Goal: Task Accomplishment & Management: Manage account settings

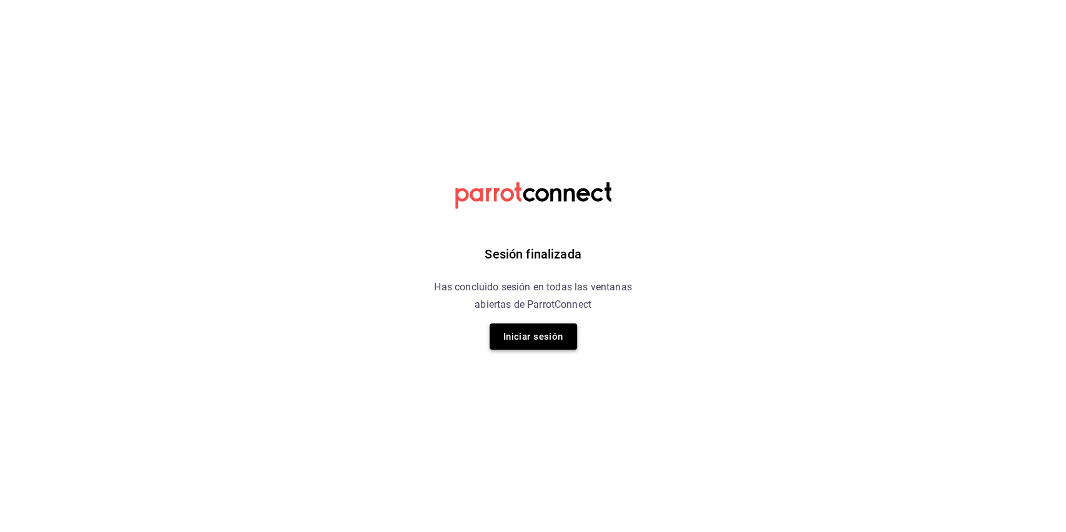
click at [535, 330] on button "Iniciar sesión" at bounding box center [533, 337] width 87 height 26
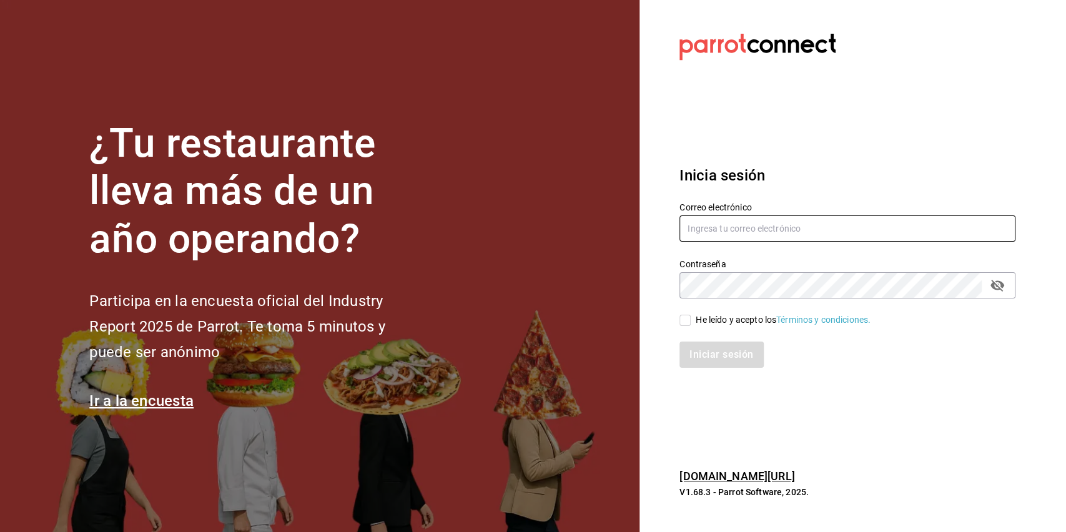
type input "b19coffeebar@gmail.com"
drag, startPoint x: 691, startPoint y: 327, endPoint x: 678, endPoint y: 317, distance: 16.4
click at [683, 320] on div "Correo electrónico b19coffeebar@gmail.com Contraseña Contraseña He leído y acep…" at bounding box center [840, 278] width 351 height 182
click at [678, 317] on div "He leído y acepto los Términos y condiciones." at bounding box center [840, 313] width 351 height 29
click at [683, 327] on div "Iniciar sesión" at bounding box center [840, 347] width 351 height 41
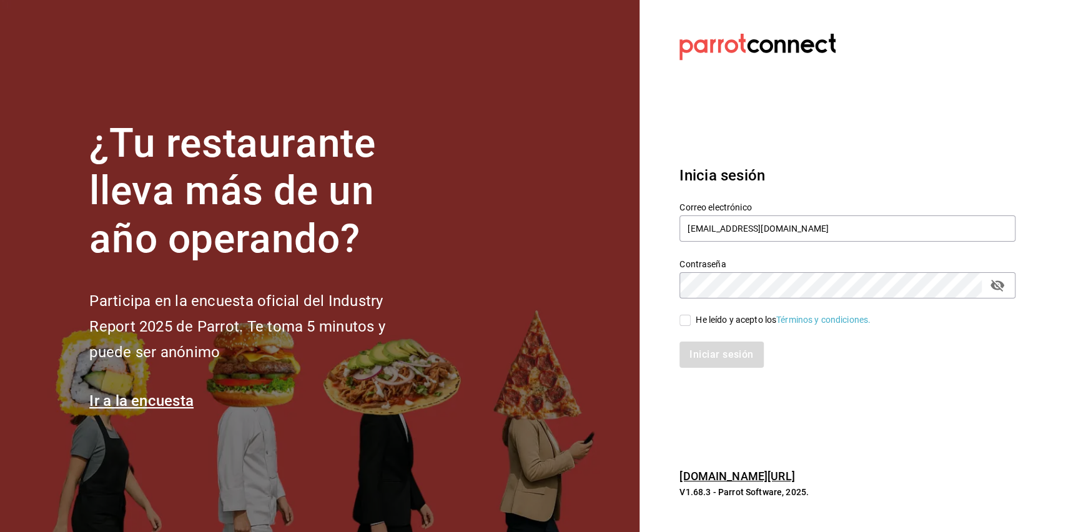
click at [685, 317] on input "He leído y acepto los Términos y condiciones." at bounding box center [685, 320] width 11 height 11
checkbox input "true"
click at [703, 372] on div "Inicia sesión Correo electrónico b19coffeebar@gmail.com Contraseña Contraseña H…" at bounding box center [848, 266] width 336 height 234
click at [705, 364] on button "Iniciar sesión" at bounding box center [722, 355] width 85 height 26
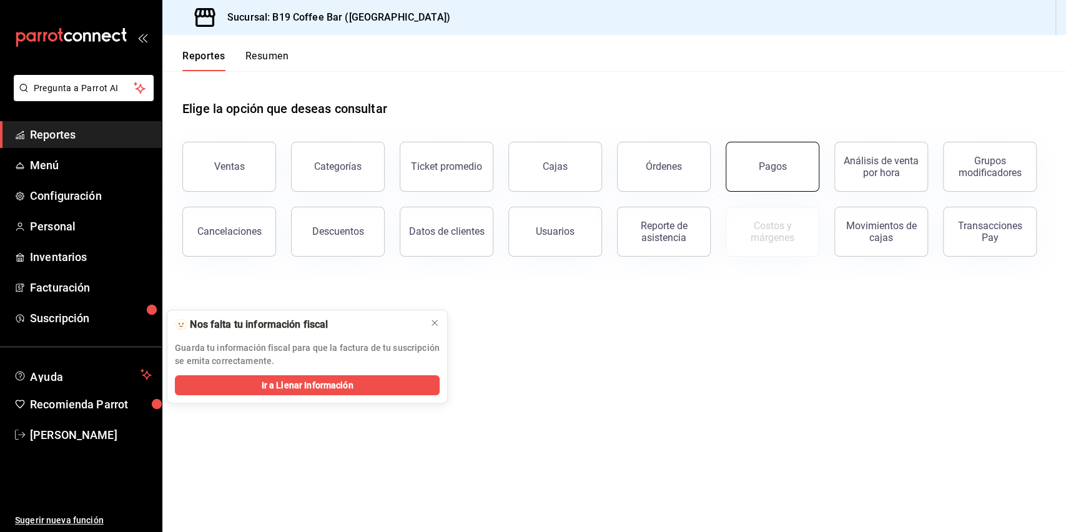
click at [770, 163] on div "Pagos" at bounding box center [773, 167] width 28 height 12
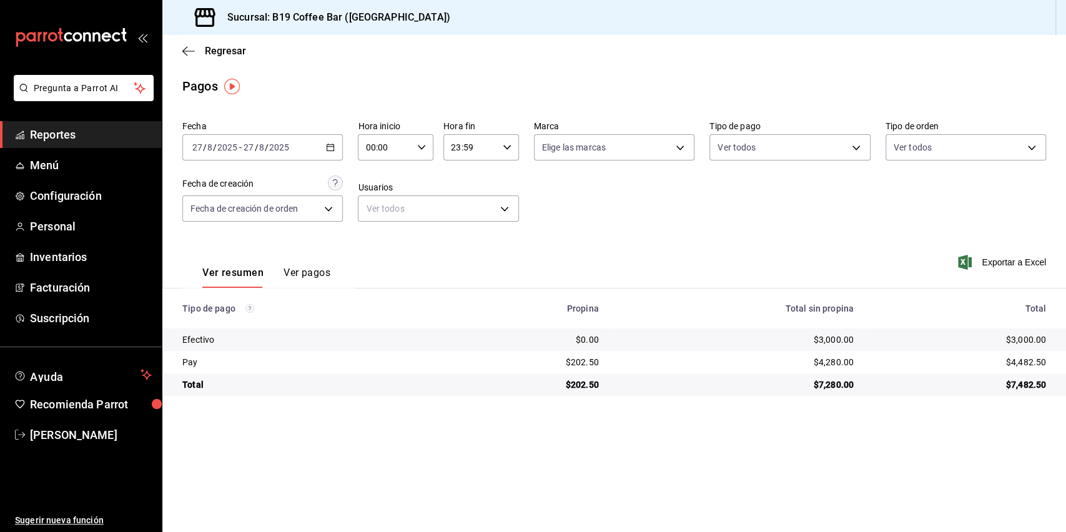
click at [52, 145] on link "Reportes" at bounding box center [81, 134] width 162 height 27
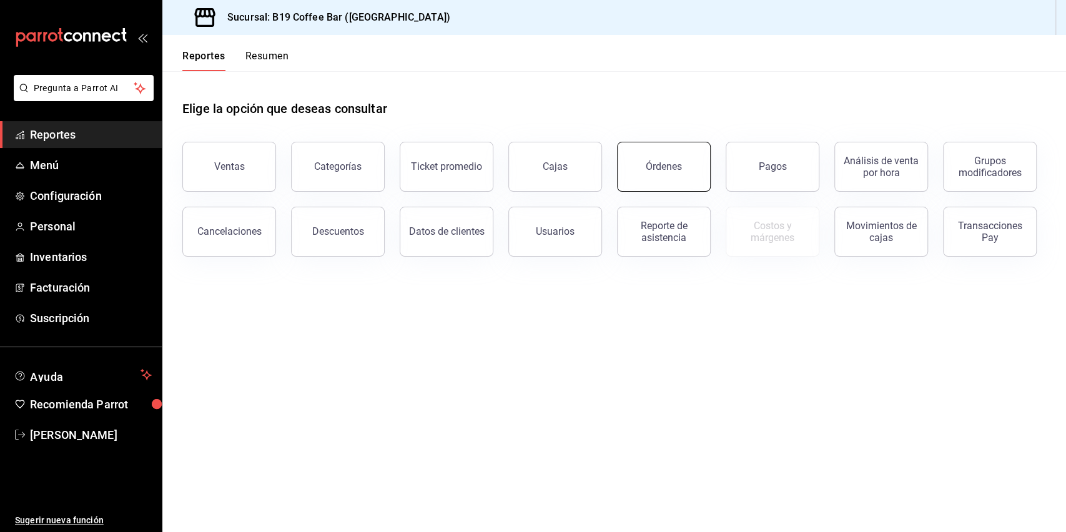
drag, startPoint x: 595, startPoint y: 153, endPoint x: 640, endPoint y: 155, distance: 45.0
click at [640, 155] on div "Ventas Categorías Ticket promedio Cajas Órdenes Pagos Análisis de venta por hor…" at bounding box center [606, 192] width 879 height 130
click at [741, 150] on button "Pagos" at bounding box center [773, 167] width 94 height 50
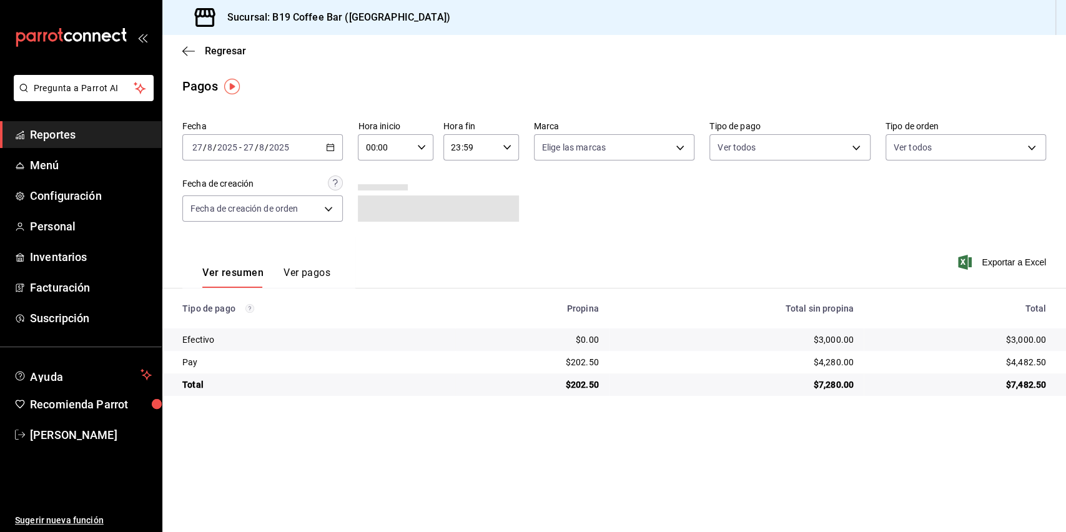
click at [690, 87] on div "Pagos" at bounding box center [614, 86] width 904 height 19
click at [35, 139] on span "Reportes" at bounding box center [91, 134] width 122 height 17
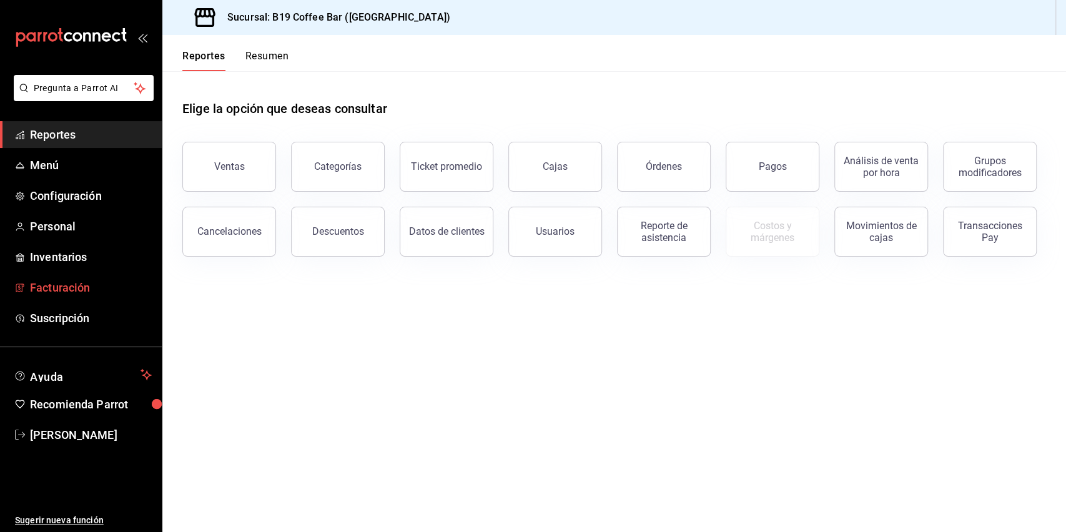
click at [70, 279] on span "Facturación" at bounding box center [91, 287] width 122 height 17
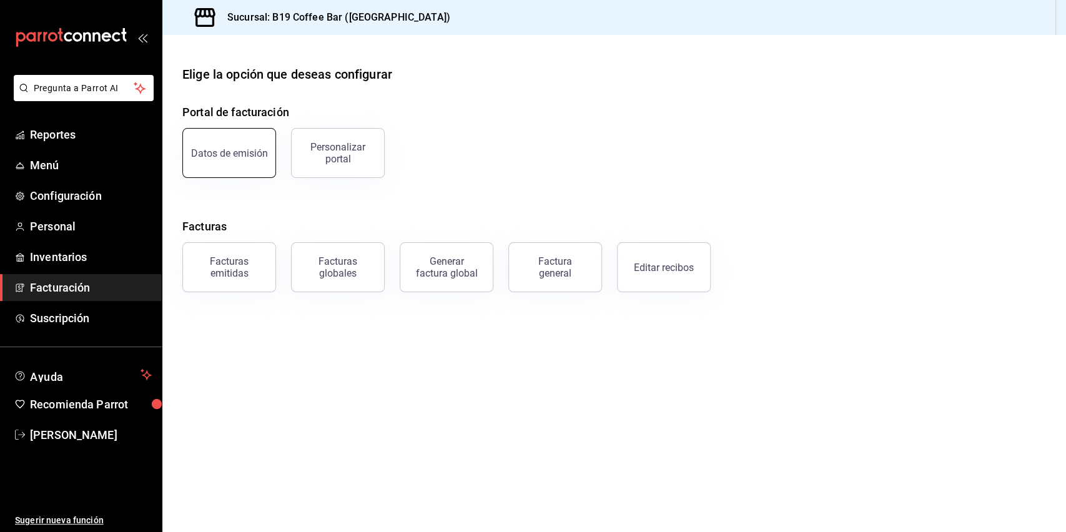
click at [222, 169] on button "Datos de emisión" at bounding box center [229, 153] width 94 height 50
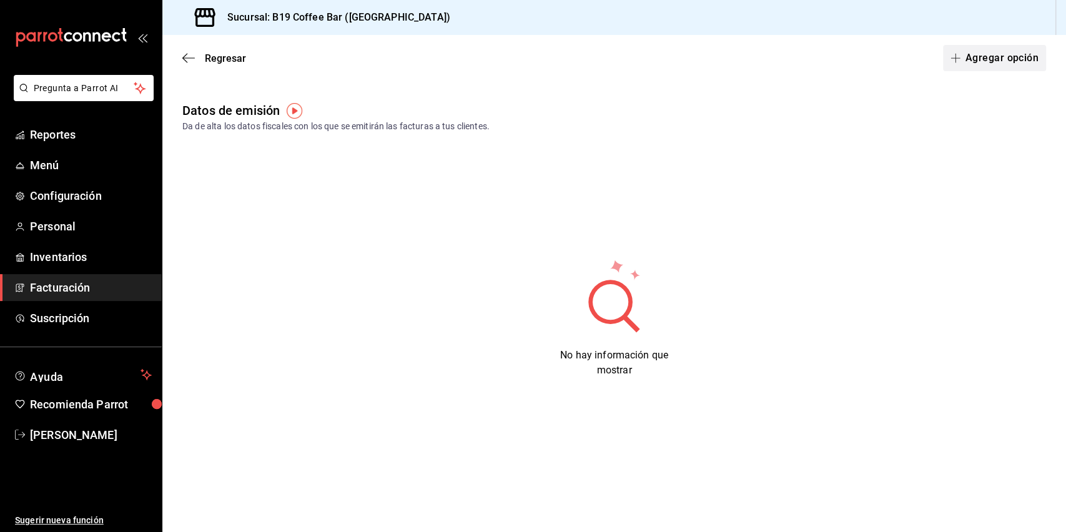
click at [984, 62] on button "Agregar opción" at bounding box center [994, 58] width 103 height 26
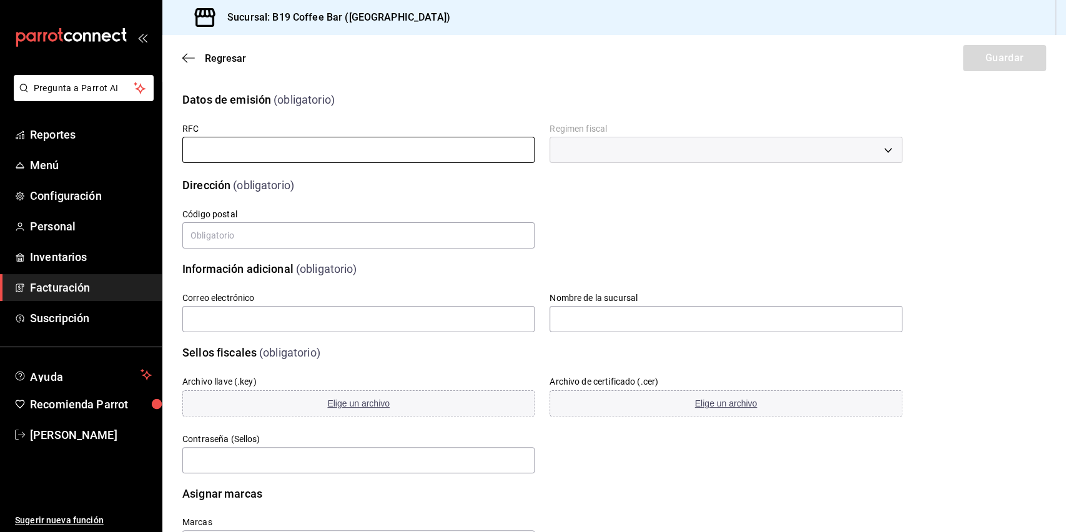
click at [372, 145] on input "text" at bounding box center [358, 150] width 352 height 26
click at [85, 380] on span "Ayuda" at bounding box center [83, 374] width 106 height 15
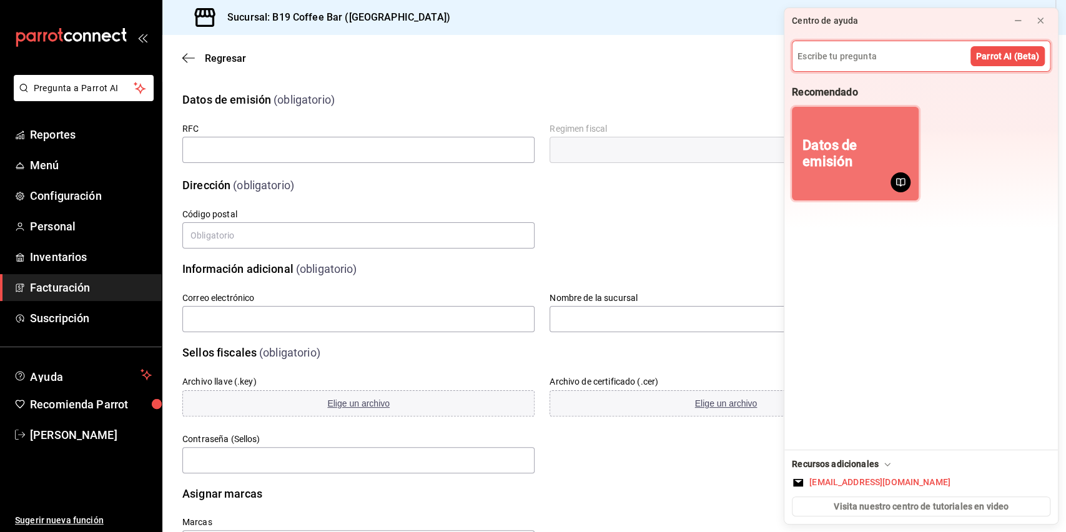
click at [849, 153] on div "Datos de emisión" at bounding box center [856, 153] width 106 height 33
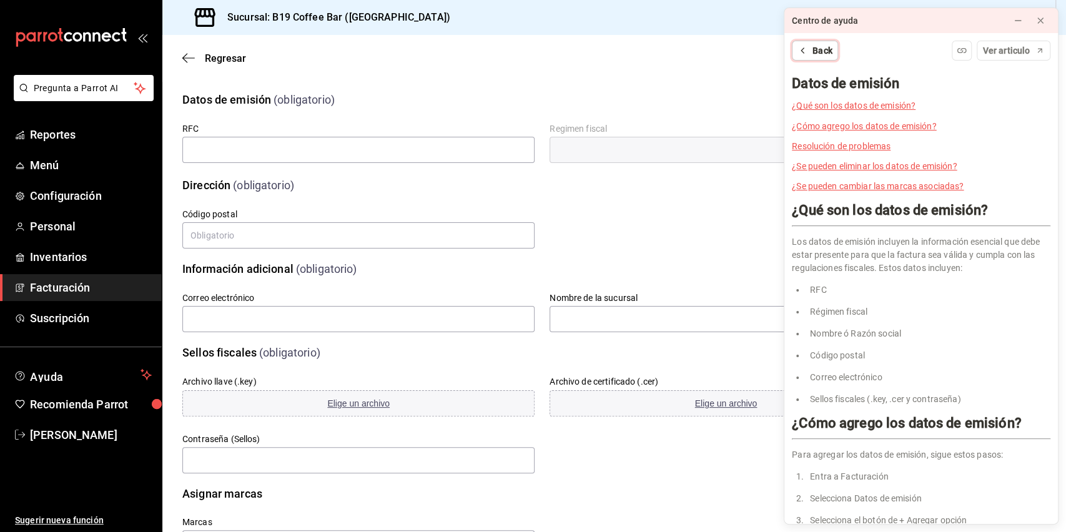
click at [810, 47] on button "Back" at bounding box center [815, 51] width 46 height 20
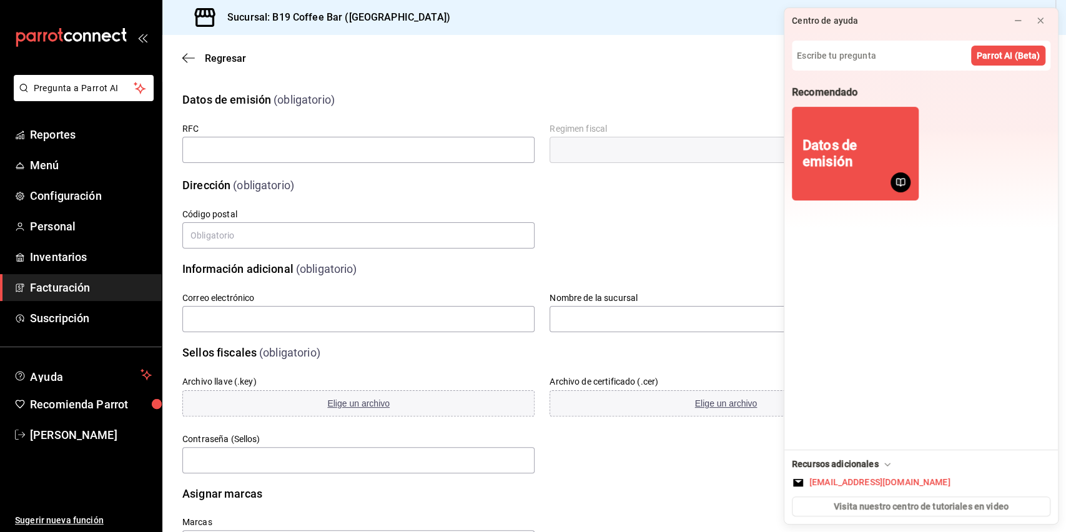
drag, startPoint x: 676, startPoint y: 84, endPoint x: 929, endPoint y: 90, distance: 252.4
click at [678, 84] on div "Datos de emisión (obligatorio)" at bounding box center [534, 92] width 735 height 32
click at [1038, 24] on icon at bounding box center [1041, 21] width 10 height 10
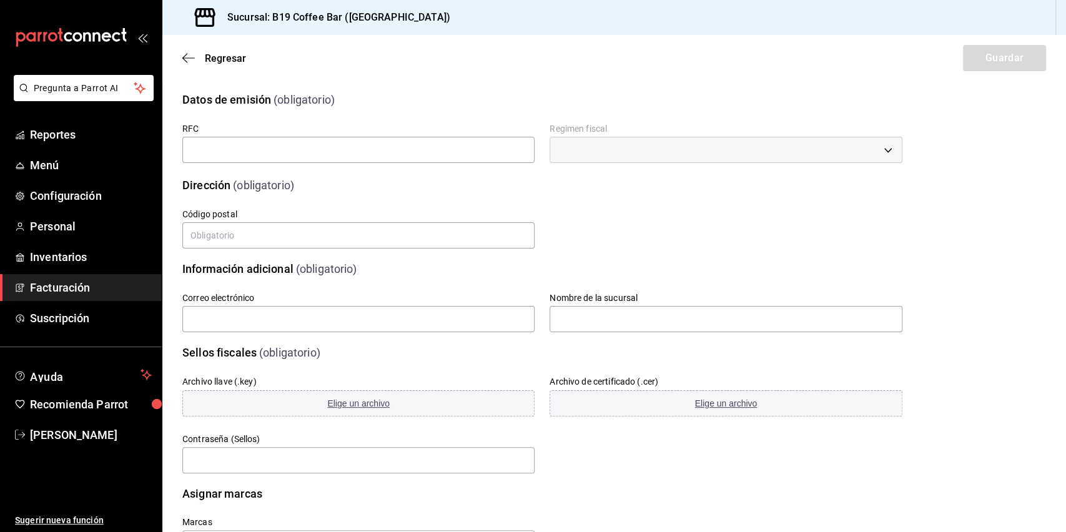
click at [60, 292] on span "Facturación" at bounding box center [91, 287] width 122 height 17
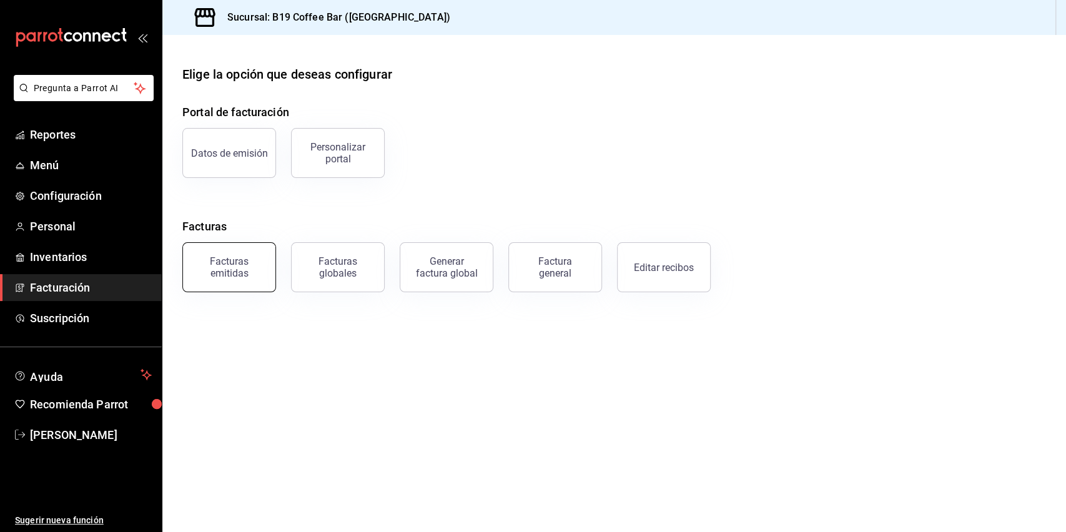
click at [214, 266] on div "Facturas emitidas" at bounding box center [229, 267] width 77 height 24
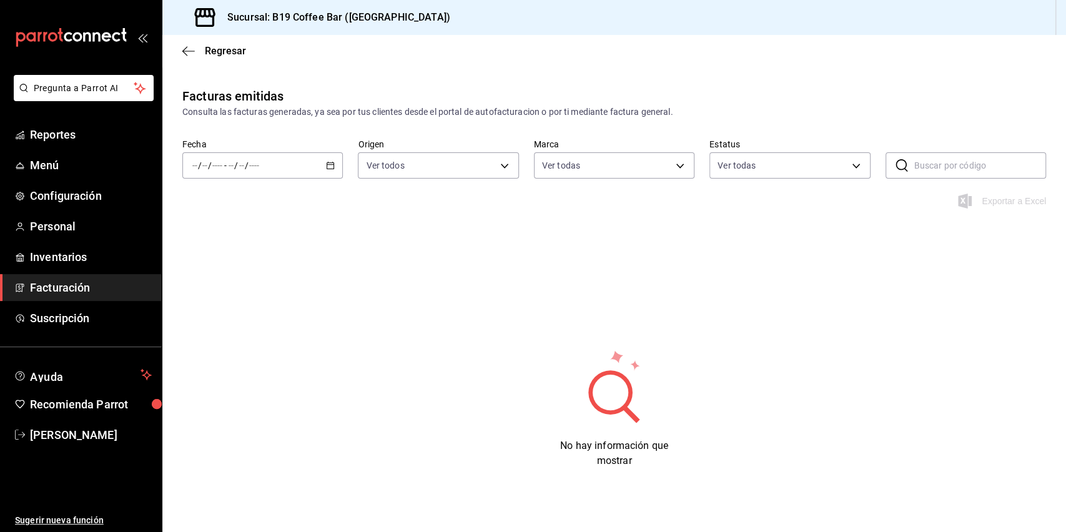
type input "60a04dc3-d0cc-4560-9062-d9b9c41cb37d"
click at [190, 47] on icon "button" at bounding box center [188, 51] width 12 height 11
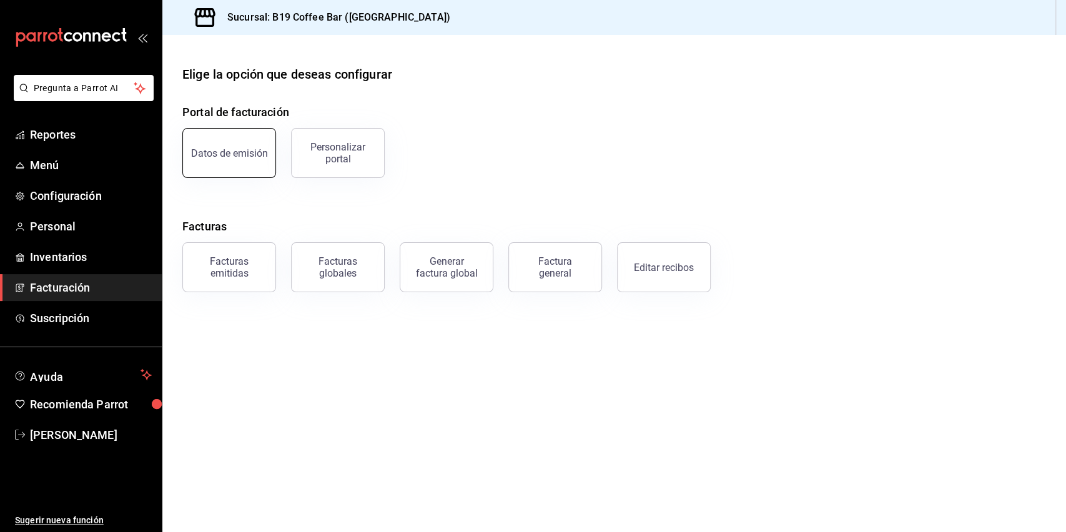
click at [237, 149] on div "Datos de emisión" at bounding box center [229, 153] width 77 height 12
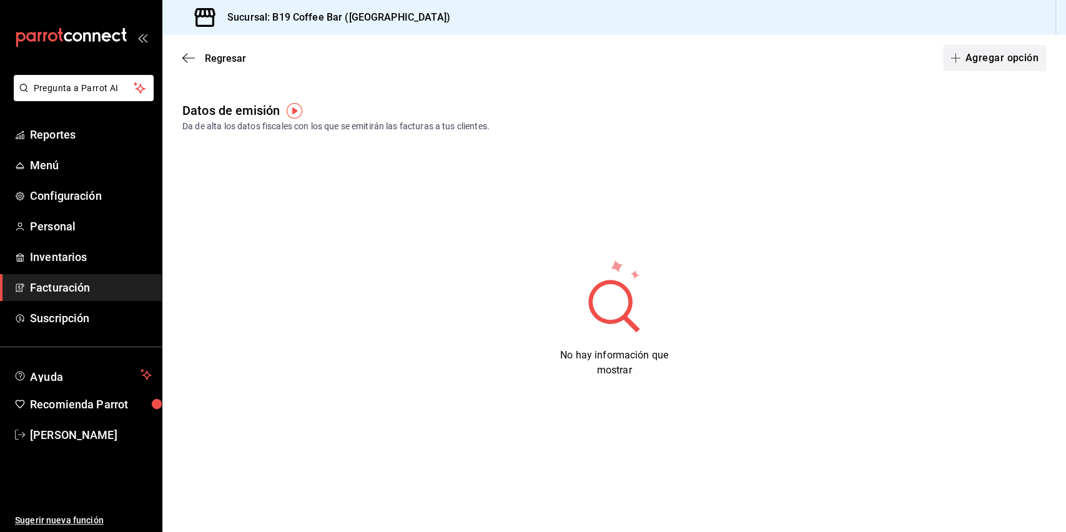
click at [1002, 66] on button "Agregar opción" at bounding box center [994, 58] width 103 height 26
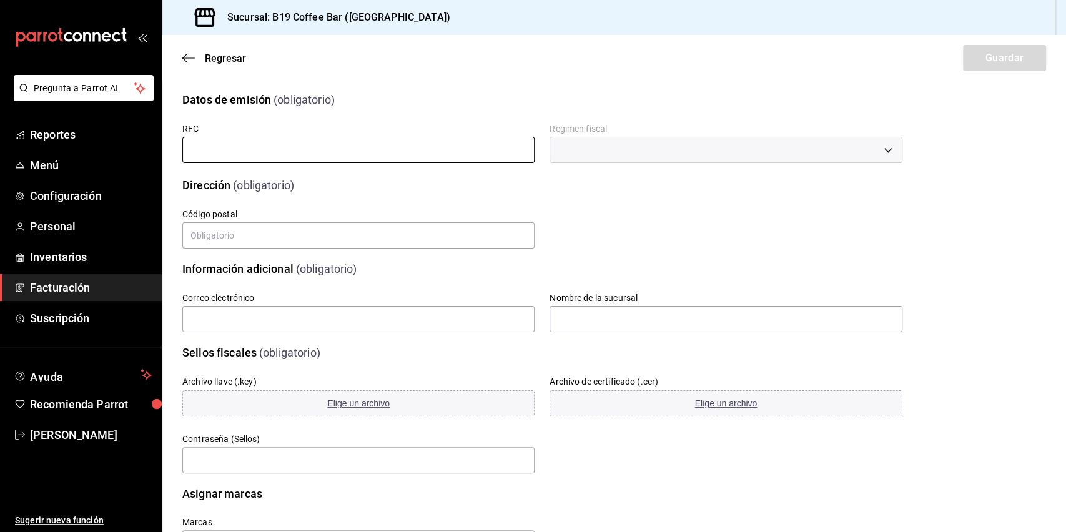
click at [302, 157] on input "text" at bounding box center [358, 150] width 352 height 26
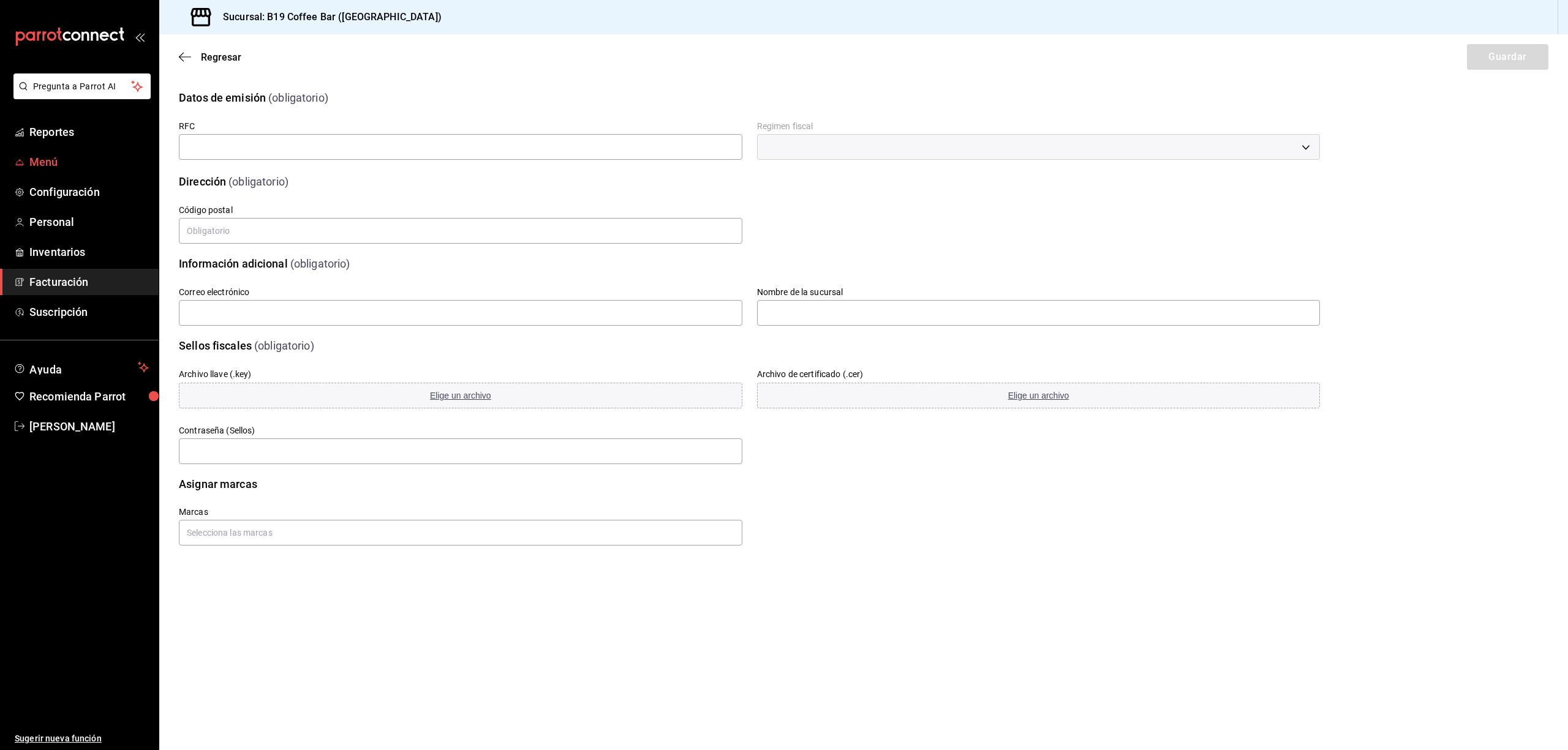
click at [60, 160] on span "Menú" at bounding box center [89, 162] width 120 height 17
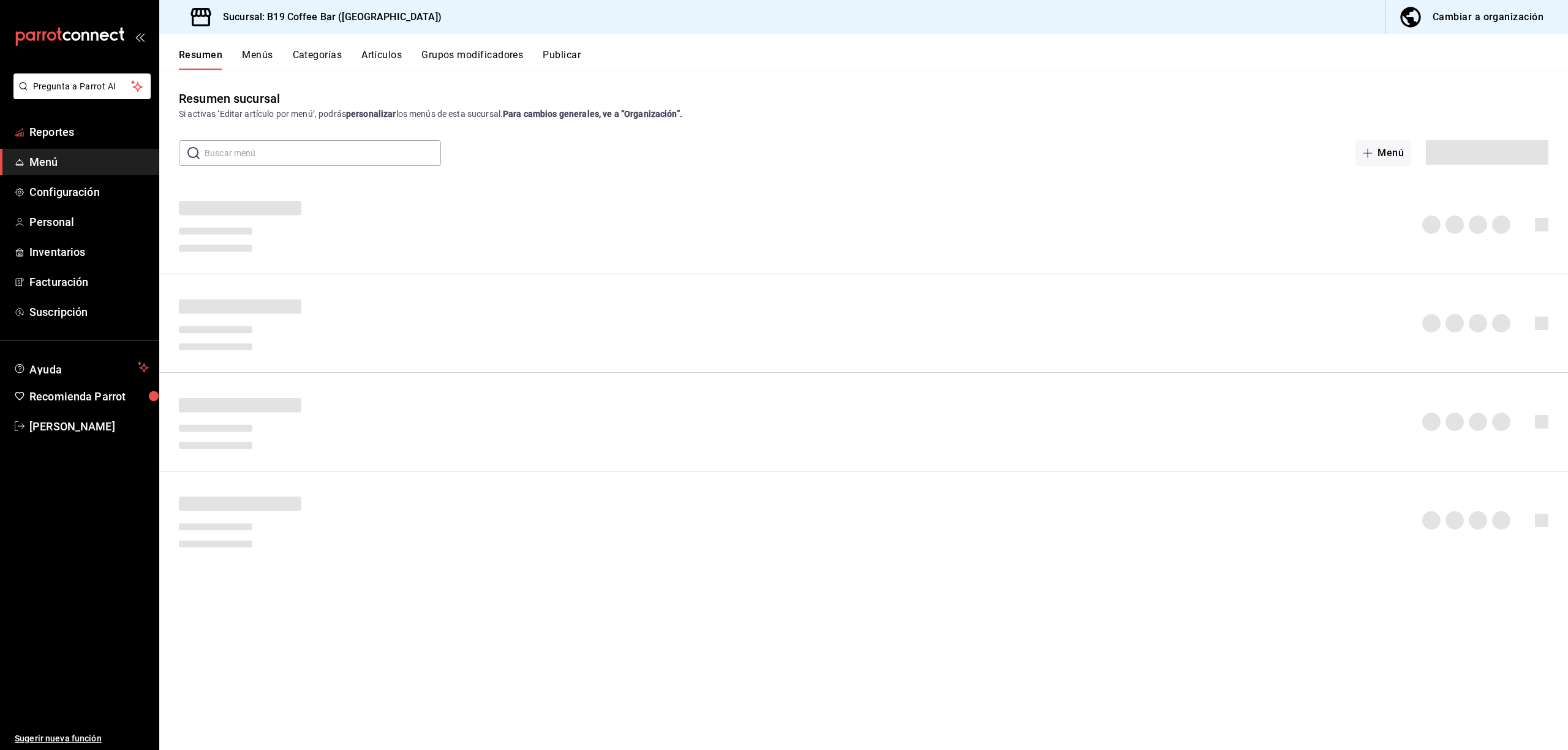
click at [62, 137] on span "Reportes" at bounding box center [89, 131] width 120 height 17
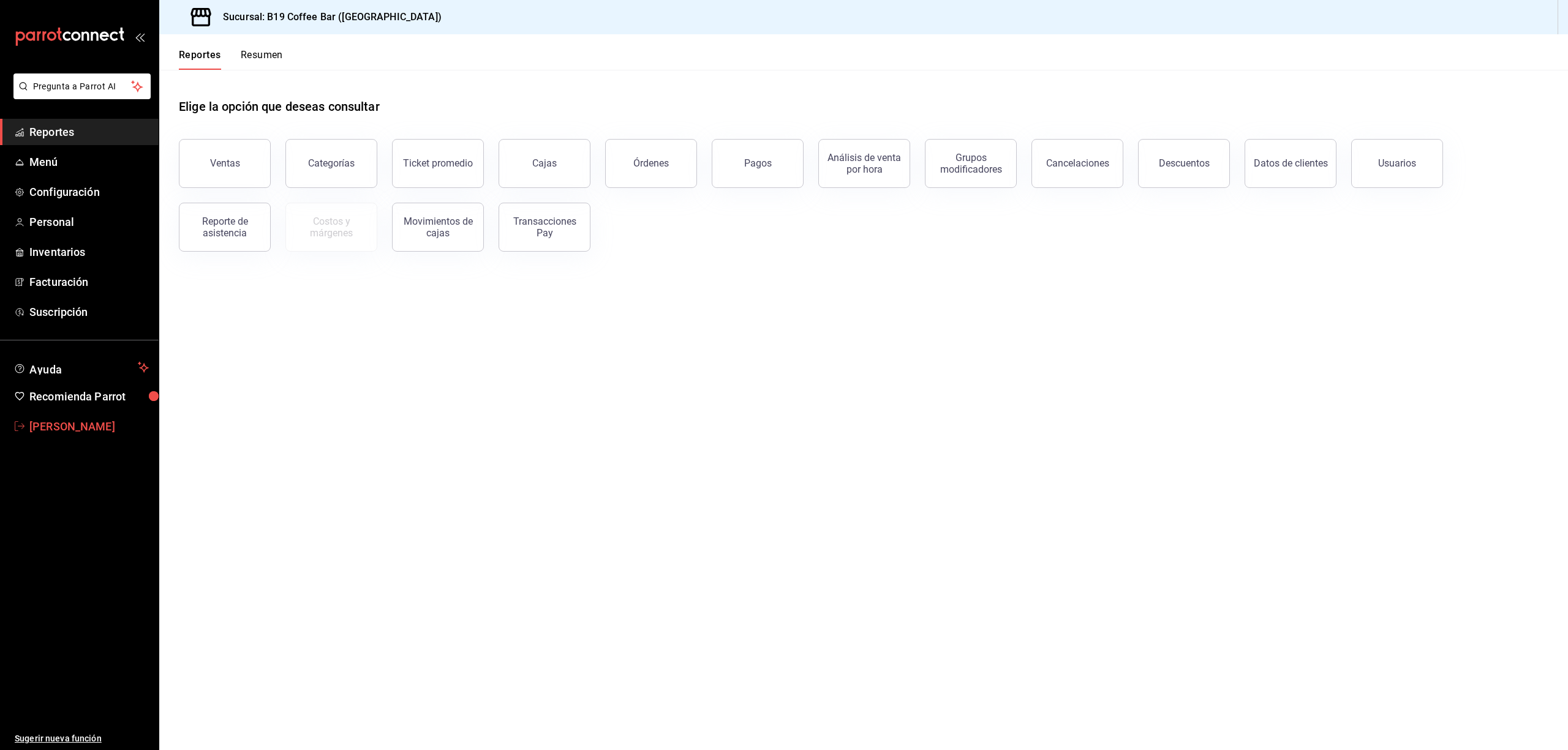
click at [83, 420] on span "[PERSON_NAME]" at bounding box center [89, 426] width 120 height 17
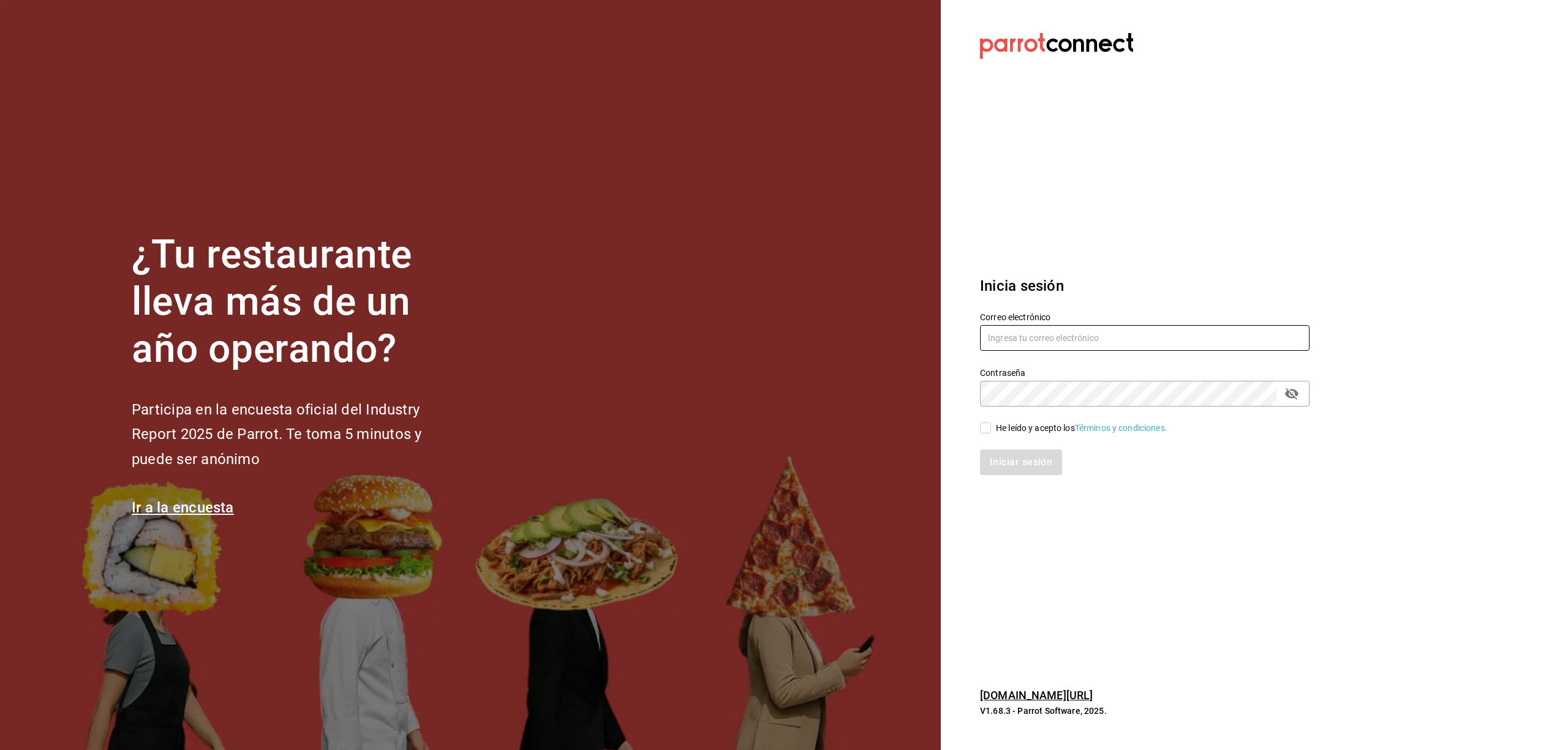
type input "b19coffeebar@gmail.com"
click at [990, 428] on input "He leído y acepto los Términos y condiciones." at bounding box center [985, 427] width 11 height 11
checkbox input "true"
click at [1002, 464] on button "Iniciar sesión" at bounding box center [1021, 462] width 83 height 25
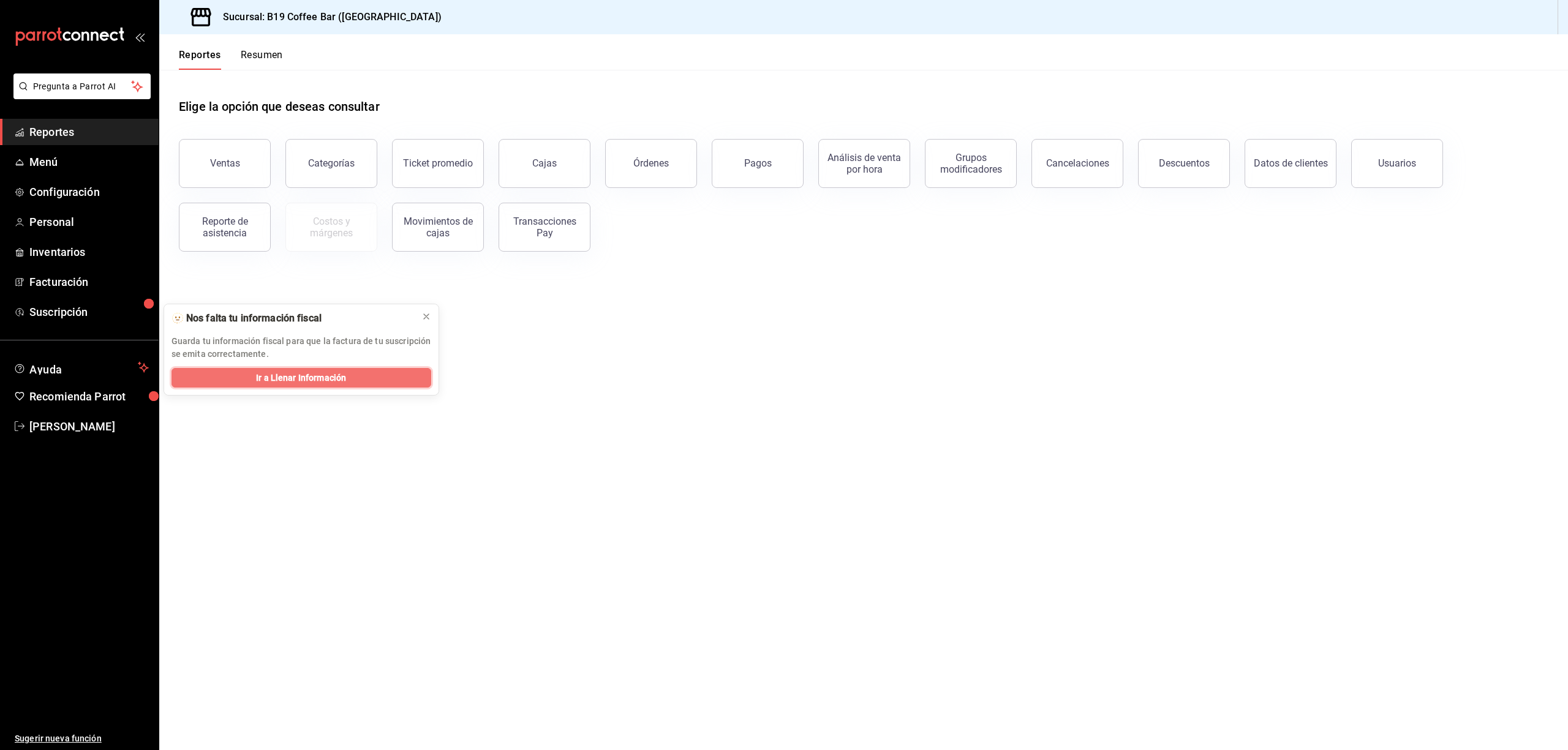
click at [328, 377] on span "Ir a Llenar Información" at bounding box center [301, 377] width 90 height 13
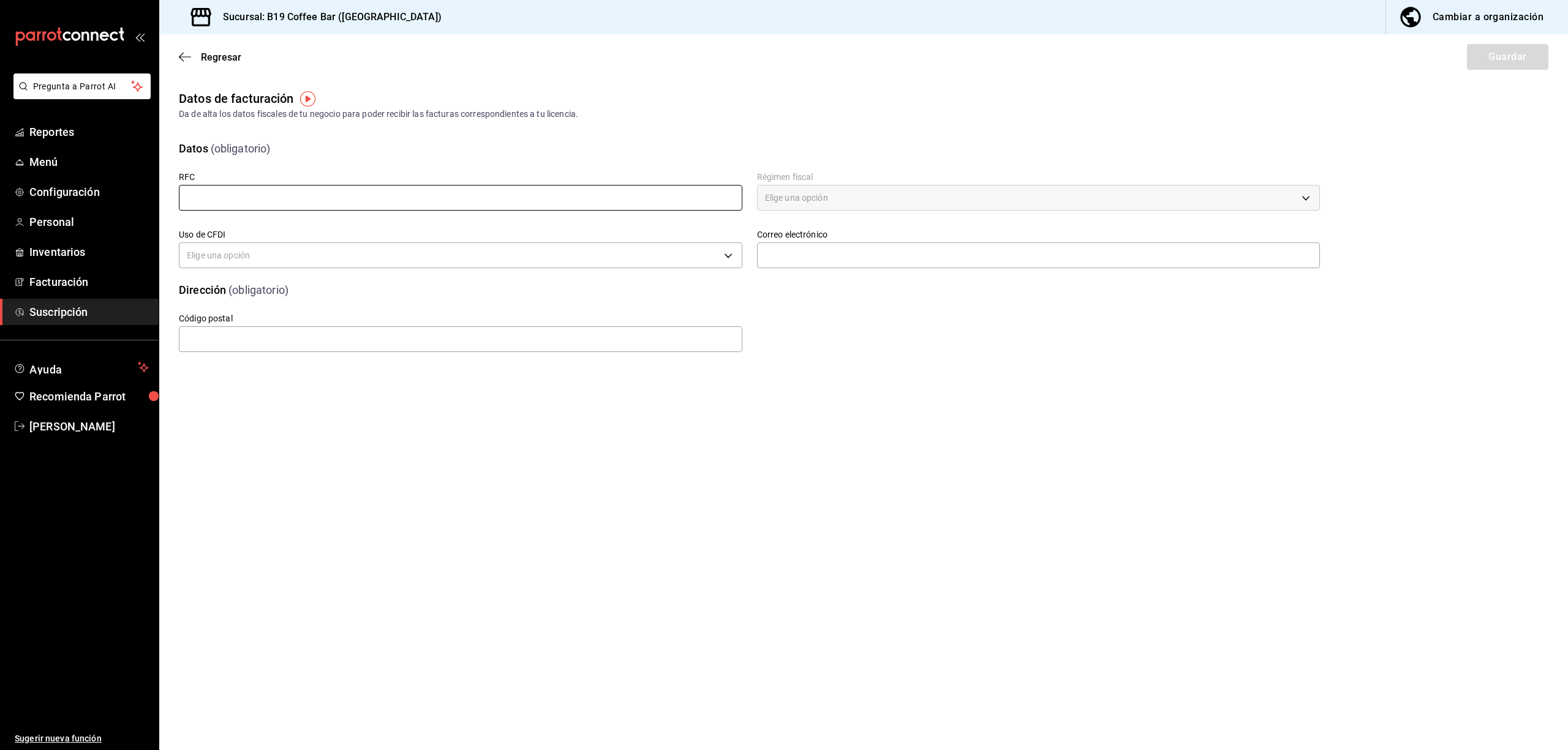
click at [402, 189] on input "text" at bounding box center [460, 198] width 564 height 25
click at [402, 190] on input "text" at bounding box center [460, 198] width 564 height 25
click at [284, 188] on input "text" at bounding box center [460, 198] width 564 height 25
paste input "MAGB981007DH1"
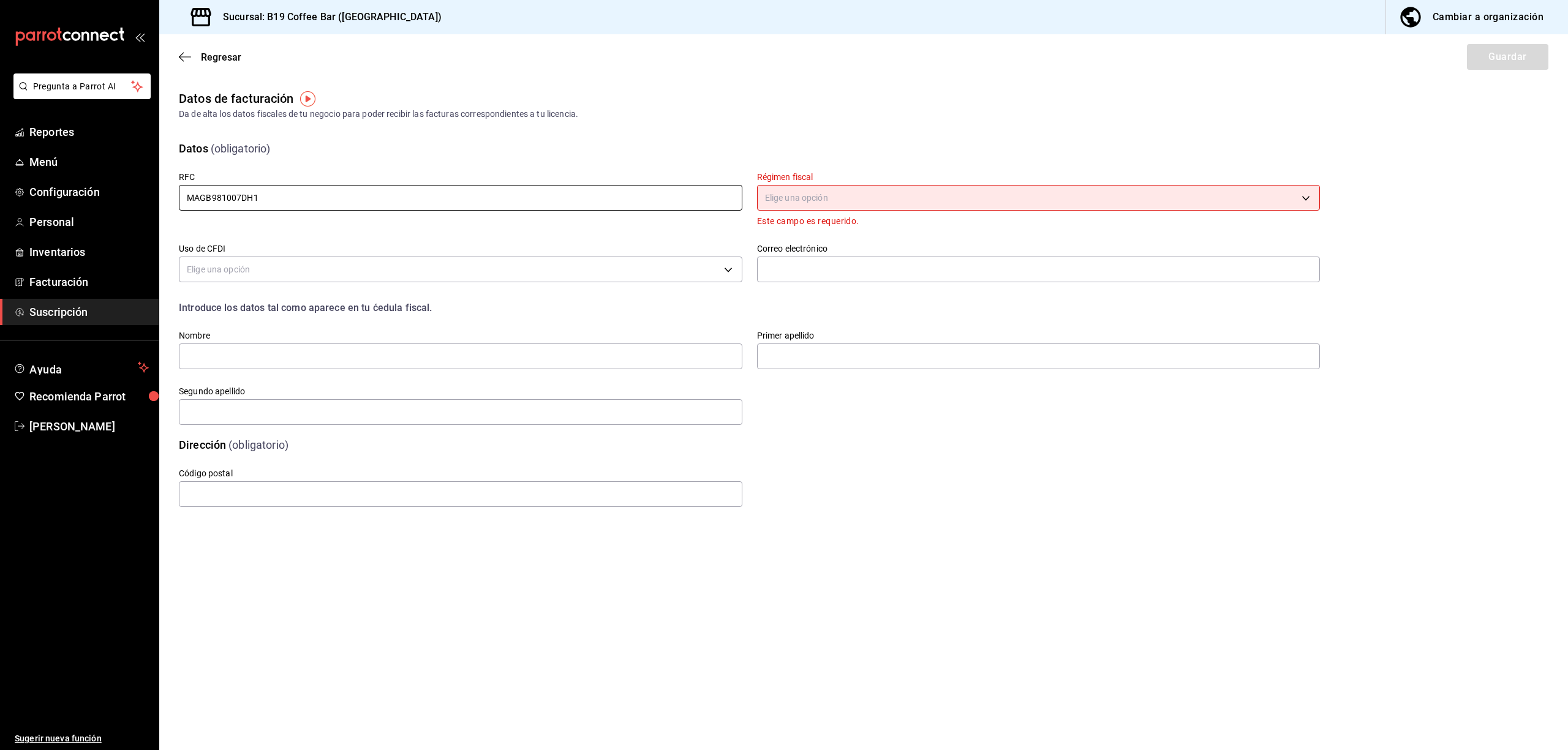
type input "MAGB981007DH1"
click at [802, 190] on body "Pregunta a Parrot AI Reportes Menú Configuración Personal Inventarios Facturaci…" at bounding box center [784, 375] width 1568 height 750
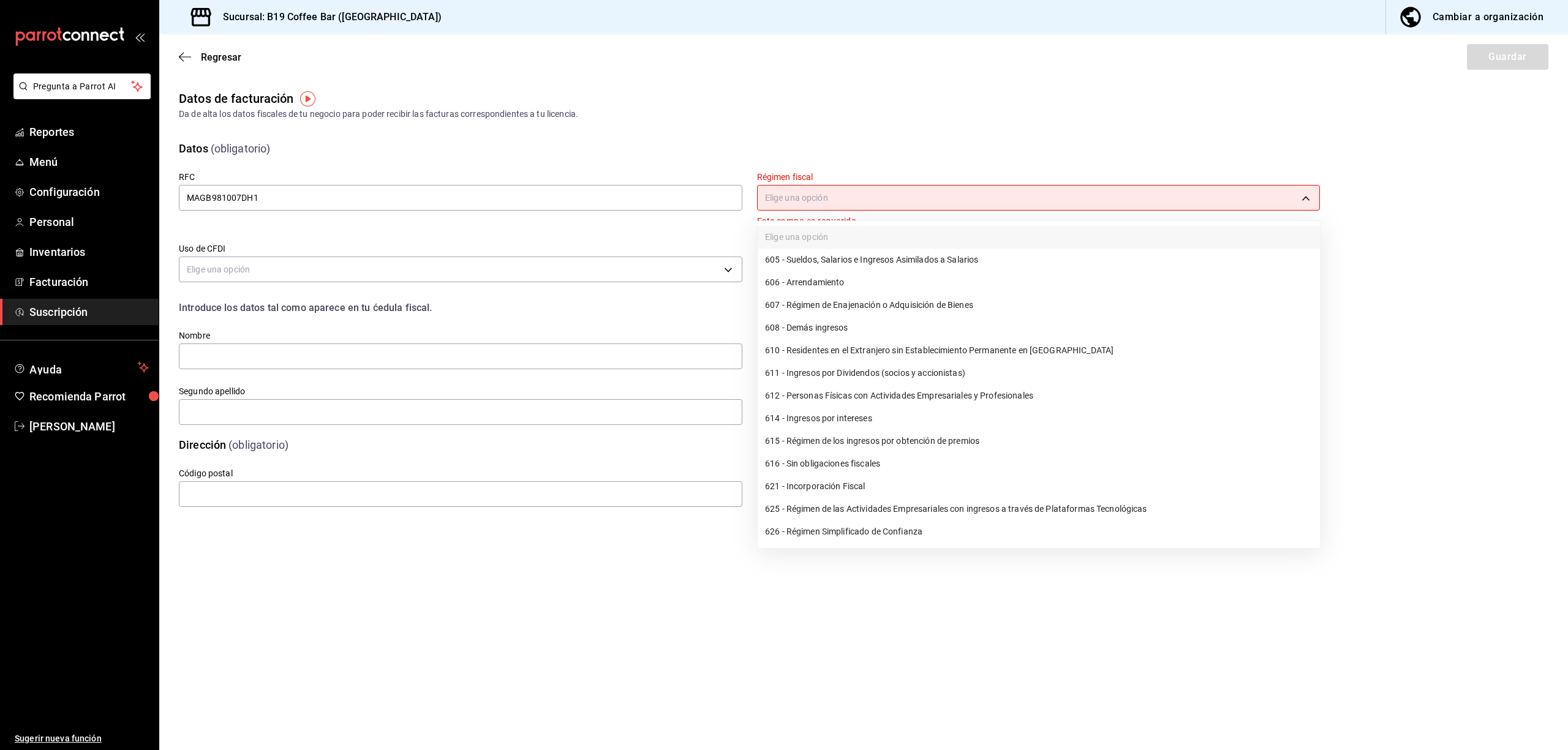
click at [807, 392] on li "612 - Personas Físicas con Actividades Empresariales y Profesionales" at bounding box center [1038, 395] width 562 height 23
type input "612"
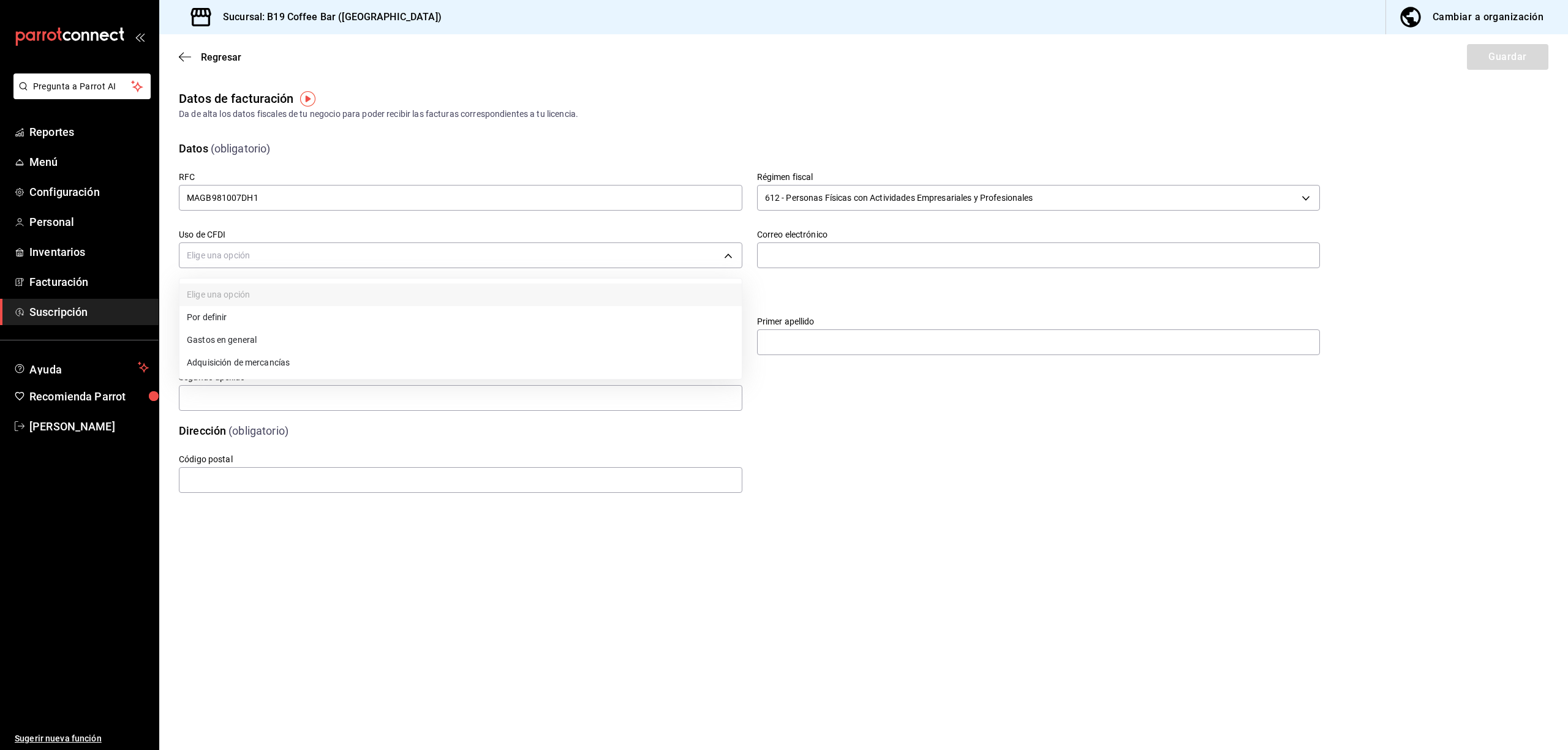
click at [335, 267] on body "Pregunta a Parrot AI Reportes Menú Configuración Personal Inventarios Facturaci…" at bounding box center [784, 375] width 1568 height 750
click at [265, 338] on li "Gastos en general" at bounding box center [460, 339] width 562 height 23
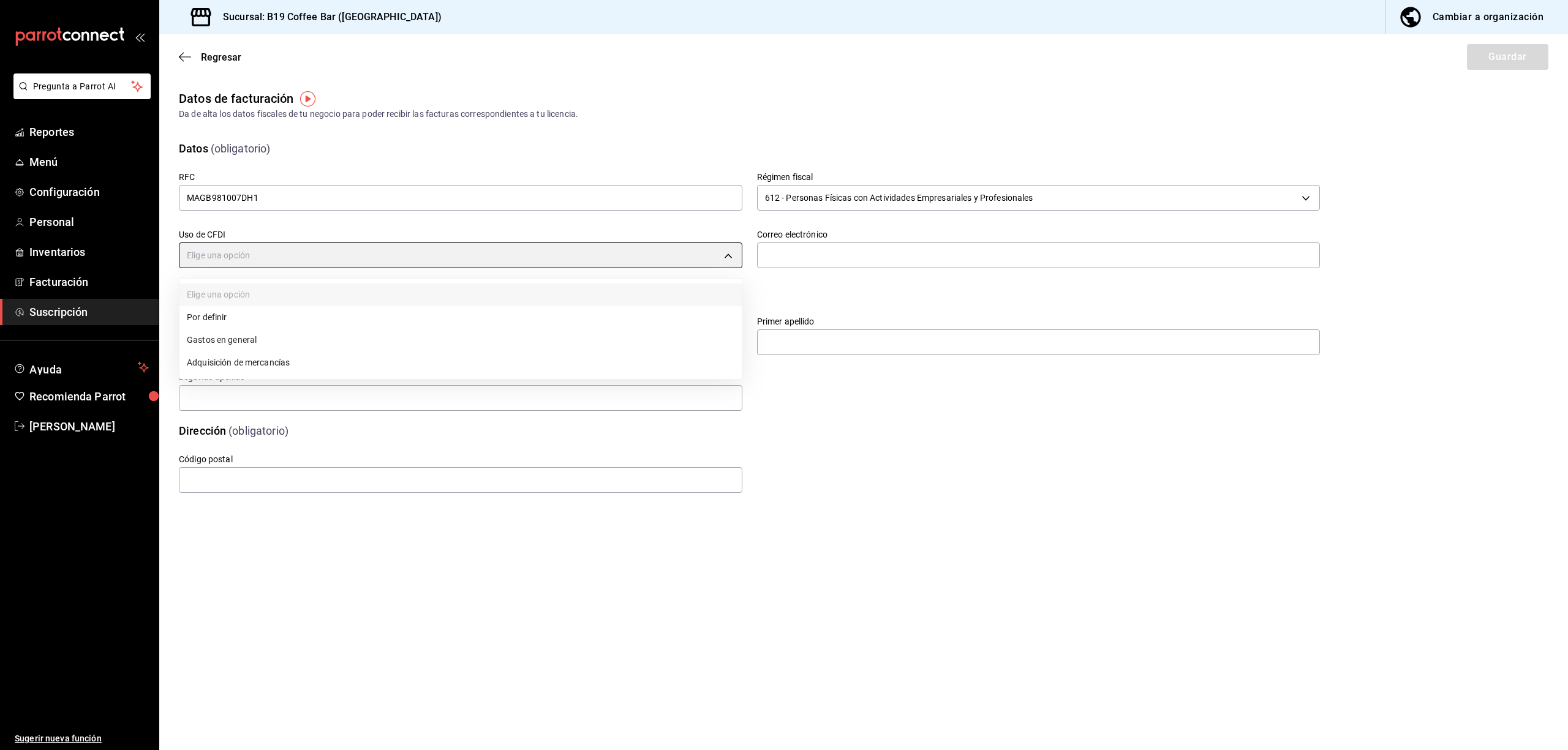
type input "G03"
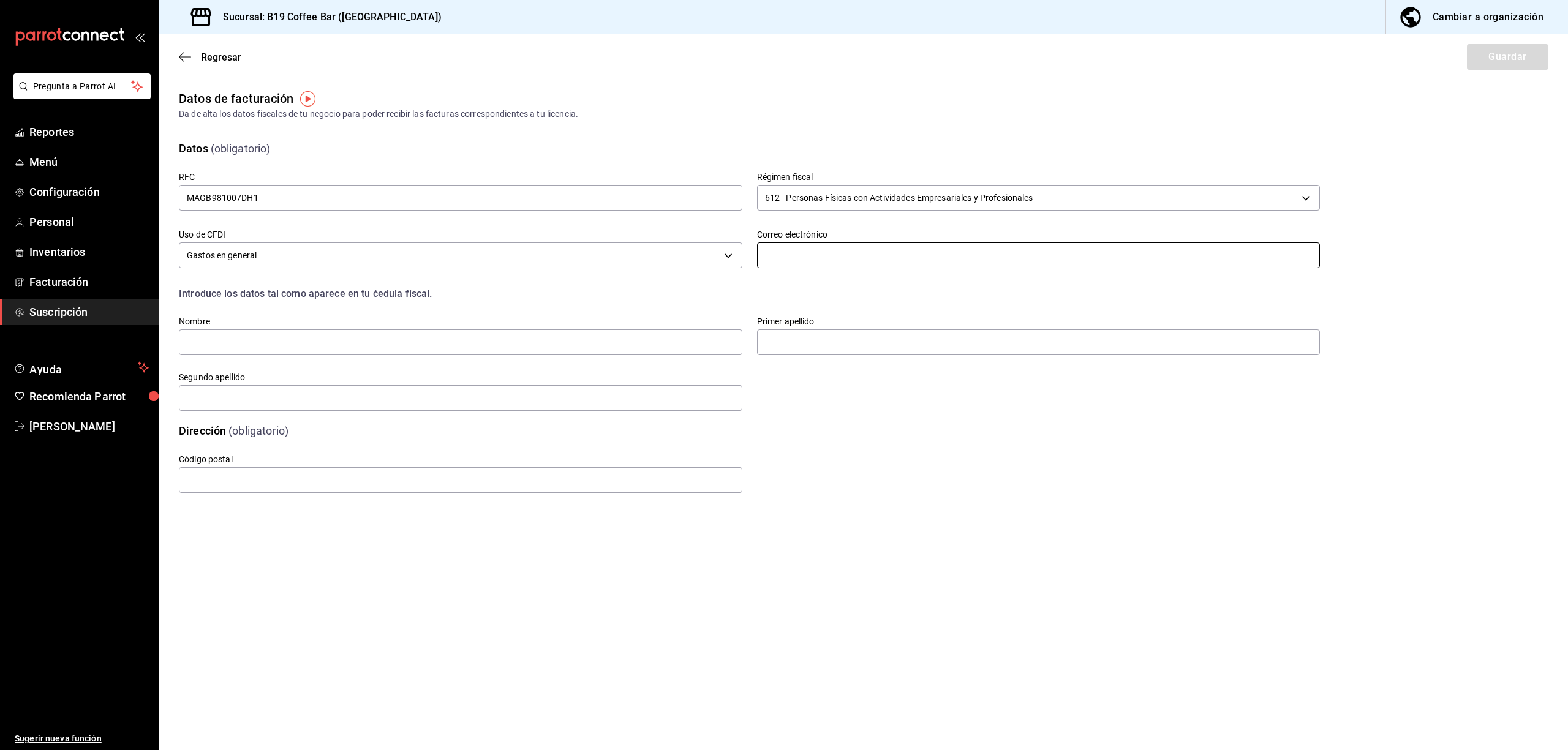
click at [816, 267] on input "text" at bounding box center [1038, 255] width 564 height 25
click at [792, 253] on input "text" at bounding box center [1038, 255] width 564 height 25
type input "b19facturacion@gmail.com"
click at [912, 486] on div "Código postal" at bounding box center [734, 460] width 1171 height 71
click at [329, 353] on input "text" at bounding box center [460, 342] width 564 height 25
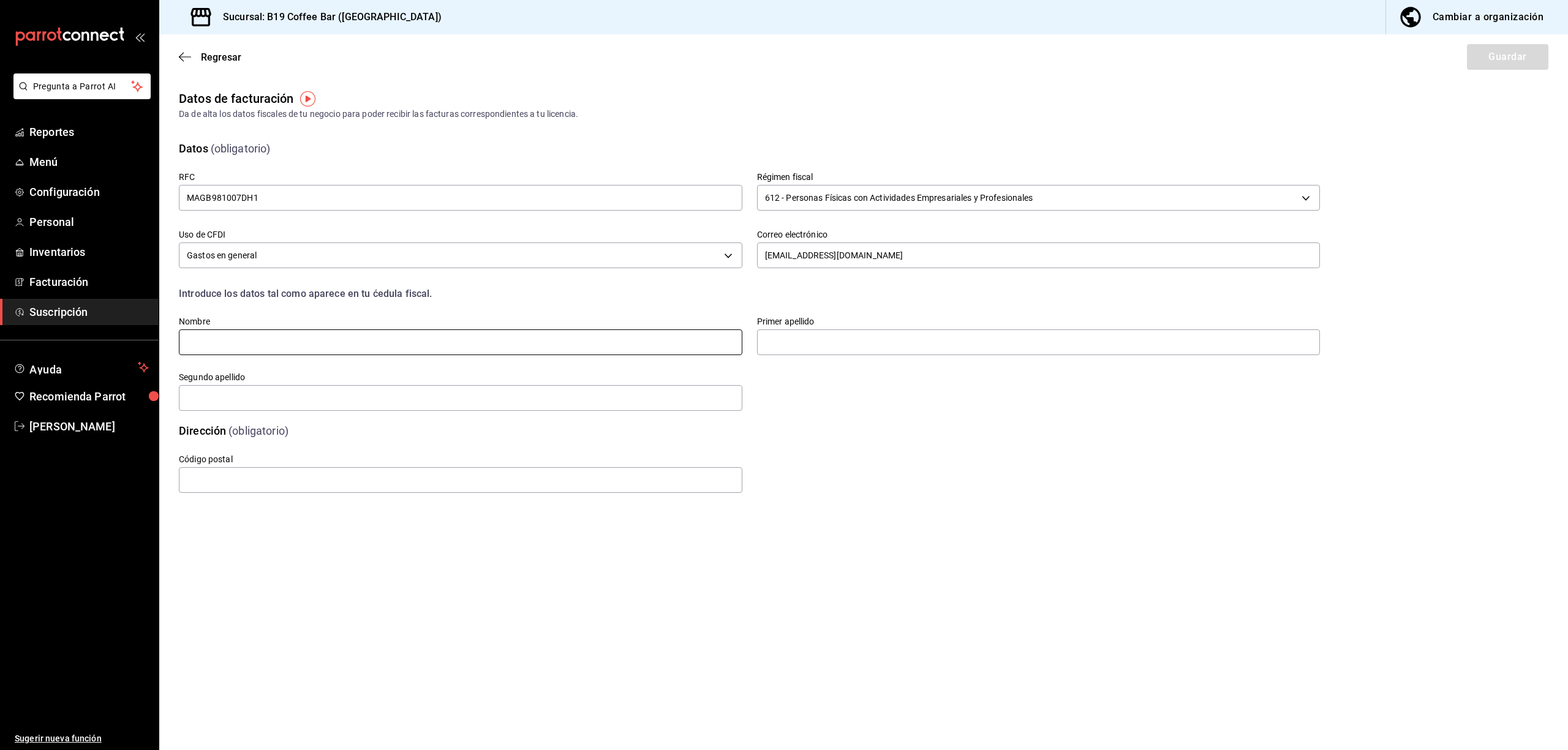
click at [310, 342] on input "text" at bounding box center [460, 342] width 564 height 25
click at [254, 356] on div "Nombre" at bounding box center [460, 336] width 564 height 41
click at [239, 340] on input "text" at bounding box center [460, 342] width 564 height 25
paste input "BRAULIO MALDONADO GARAY"
drag, startPoint x: 312, startPoint y: 335, endPoint x: 222, endPoint y: 341, distance: 90.2
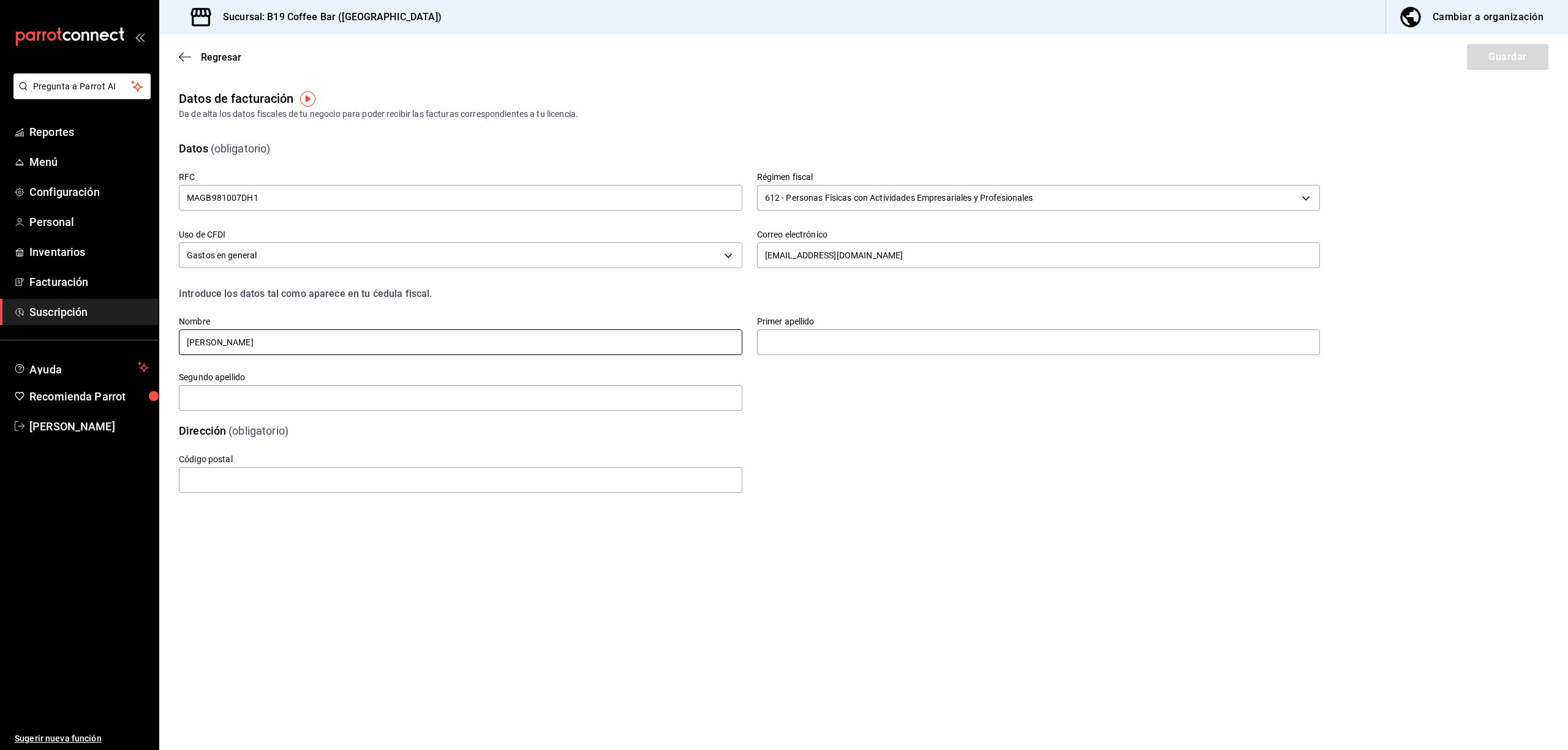
click at [222, 341] on input "BRAULIO MALDONADO GARAY" at bounding box center [460, 342] width 564 height 25
drag, startPoint x: 315, startPoint y: 341, endPoint x: 223, endPoint y: 341, distance: 92.0
click at [223, 341] on input "BRAULIO MALDONADO GARAY" at bounding box center [460, 342] width 564 height 25
type input "BRAULIO"
type input "MALDONADO"
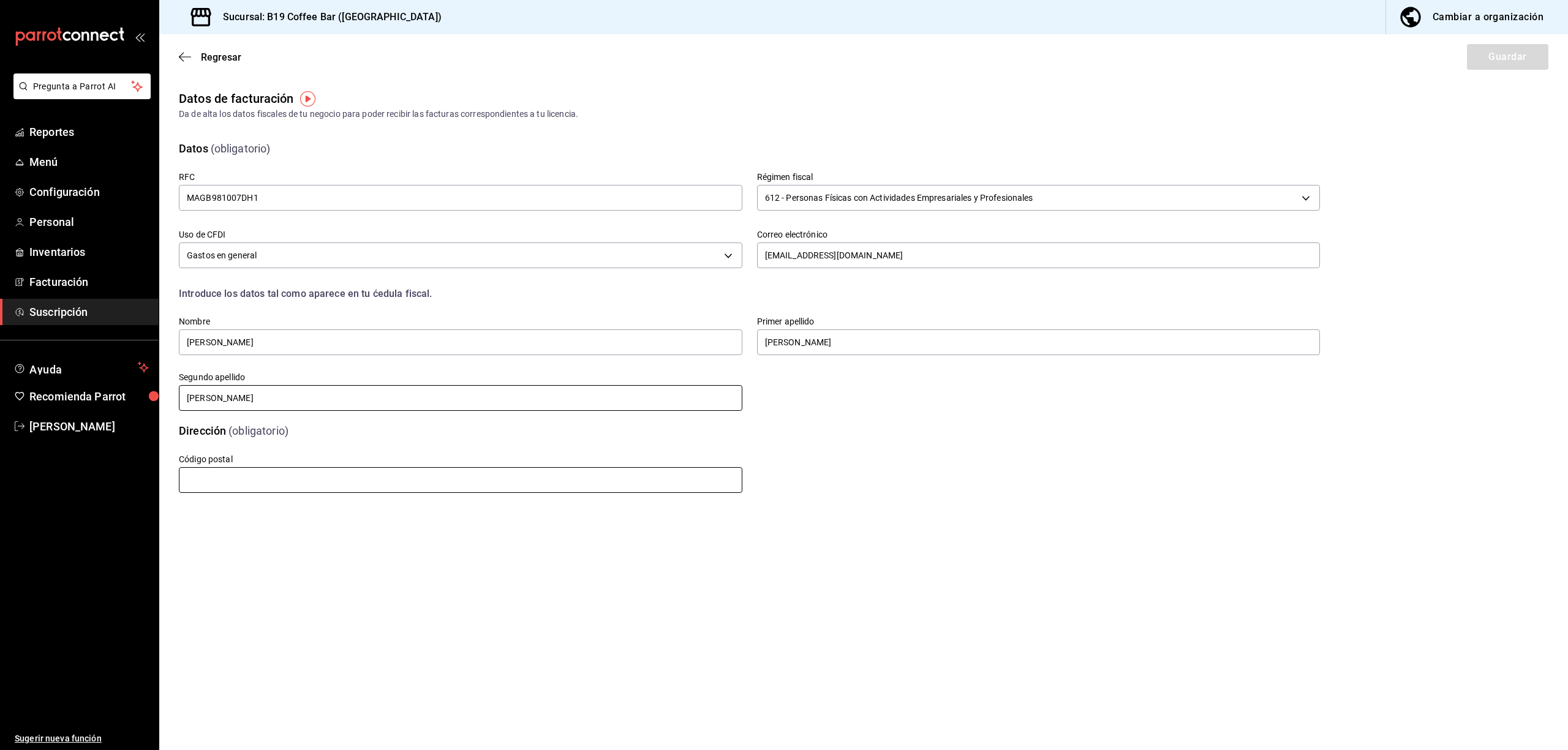
type input "GARAY"
click at [278, 469] on input "text" at bounding box center [460, 480] width 564 height 25
click at [207, 473] on input "text" at bounding box center [460, 480] width 564 height 25
type input "21290"
click at [689, 574] on main "Regresar Guardar Datos de facturación Da de alta los datos fiscales de tu negoc…" at bounding box center [863, 392] width 1409 height 716
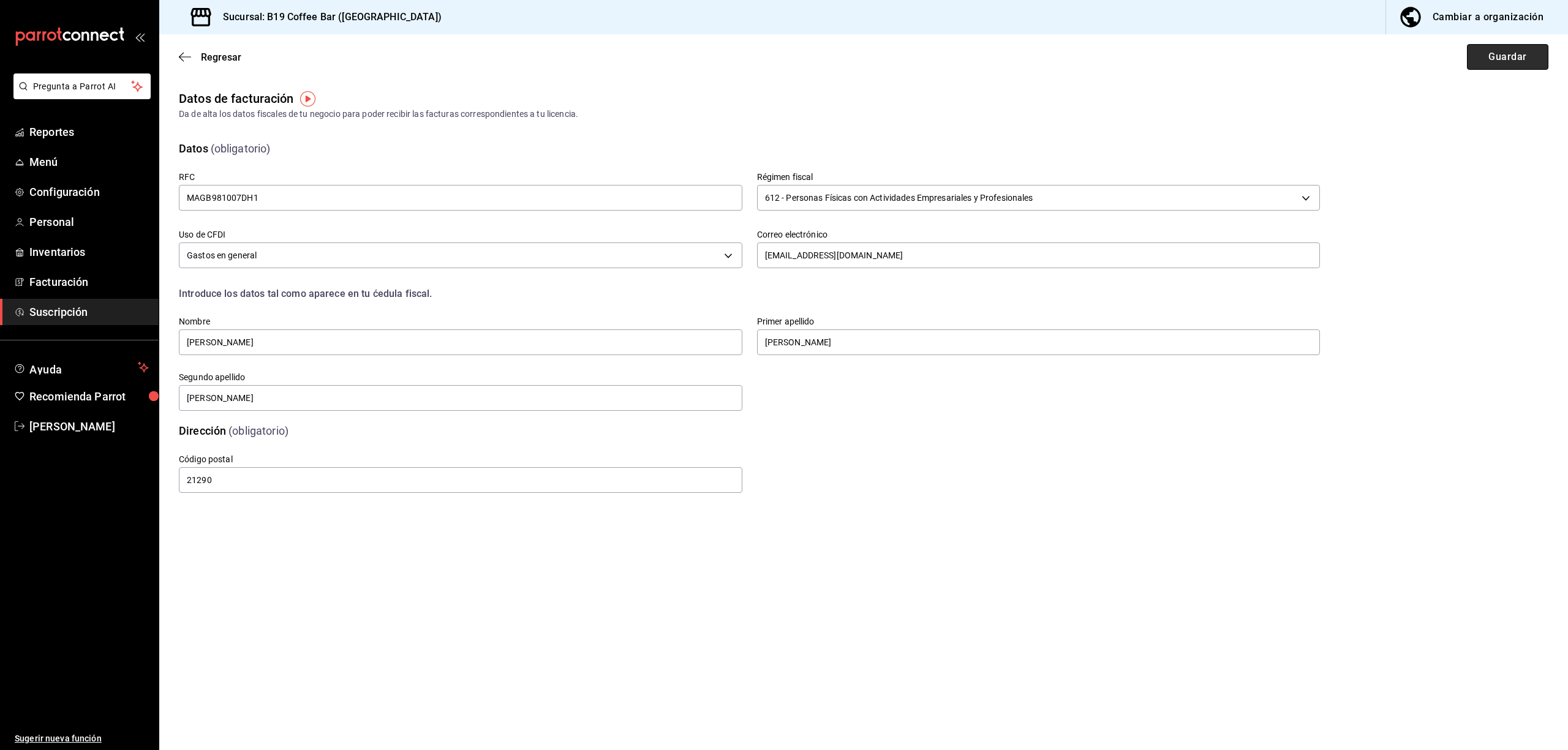
click at [1527, 52] on button "Guardar" at bounding box center [1507, 57] width 81 height 25
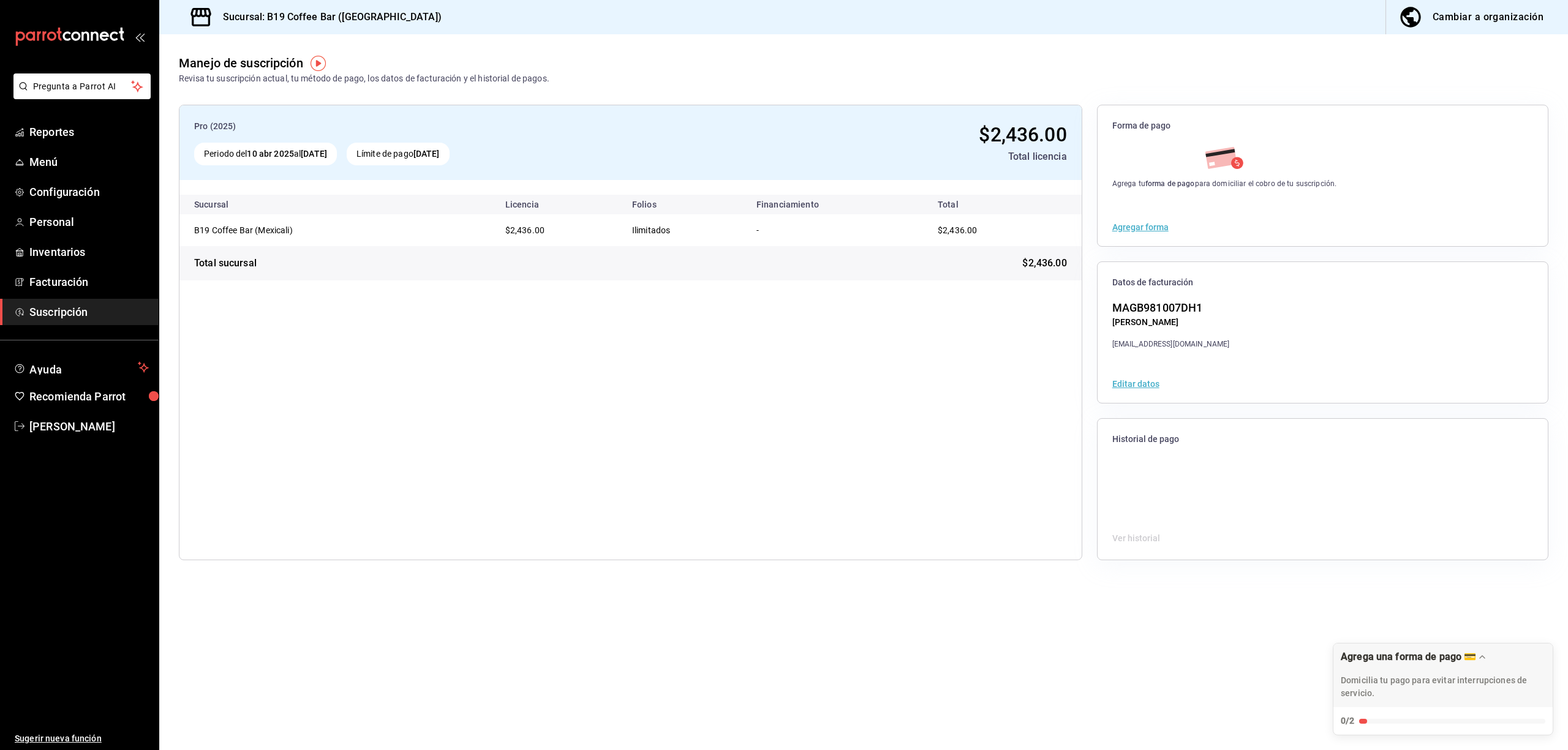
click at [1189, 574] on div "Pro (2025) Periodo del 10 abr 2025 al 10 jun 2026 Límite de pago 10 jun 2026 $2…" at bounding box center [863, 332] width 1409 height 495
click at [1353, 606] on main "Manejo de suscripción Revisa tu suscripción actual, tu método de pago, los dato…" at bounding box center [863, 392] width 1409 height 716
drag, startPoint x: 291, startPoint y: 79, endPoint x: 431, endPoint y: 83, distance: 140.1
click at [431, 83] on div "Revisa tu suscripción actual, tu método de pago, los datos de facturación y el …" at bounding box center [364, 78] width 371 height 13
click at [434, 83] on div "Revisa tu suscripción actual, tu método de pago, los datos de facturación y el …" at bounding box center [364, 78] width 371 height 13
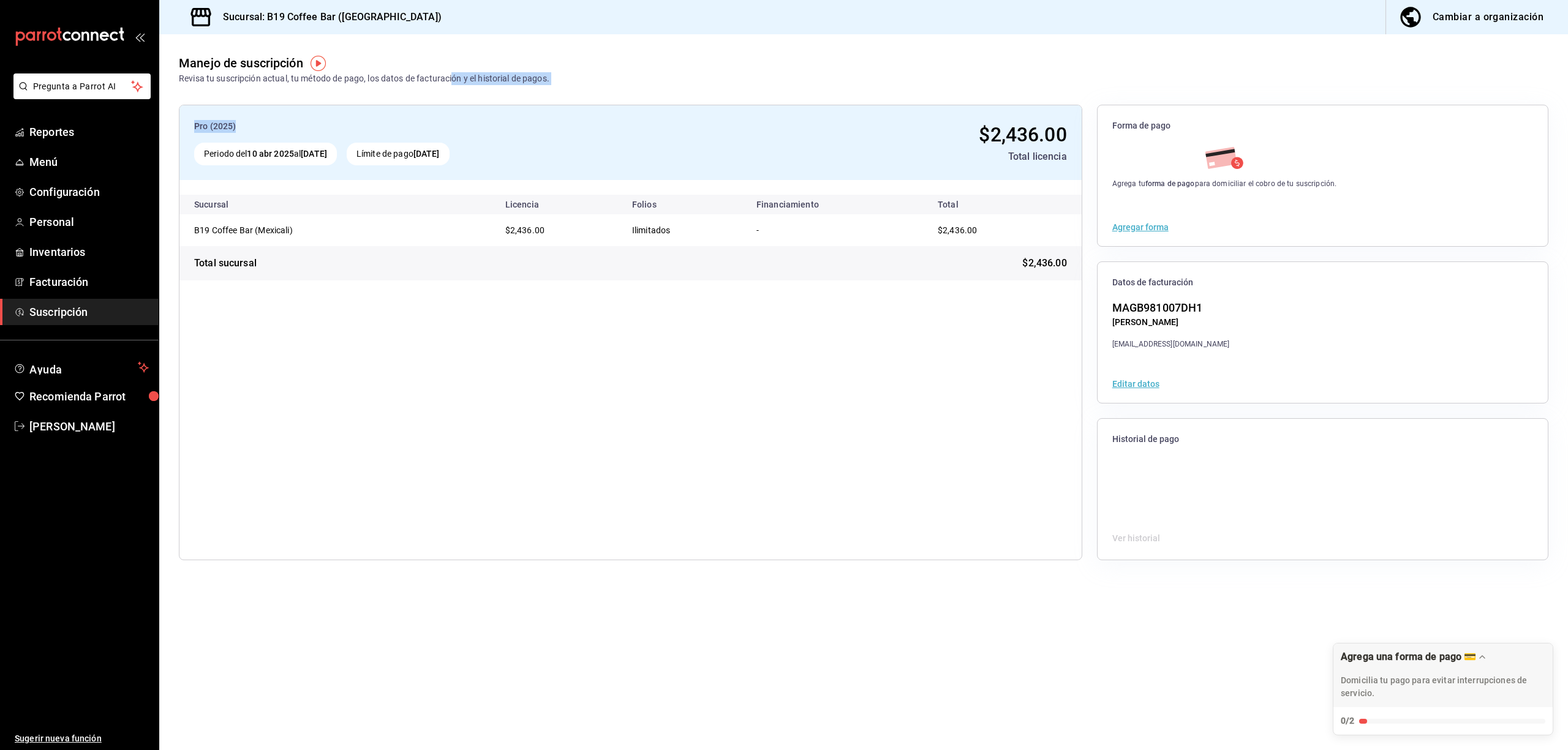
drag, startPoint x: 452, startPoint y: 79, endPoint x: 329, endPoint y: 88, distance: 123.3
click at [329, 88] on main "Manejo de suscripción Revisa tu suscripción actual, tu método de pago, los dato…" at bounding box center [863, 392] width 1409 height 716
click at [329, 88] on div "Pro (2025) Periodo del 10 abr 2025 al 10 jun 2026 Límite de pago 10 jun 2026 $2…" at bounding box center [863, 332] width 1409 height 495
click at [304, 158] on div "Periodo del 10 abr 2025 al 10 jun 2026" at bounding box center [266, 154] width 143 height 23
drag, startPoint x: 399, startPoint y: 148, endPoint x: 414, endPoint y: 149, distance: 15.0
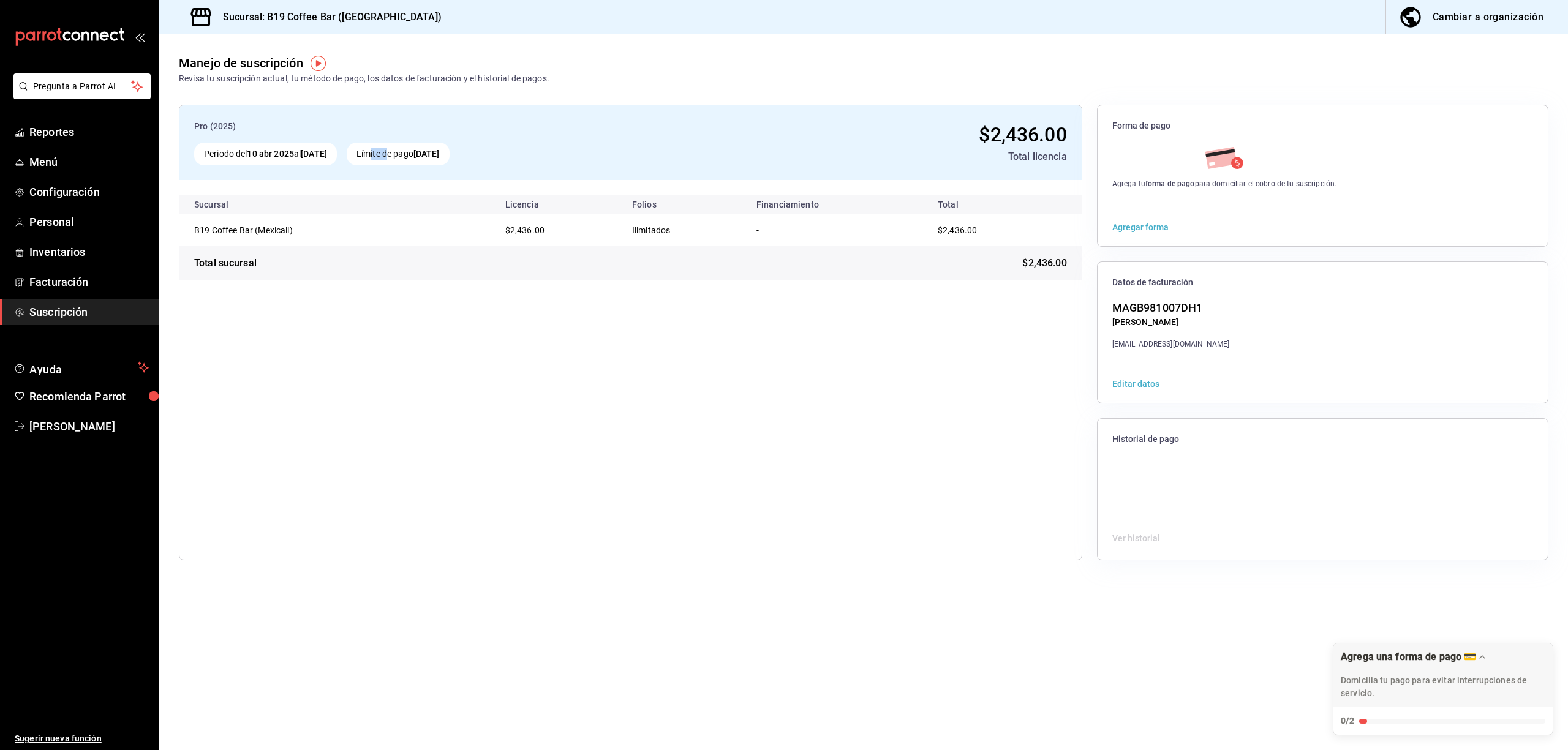
click at [414, 149] on div "Límite de pago 10 jun 2026" at bounding box center [398, 154] width 103 height 23
click at [649, 371] on div "Pro (2025) Periodo del 10 abr 2025 al 10 jun 2026 Límite de pago 10 jun 2026 $2…" at bounding box center [630, 332] width 903 height 456
click at [861, 402] on div "Pro (2025) Periodo del 10 abr 2025 al 10 jun 2026 Límite de pago 10 jun 2026 $2…" at bounding box center [630, 332] width 903 height 456
click at [42, 286] on span "Facturación" at bounding box center [89, 281] width 120 height 17
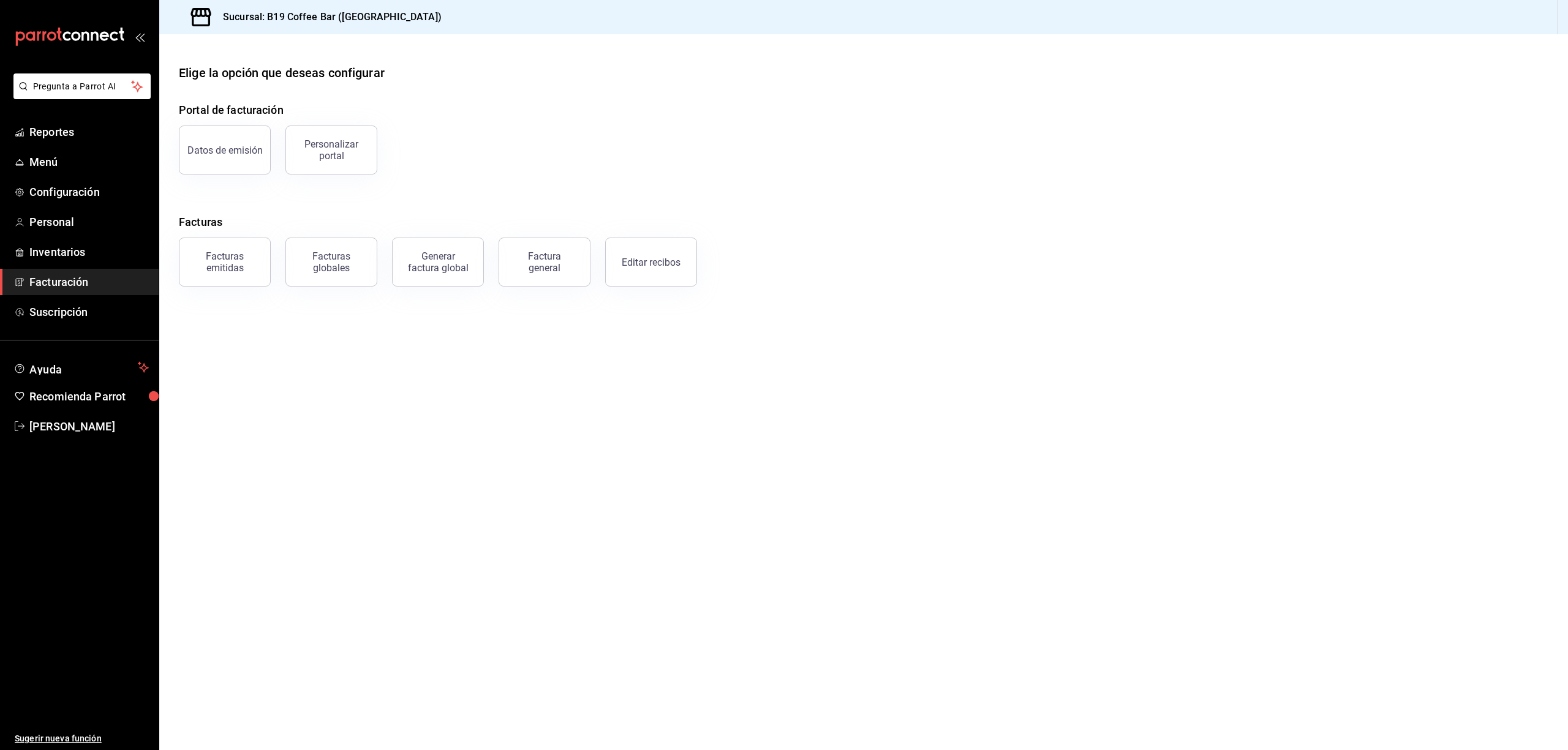
click at [203, 148] on div "Datos de emisión" at bounding box center [225, 150] width 76 height 12
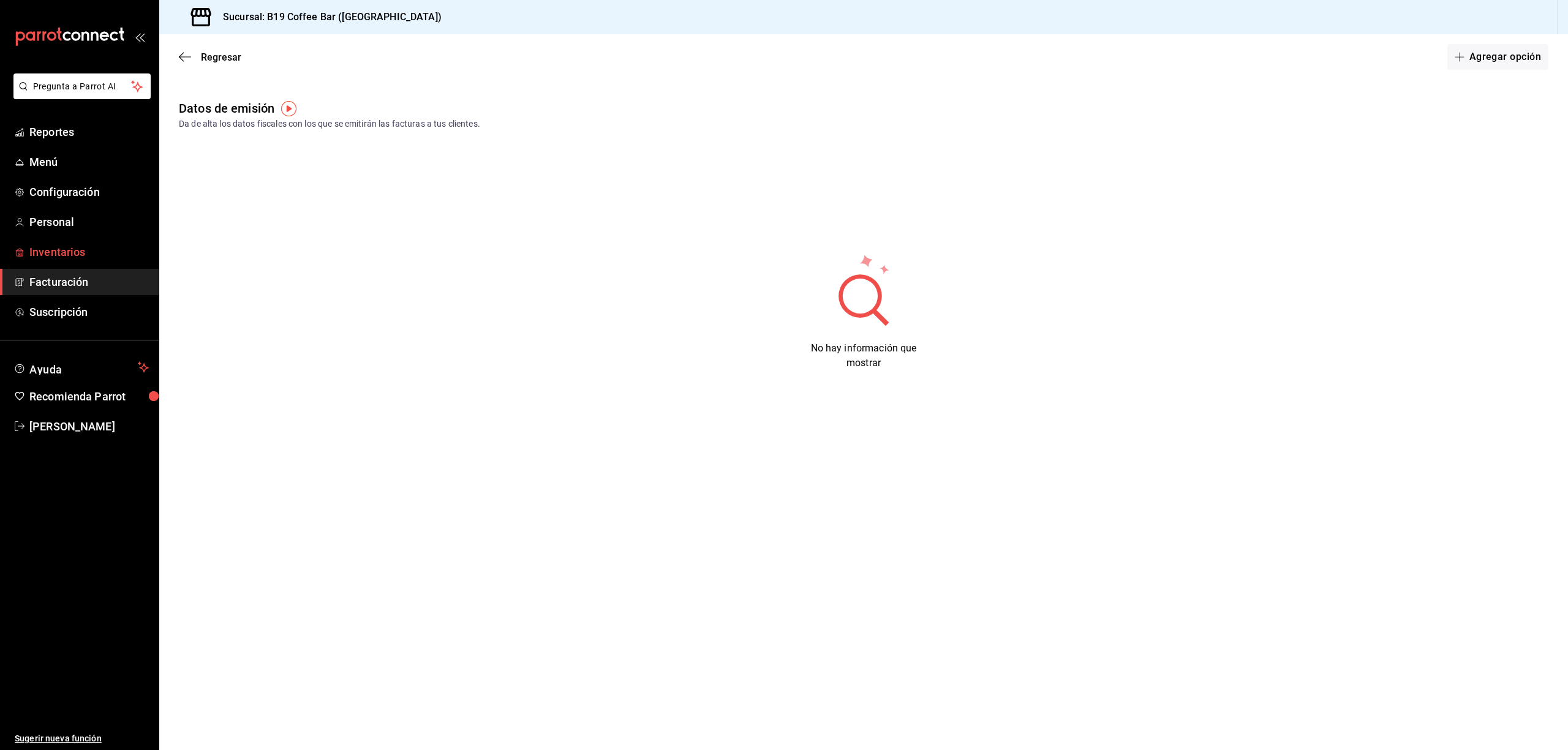
click at [60, 256] on span "Inventarios" at bounding box center [89, 252] width 120 height 17
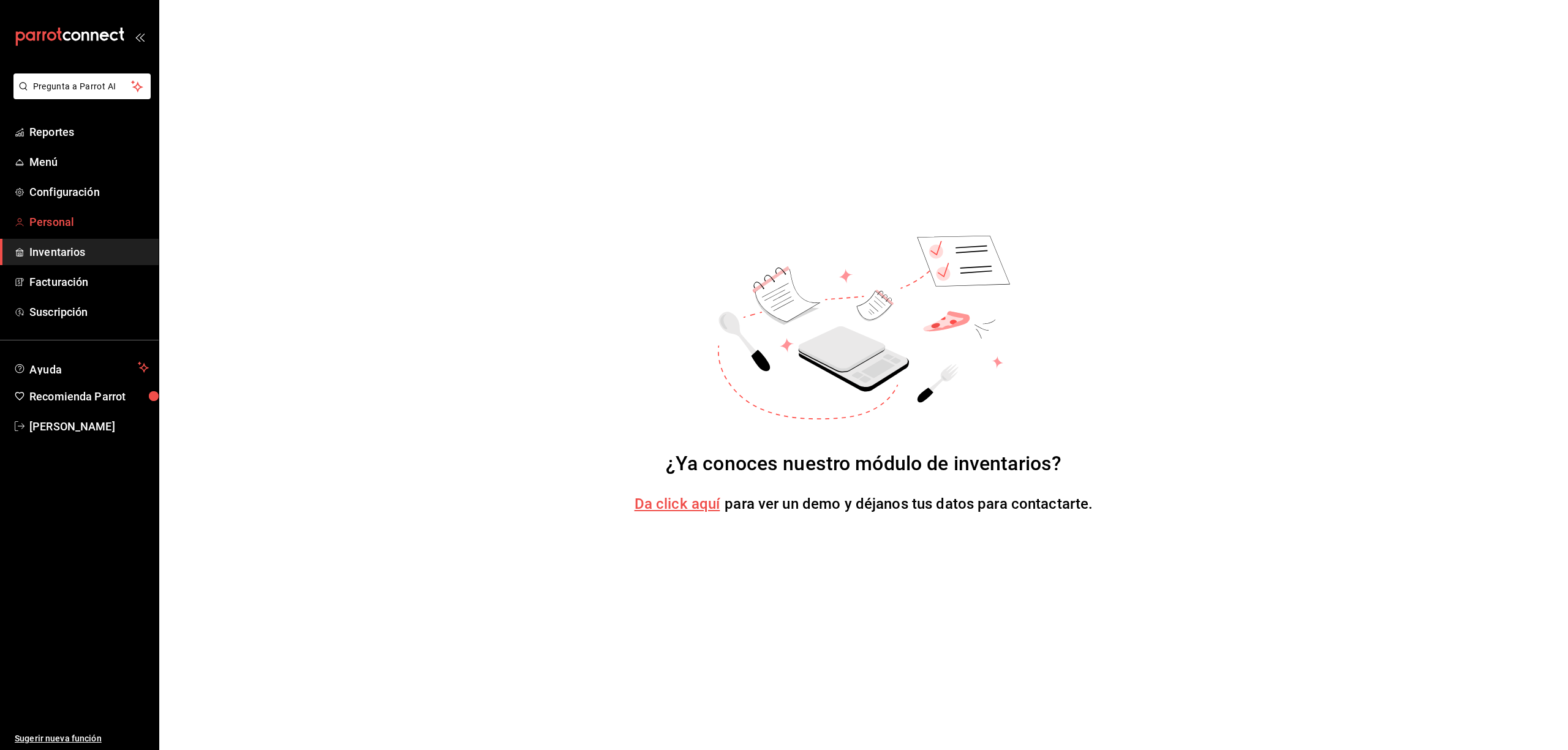
click at [64, 223] on span "Personal" at bounding box center [89, 222] width 120 height 17
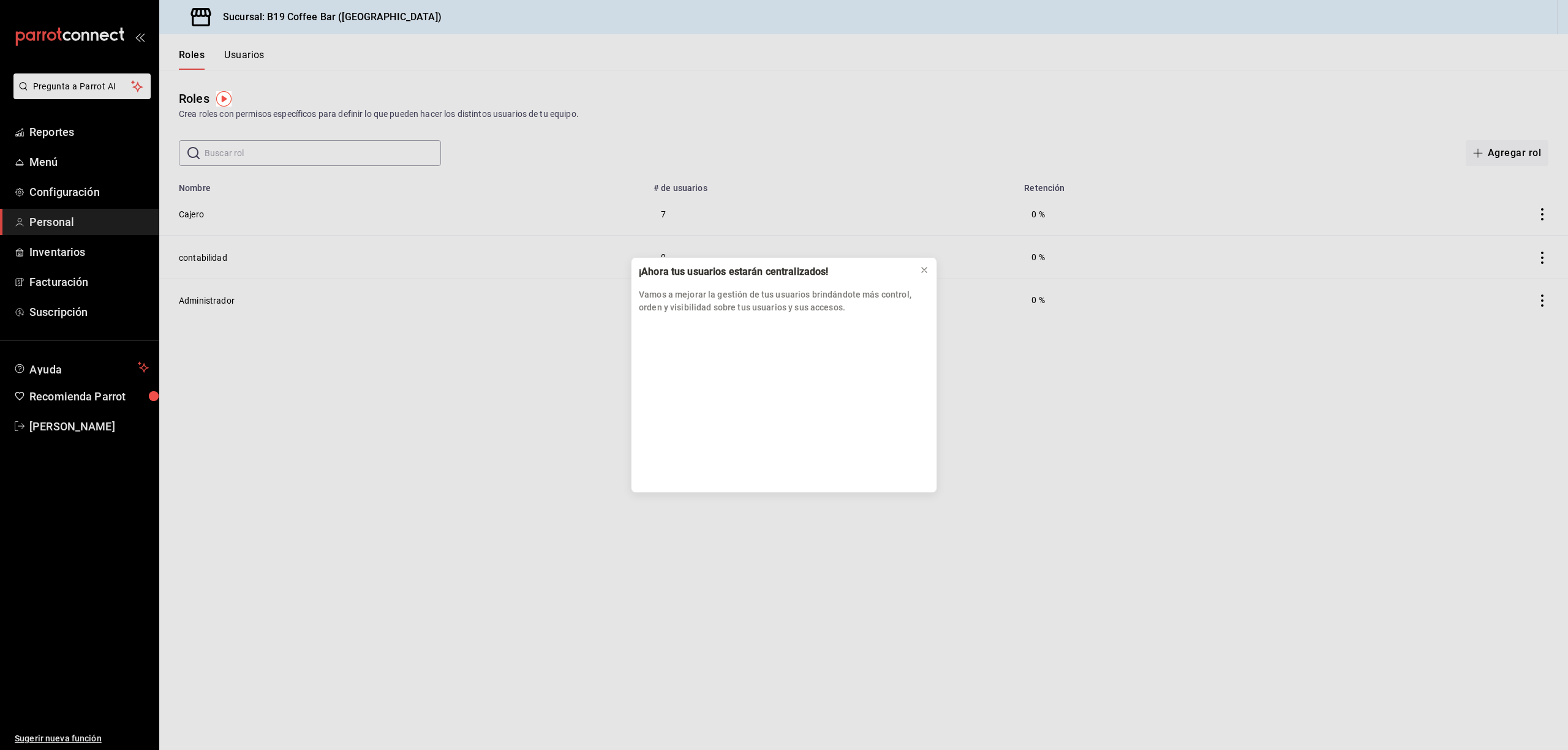
click at [81, 194] on div "¡Ahora tus usuarios estarán centralizados! Vamos a mejorar la gestión de tus us…" at bounding box center [784, 375] width 1568 height 750
click at [921, 272] on icon at bounding box center [925, 270] width 10 height 10
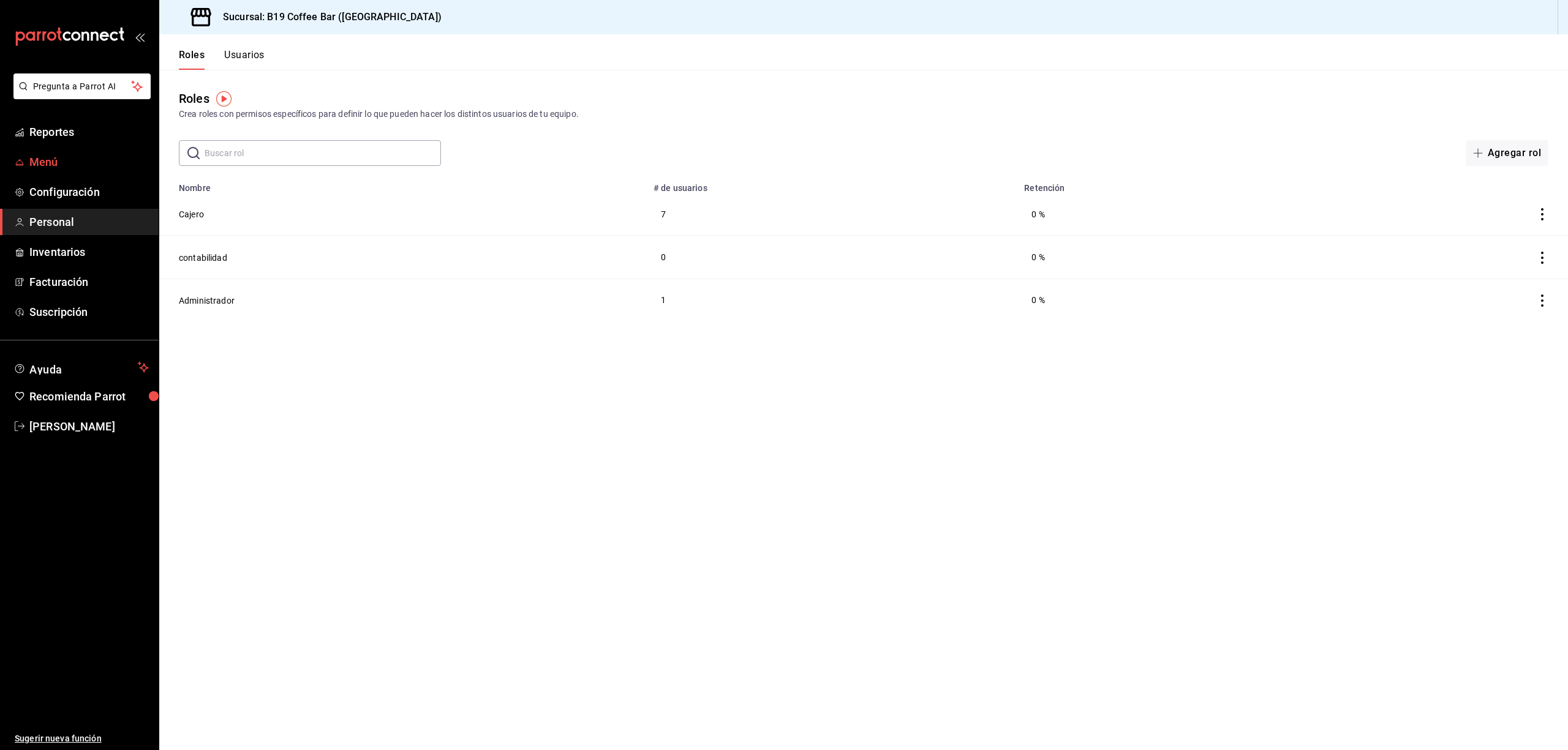
click at [35, 165] on span "Menú" at bounding box center [89, 162] width 120 height 17
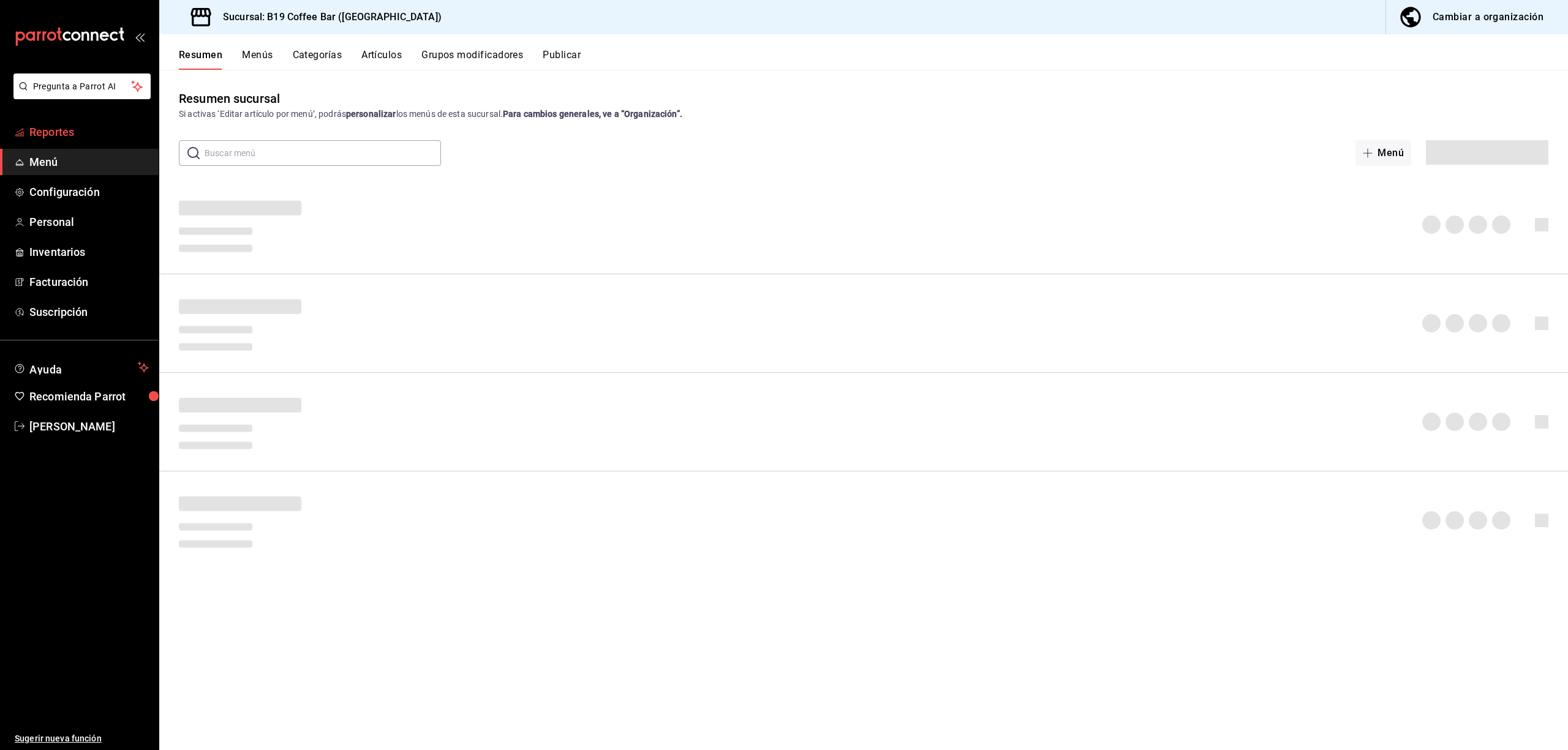
click at [52, 141] on link "Reportes" at bounding box center [79, 131] width 159 height 26
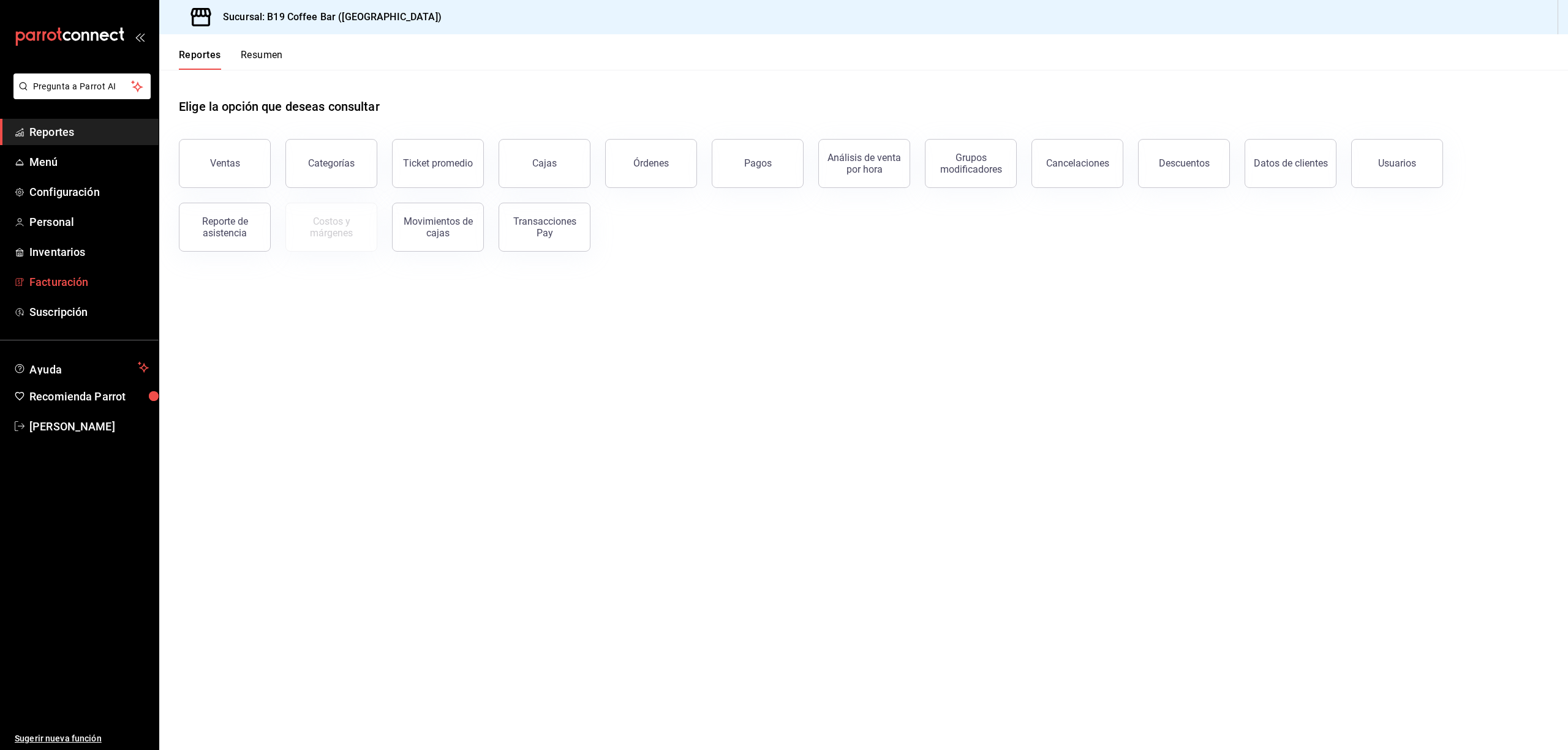
click at [76, 285] on span "Facturación" at bounding box center [89, 281] width 120 height 17
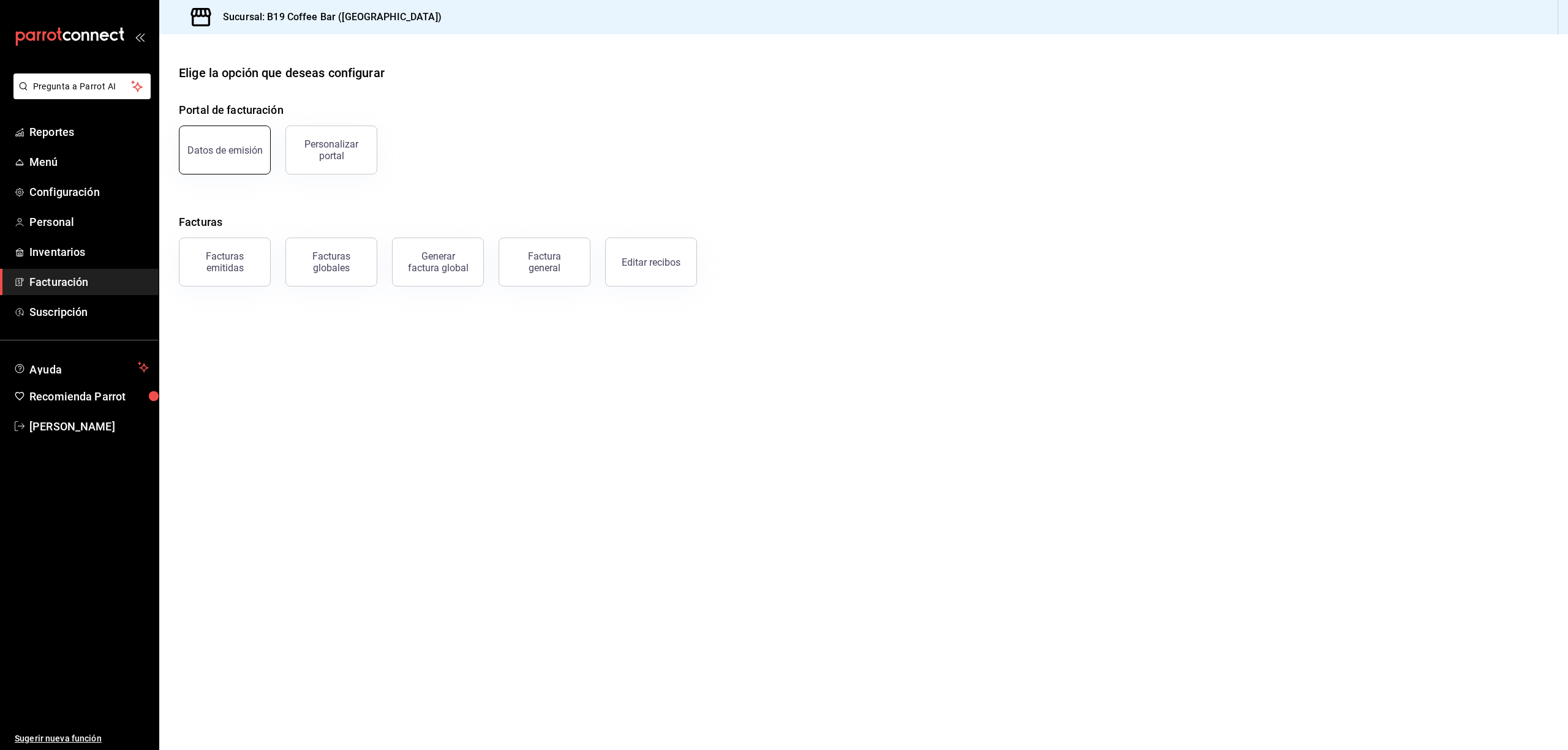
click at [226, 125] on div "Datos de emisión" at bounding box center [217, 142] width 107 height 64
click at [221, 136] on button "Datos de emisión" at bounding box center [225, 150] width 92 height 49
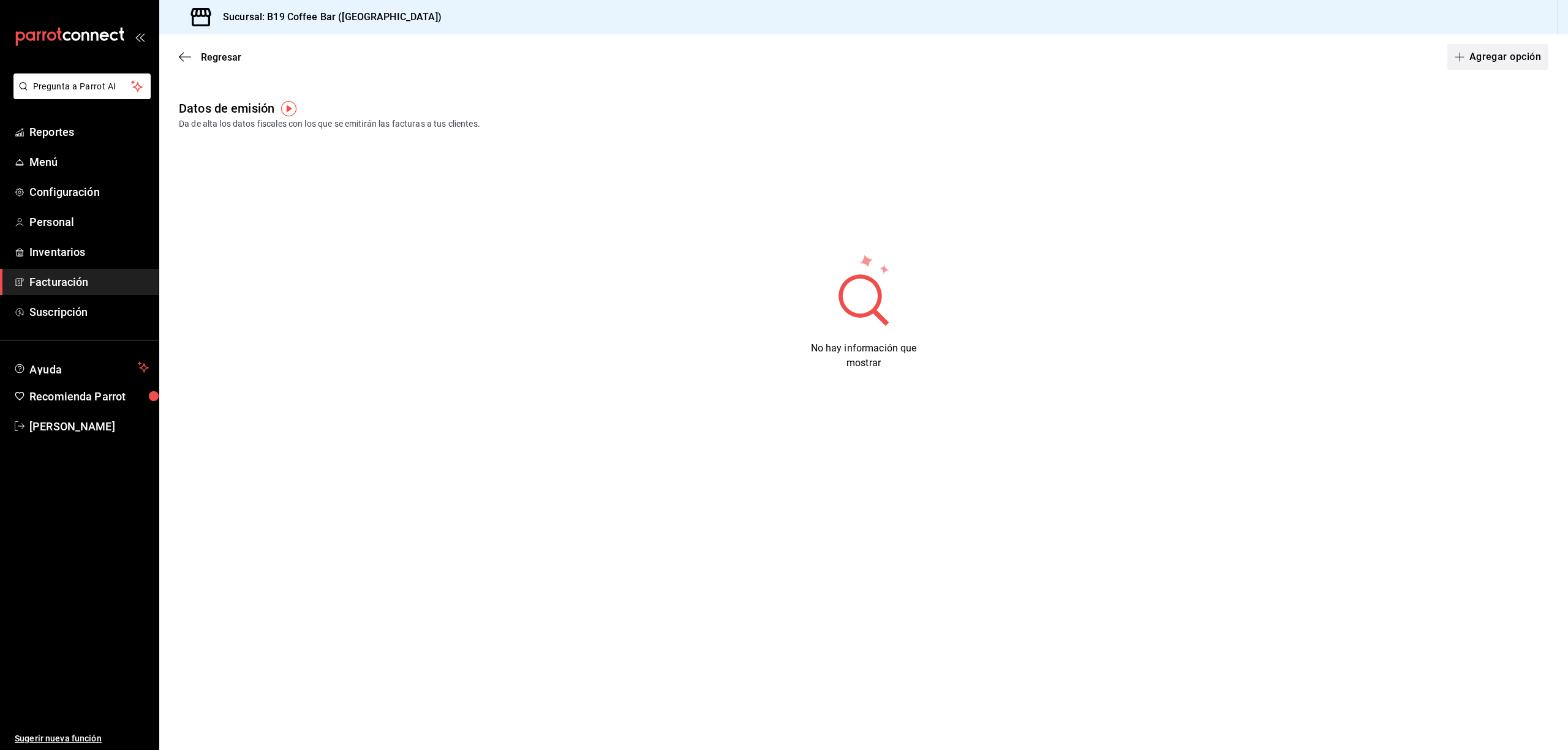
click at [1491, 67] on button "Agregar opción" at bounding box center [1497, 57] width 101 height 25
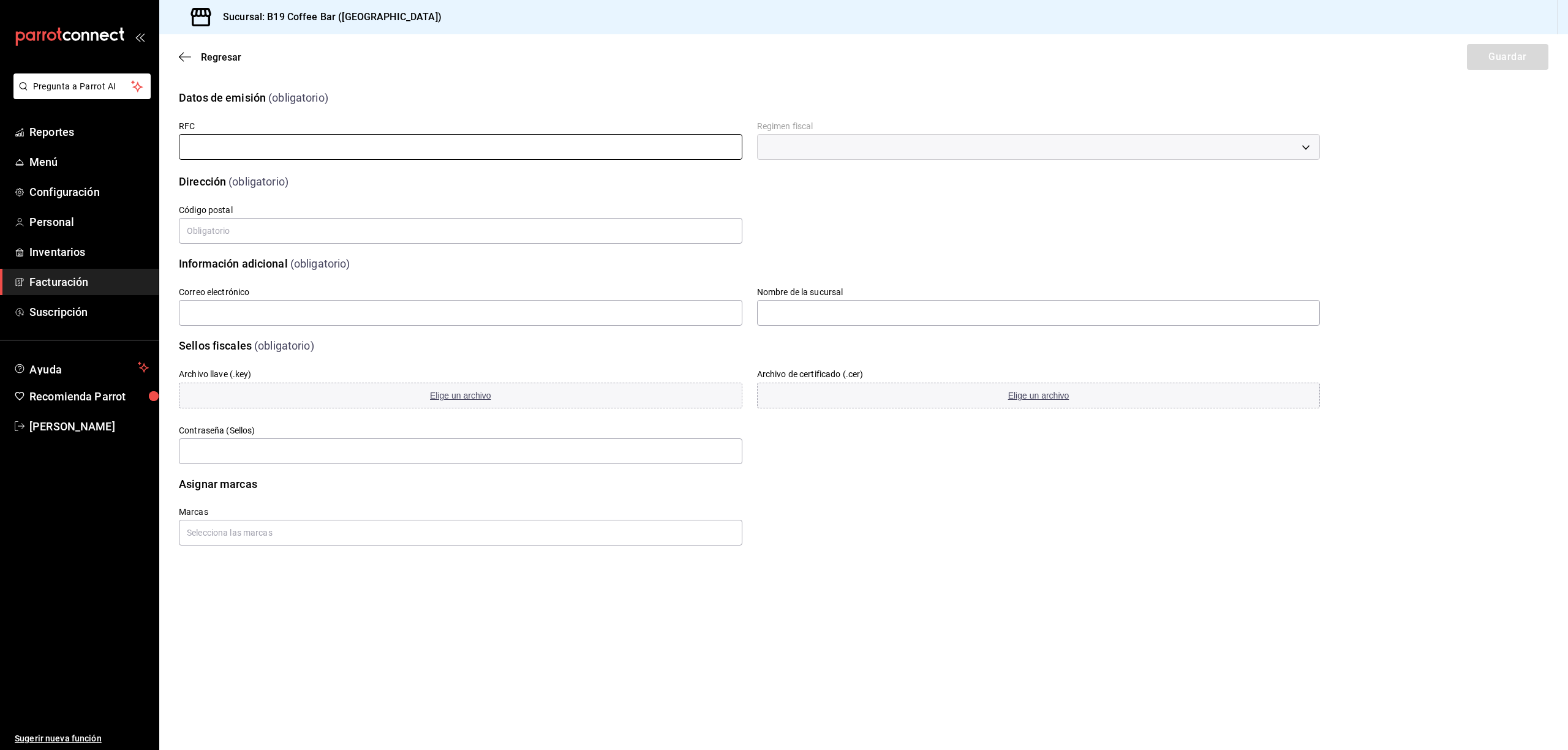
click at [287, 146] on input "text" at bounding box center [460, 147] width 564 height 25
type input "MAGB981007DH1"
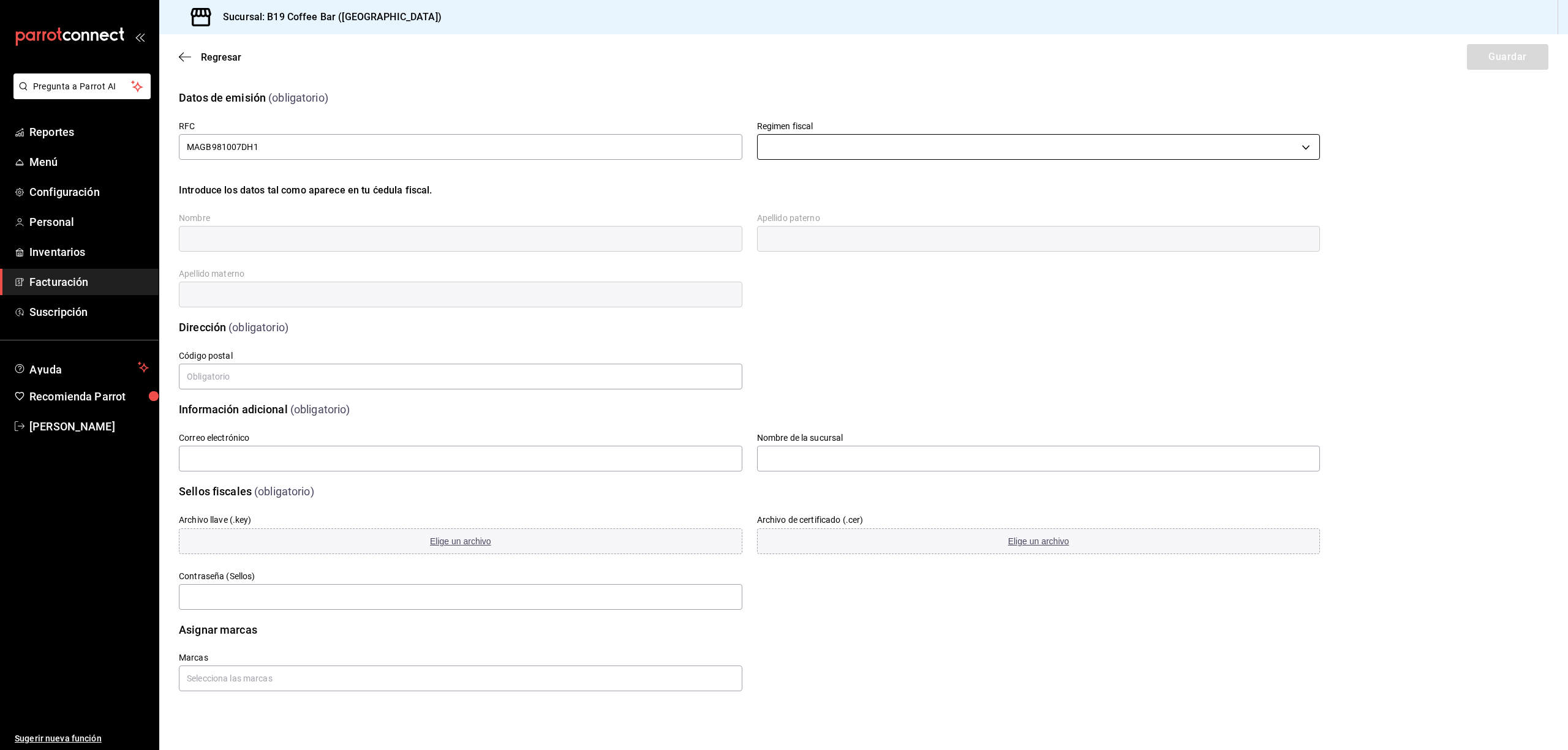
click at [831, 148] on body "Pregunta a Parrot AI Reportes Menú Configuración Personal Inventarios Facturaci…" at bounding box center [784, 375] width 1568 height 750
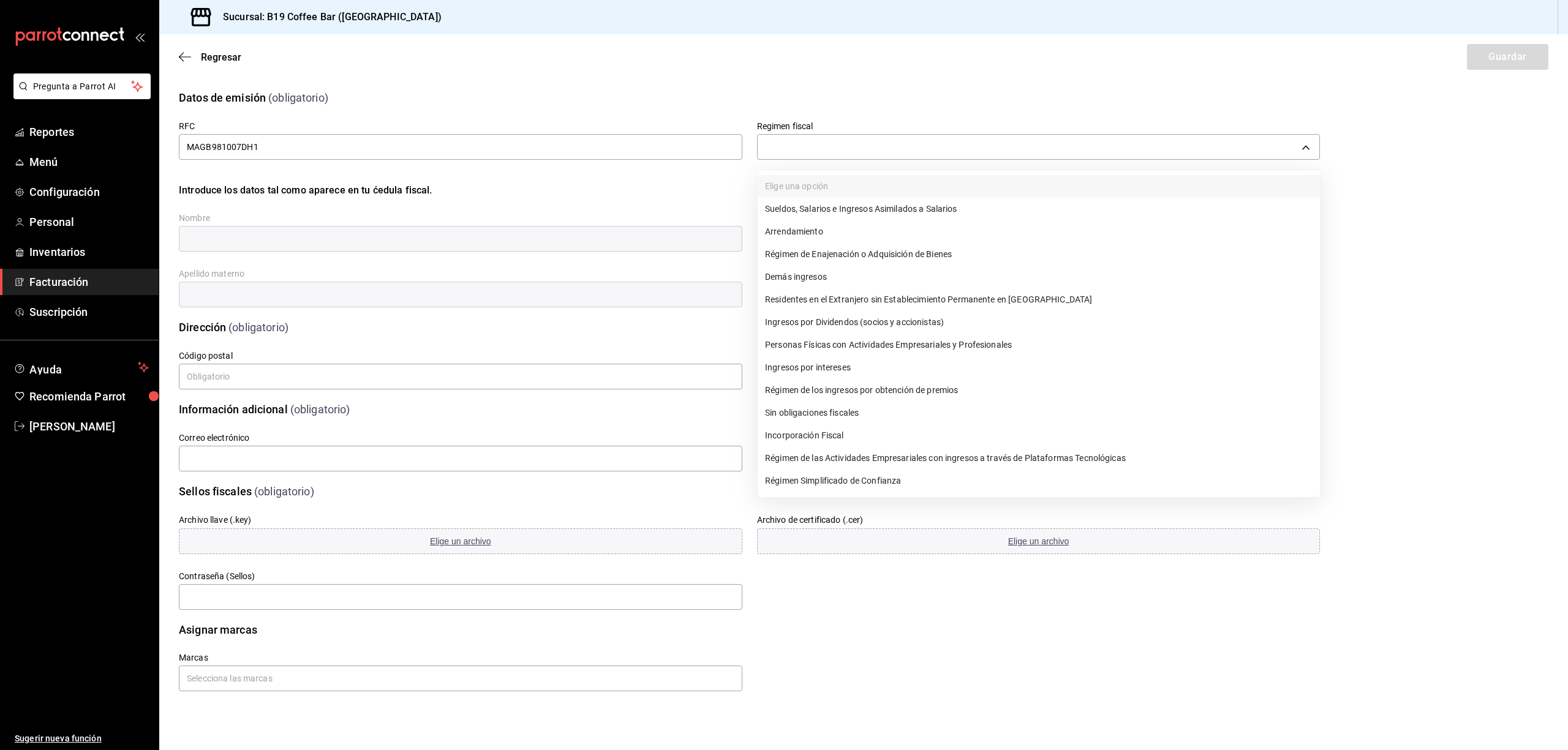
click at [859, 75] on div at bounding box center [784, 375] width 1568 height 750
click at [804, 143] on body "Pregunta a Parrot AI Reportes Menú Configuración Personal Inventarios Facturaci…" at bounding box center [784, 375] width 1568 height 750
click at [949, 343] on li "Personas Físicas con Actividades Empresariales y Profesionales" at bounding box center [1038, 344] width 562 height 23
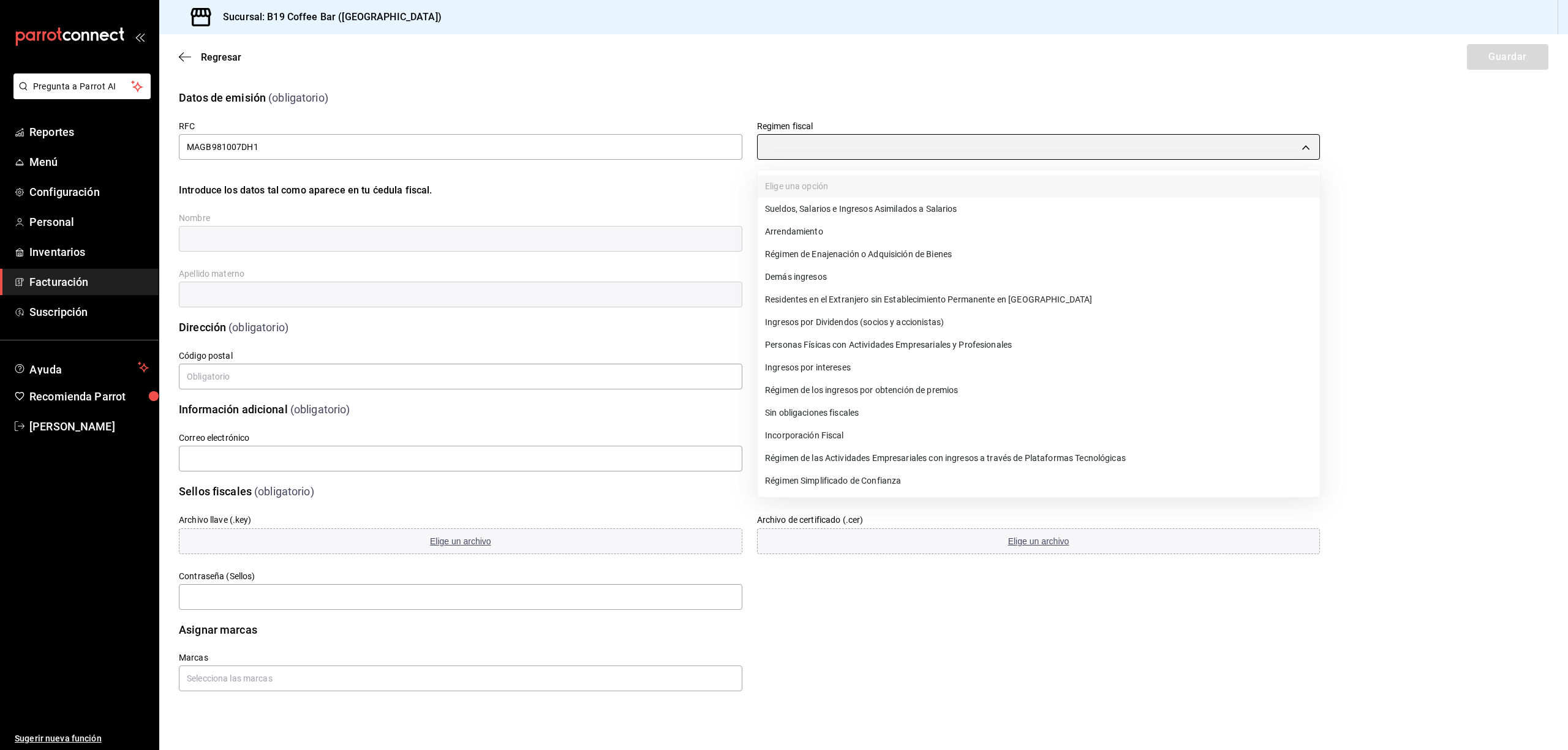
type input "612"
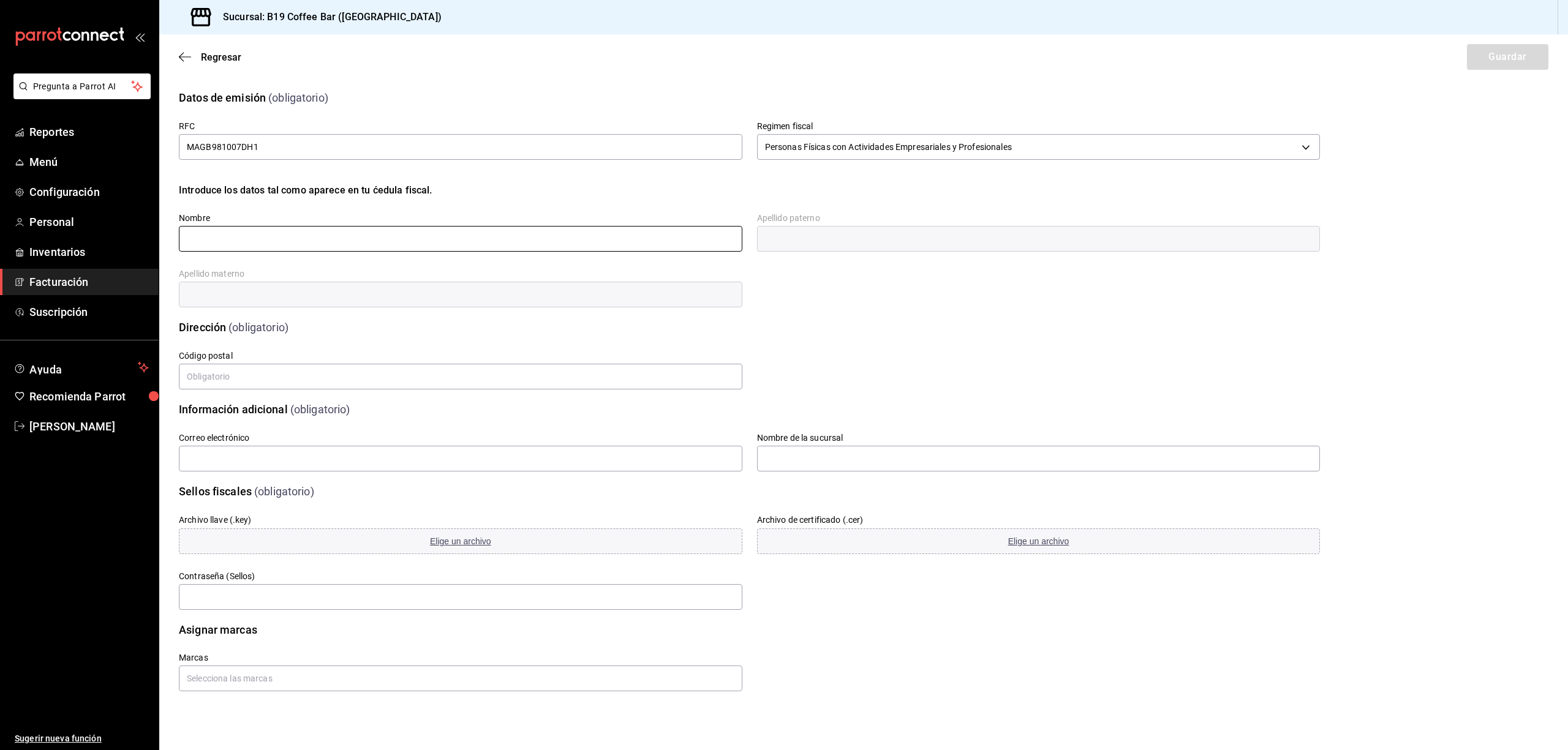
click at [478, 237] on input "text" at bounding box center [460, 238] width 564 height 25
type input "BRAULIO"
click at [887, 237] on input "text" at bounding box center [1038, 238] width 564 height 25
type input "MALDONADO"
click at [201, 308] on div "Apellido materno" at bounding box center [460, 289] width 564 height 41
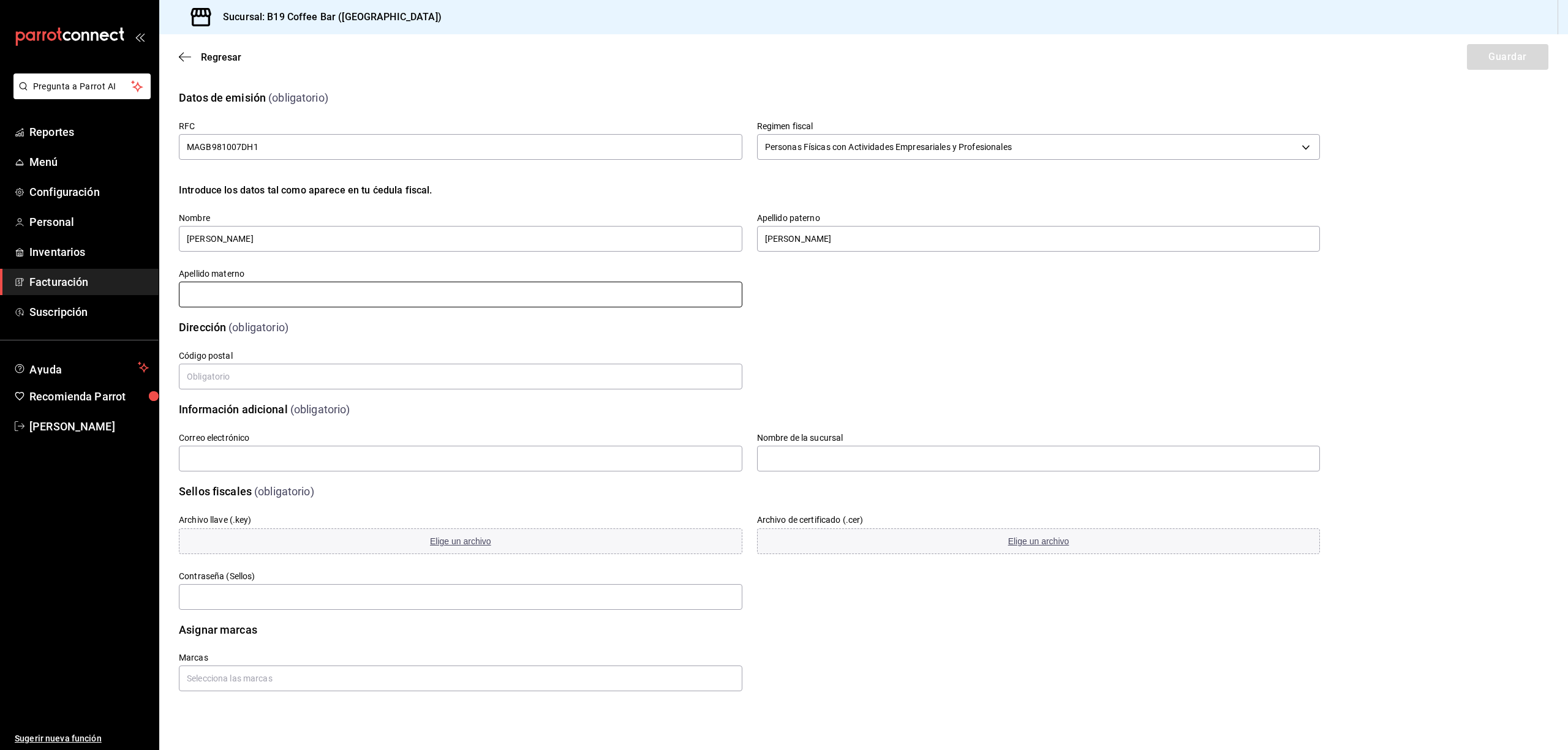
click at [211, 296] on input "text" at bounding box center [460, 294] width 564 height 25
type input "GARAY"
click at [270, 371] on input "text" at bounding box center [460, 376] width 564 height 25
type input "21290"
click at [304, 452] on input "bmaldonadogaray93@gmail.com" at bounding box center [460, 459] width 564 height 25
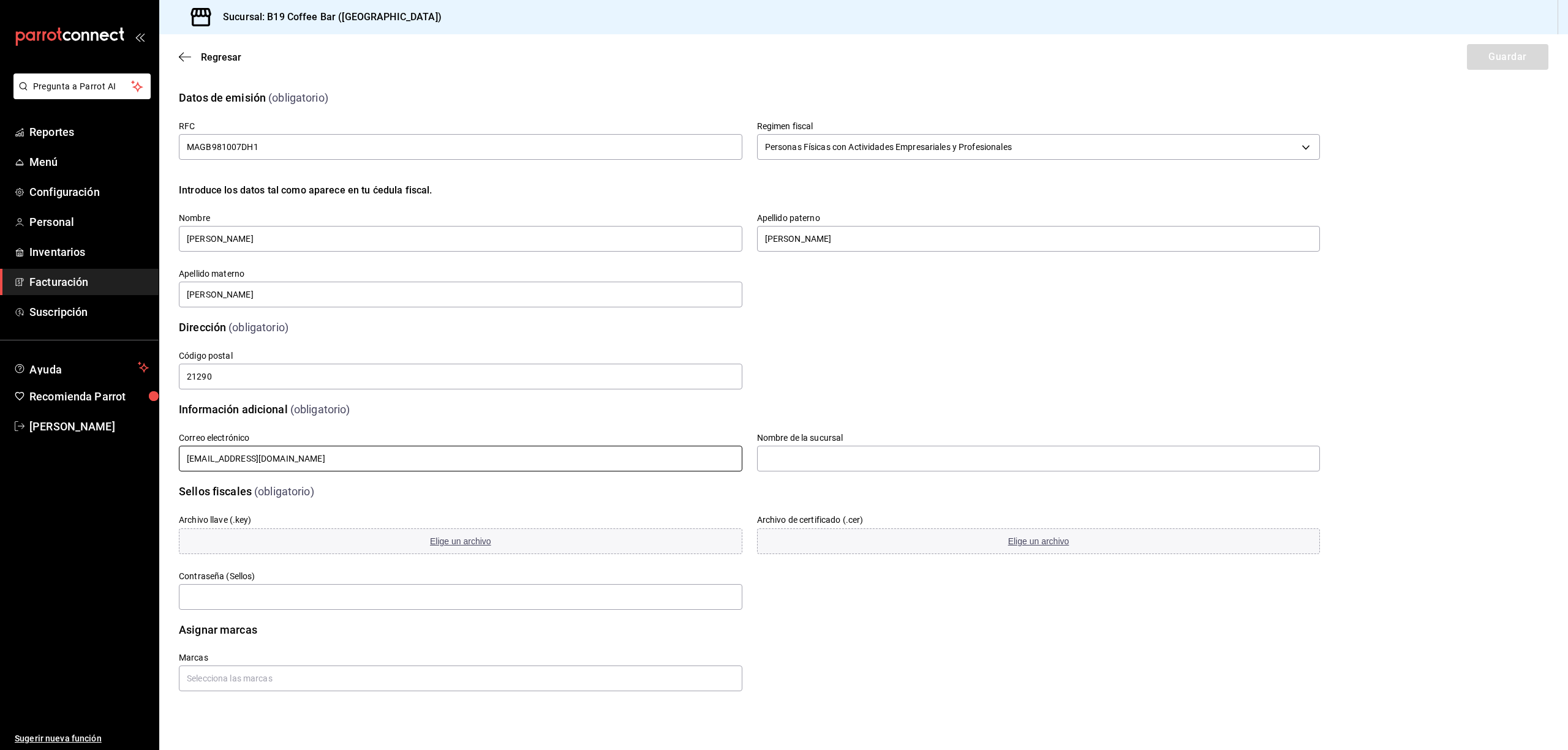
click at [304, 453] on input "bmaldonadogaray93@gmail.com" at bounding box center [460, 459] width 564 height 25
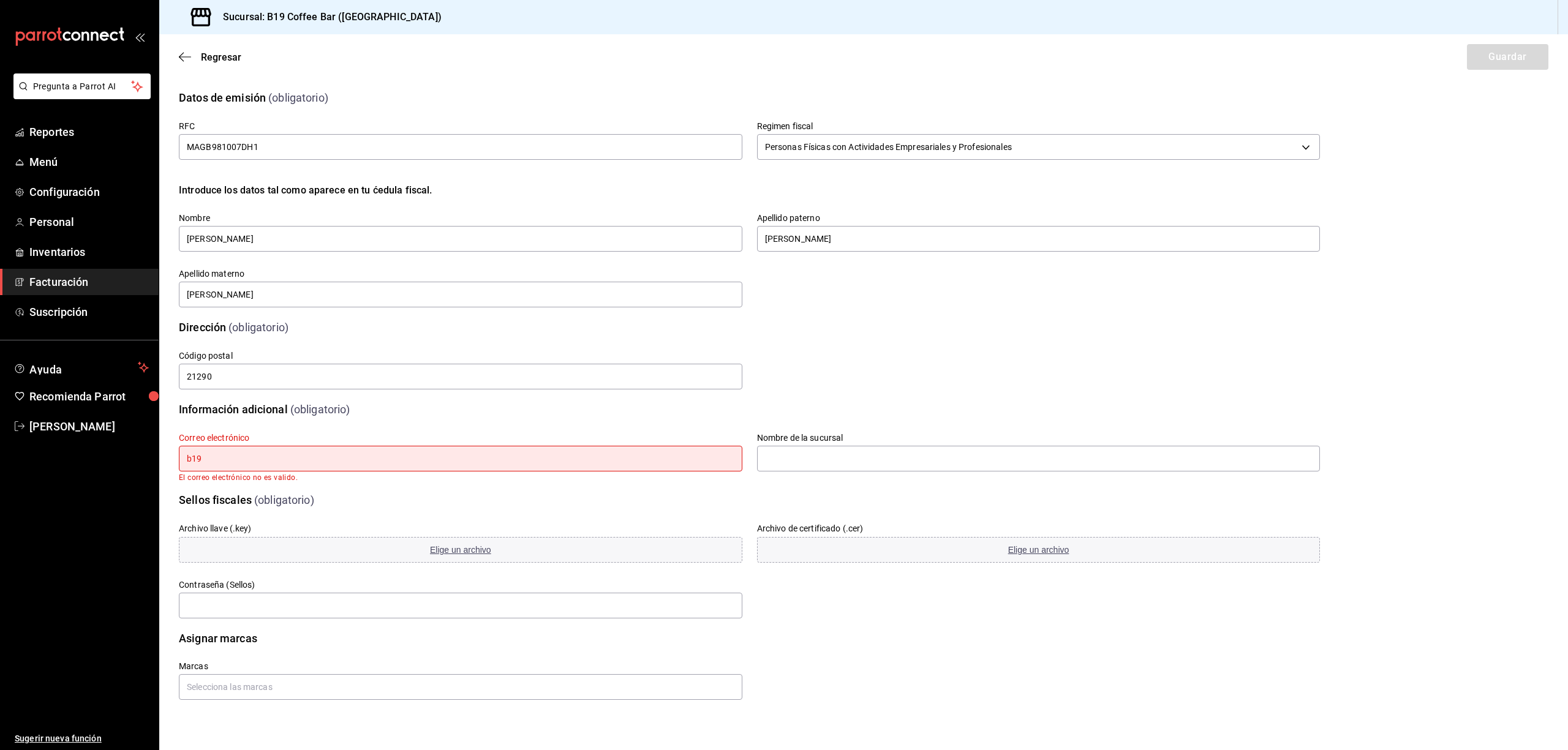
type input "b19facturacion@gmail.com"
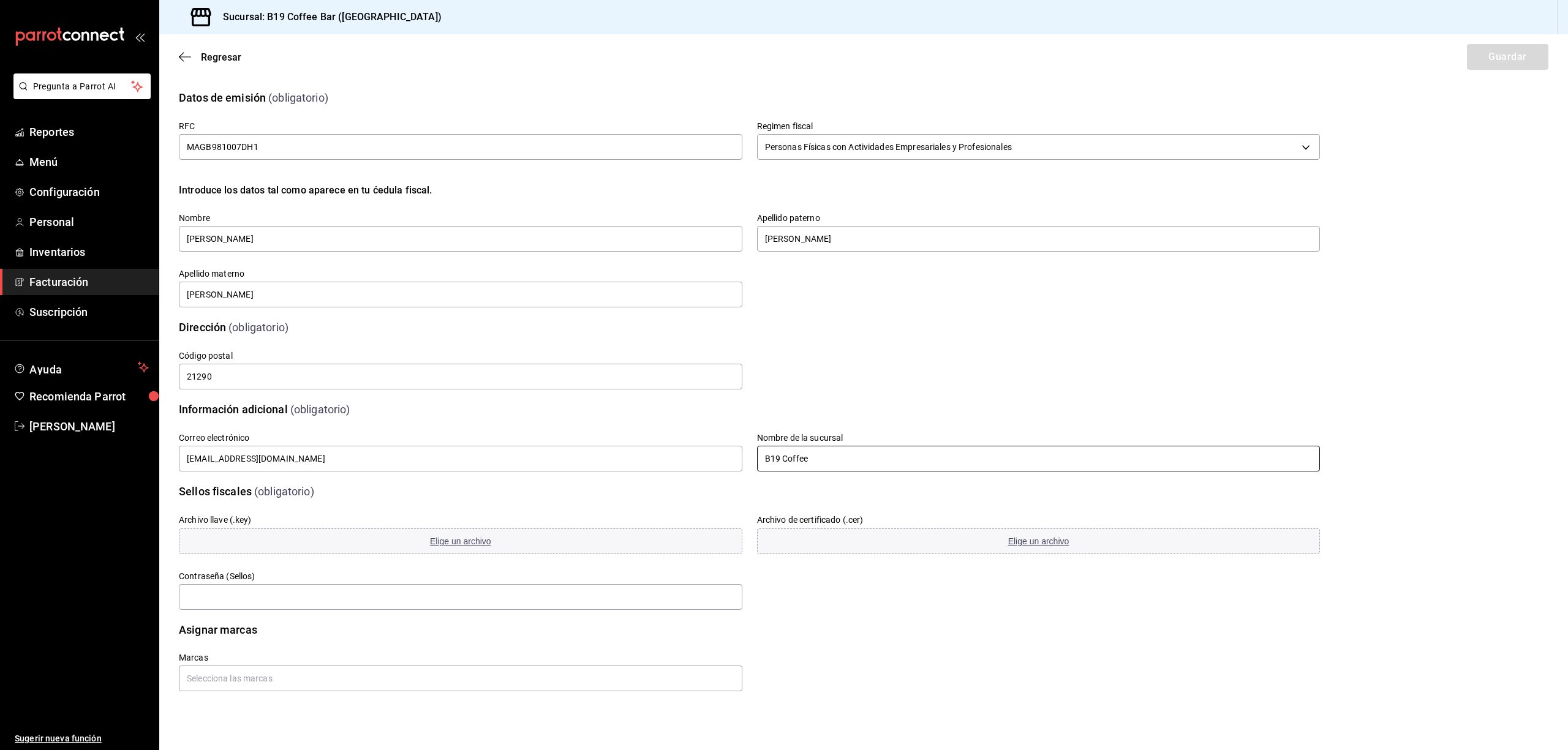
type input "B19 Coffee"
click at [385, 510] on div "Archivo llave (.key) Elige un archivo" at bounding box center [453, 527] width 579 height 56
click at [441, 546] on button "Elige un archivo" at bounding box center [460, 541] width 564 height 25
click at [924, 586] on div "Archivo llave (.key) Elige un archivo Archivo de certificado (.cer) Elige un ar…" at bounding box center [734, 548] width 1171 height 126
click at [174, 52] on div "Regresar Guardar" at bounding box center [863, 57] width 1409 height 45
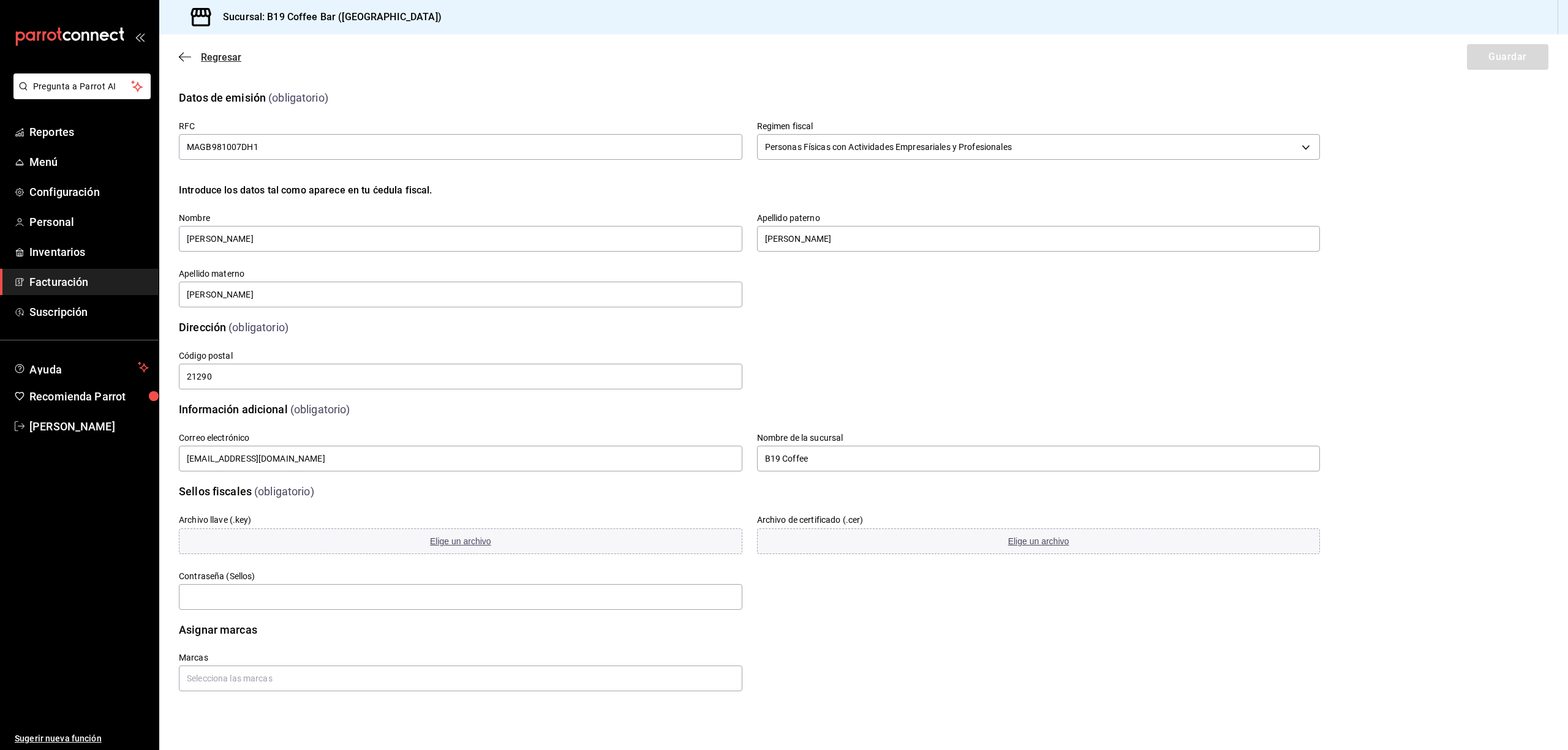
click at [184, 56] on icon "button" at bounding box center [184, 56] width 12 height 11
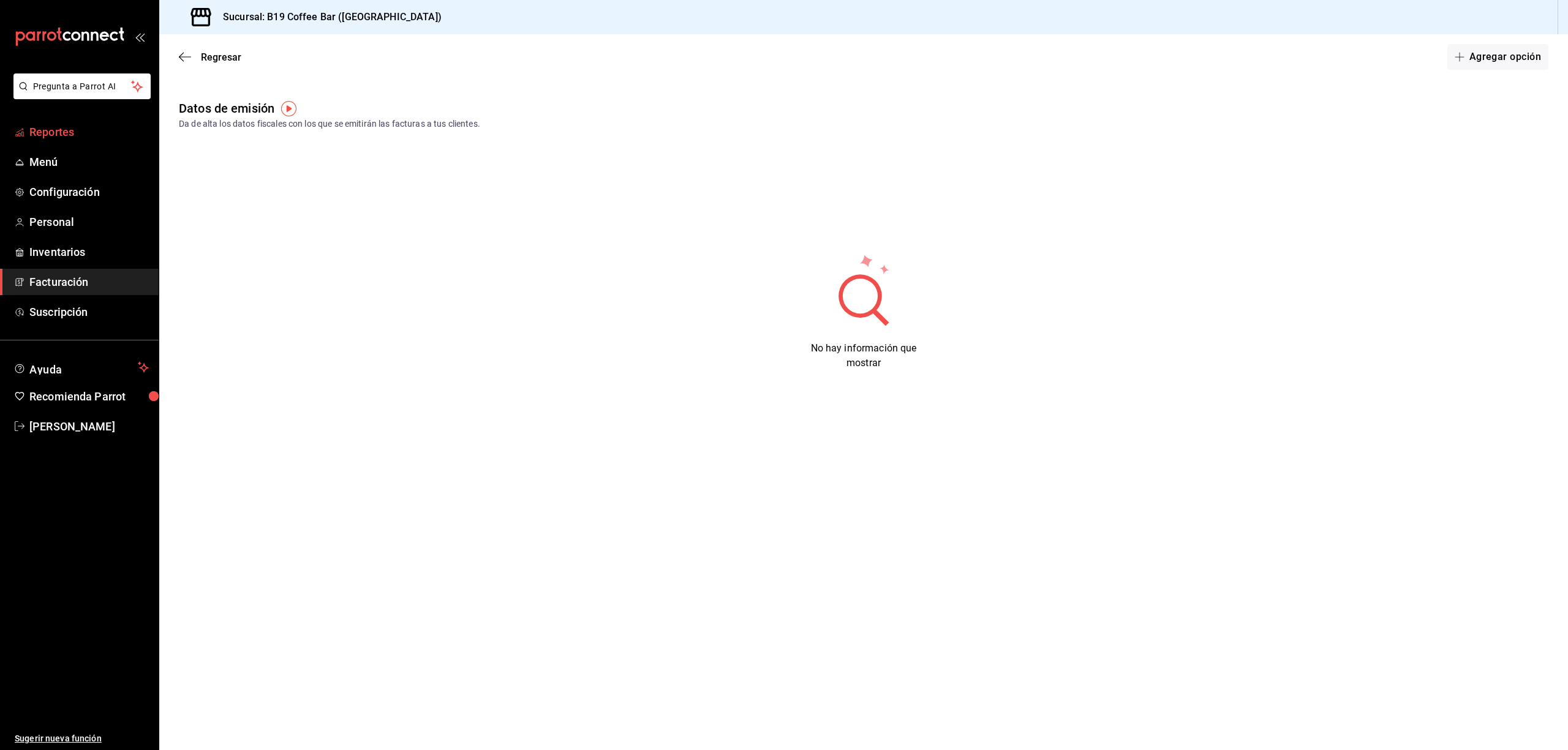
click at [66, 139] on span "Reportes" at bounding box center [89, 131] width 120 height 17
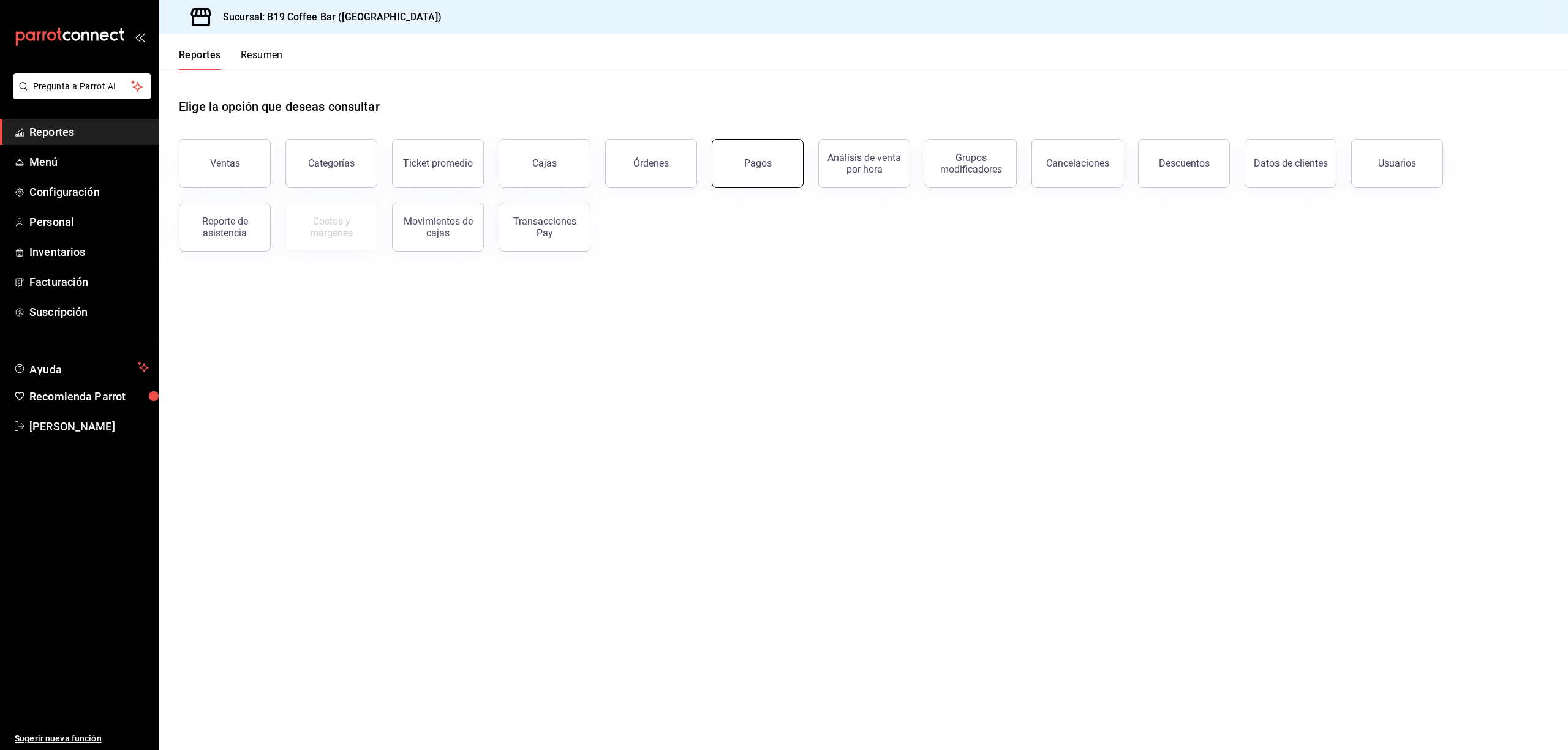
click at [753, 165] on div "Pagos" at bounding box center [758, 164] width 27 height 12
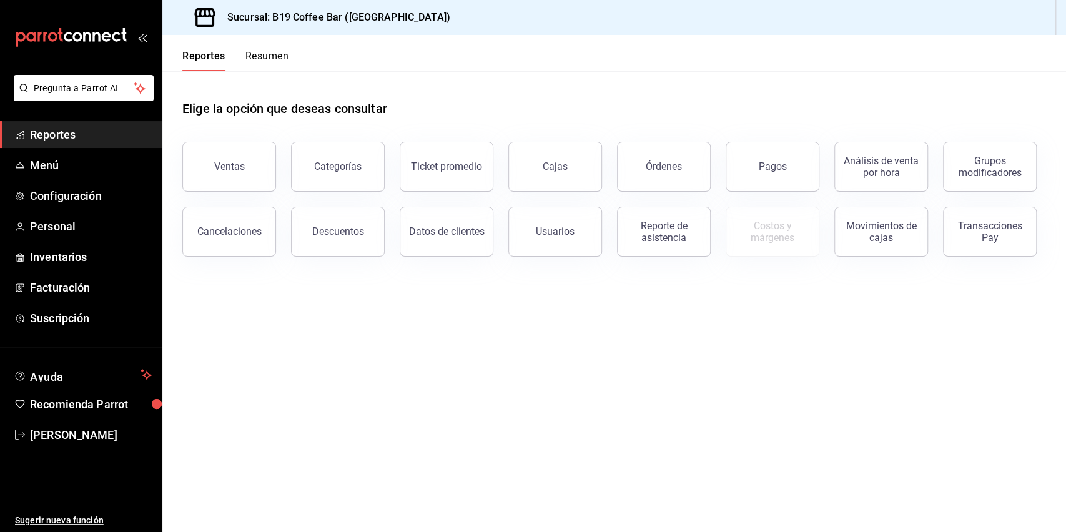
click at [417, 104] on div "Elige la opción que deseas consultar" at bounding box center [614, 99] width 864 height 56
click at [84, 135] on span "Reportes" at bounding box center [91, 134] width 122 height 17
click at [622, 164] on button "Órdenes" at bounding box center [664, 167] width 94 height 50
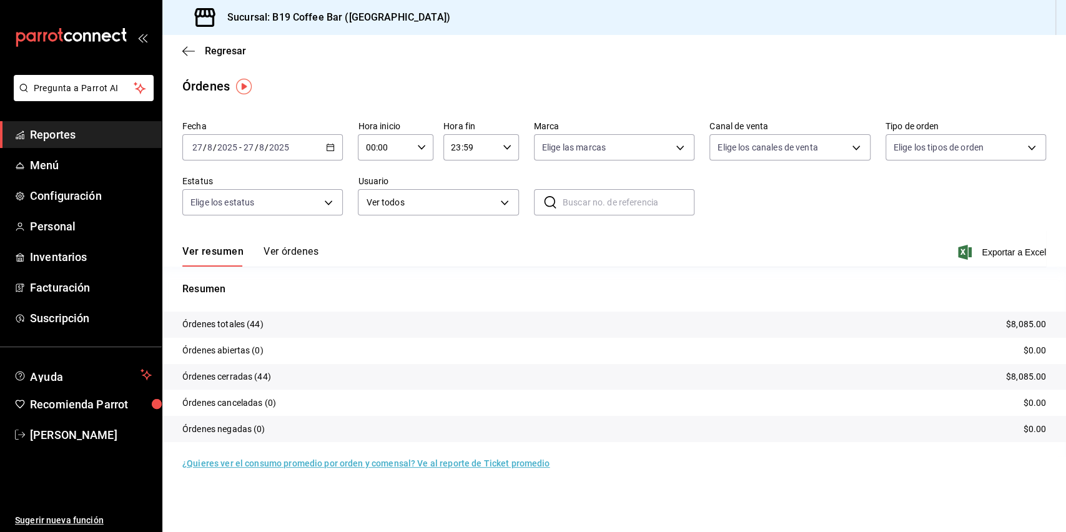
click at [277, 249] on button "Ver órdenes" at bounding box center [291, 255] width 55 height 21
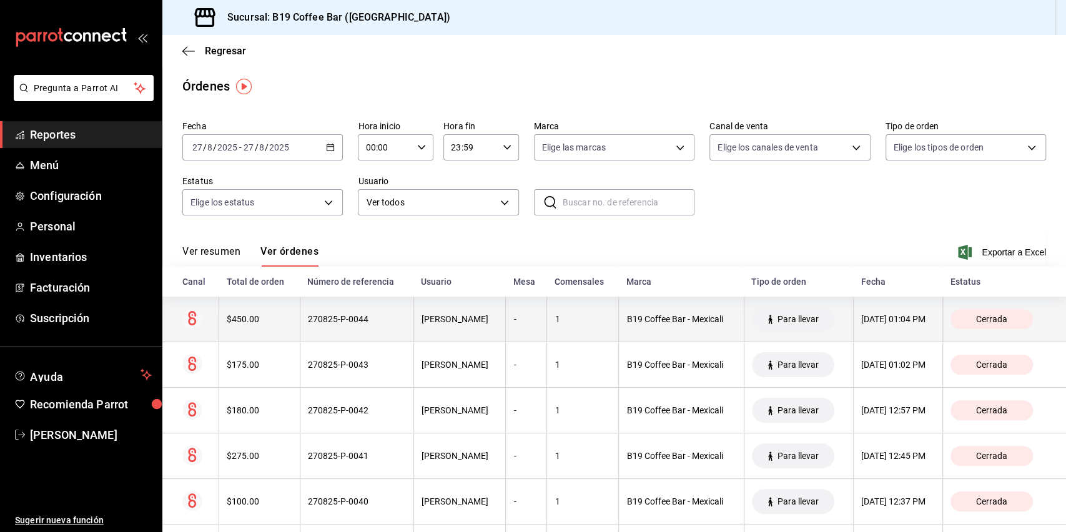
click at [506, 312] on th "-" at bounding box center [526, 320] width 41 height 46
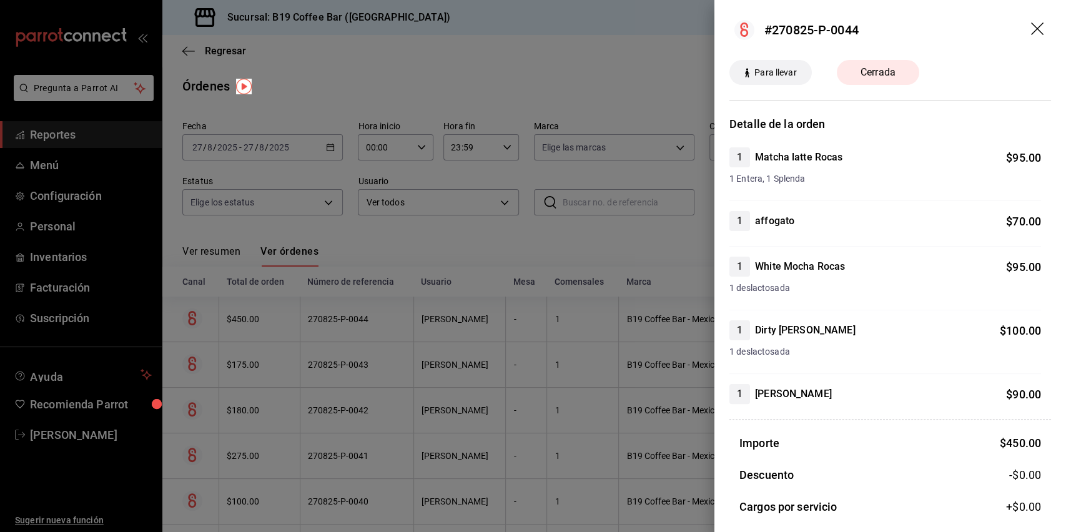
click at [535, 289] on div at bounding box center [533, 266] width 1066 height 532
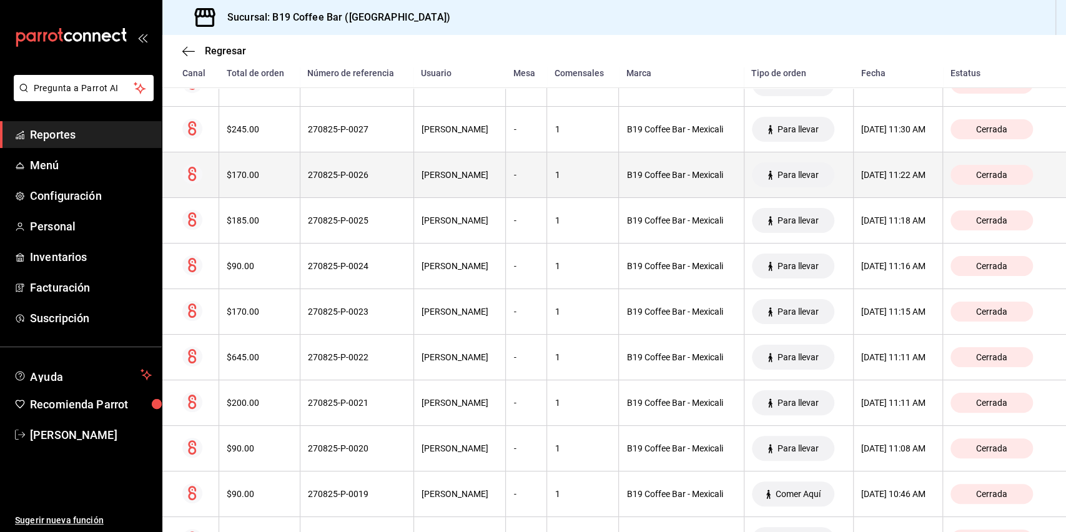
scroll to position [994, 0]
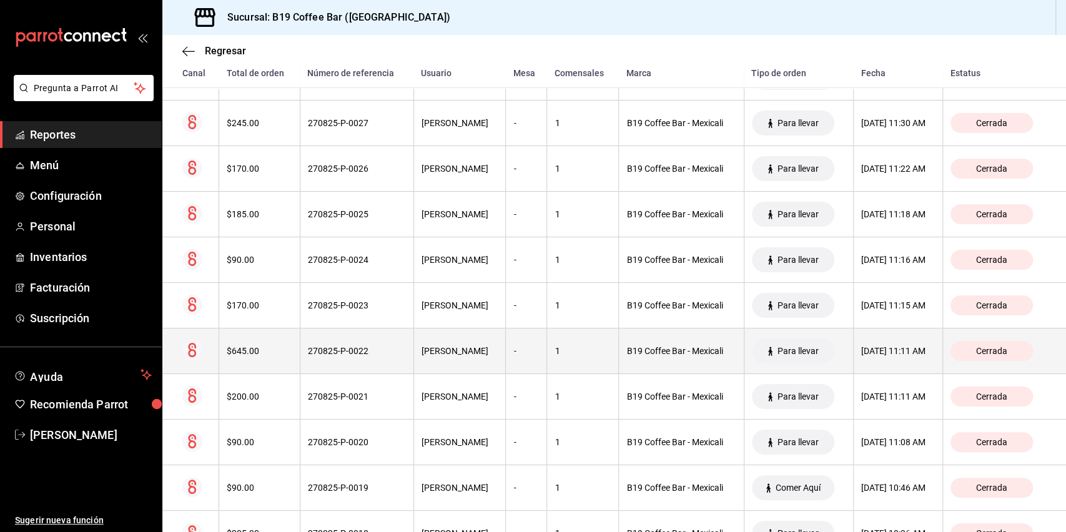
click at [472, 357] on th "[PERSON_NAME]" at bounding box center [460, 352] width 92 height 46
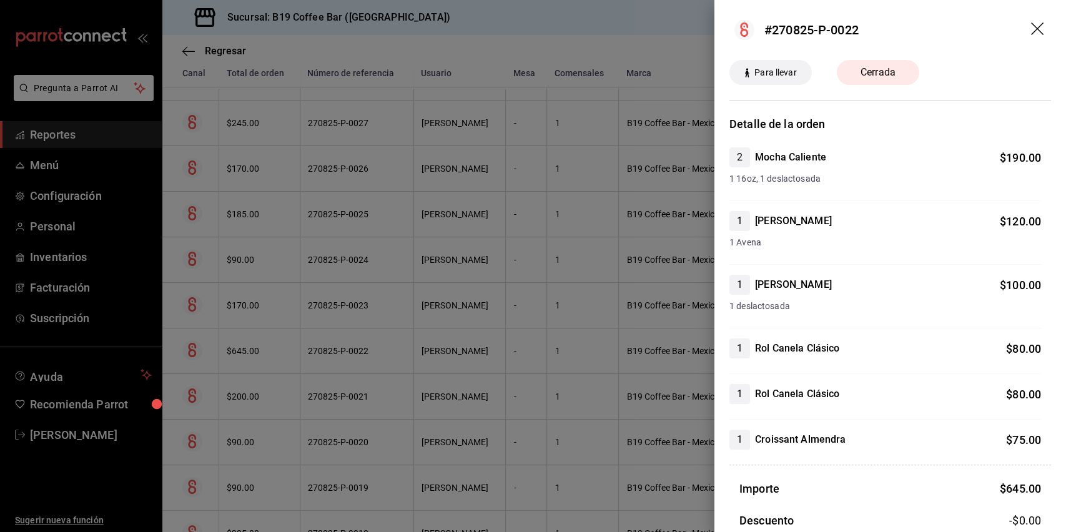
click at [427, 316] on div at bounding box center [533, 266] width 1066 height 532
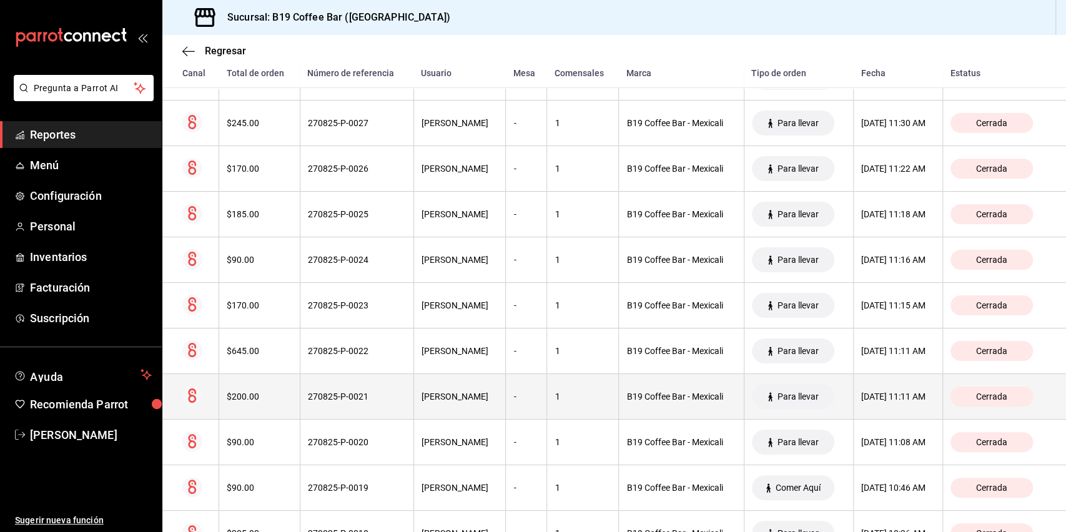
scroll to position [1189, 0]
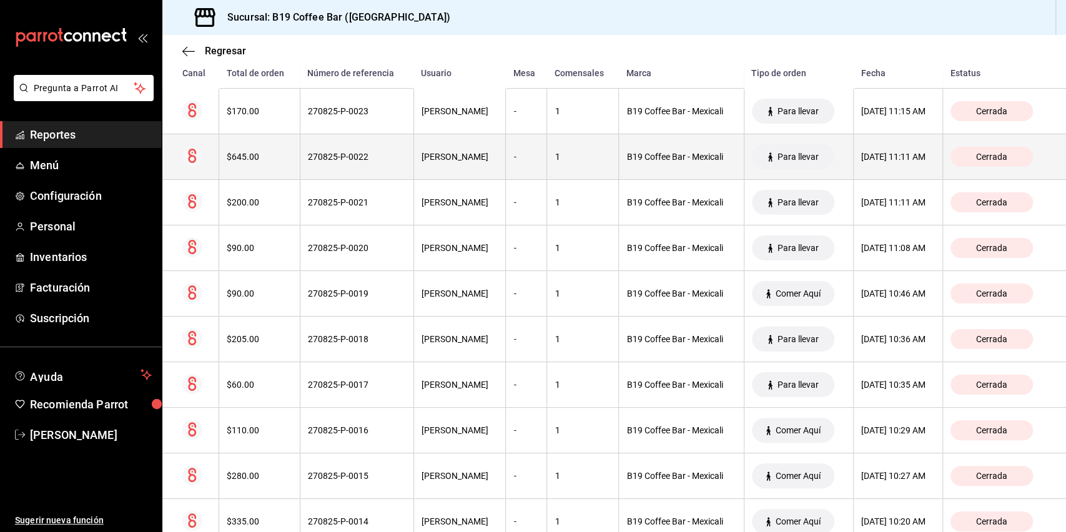
click at [300, 157] on th "270825-P-0022" at bounding box center [357, 157] width 114 height 46
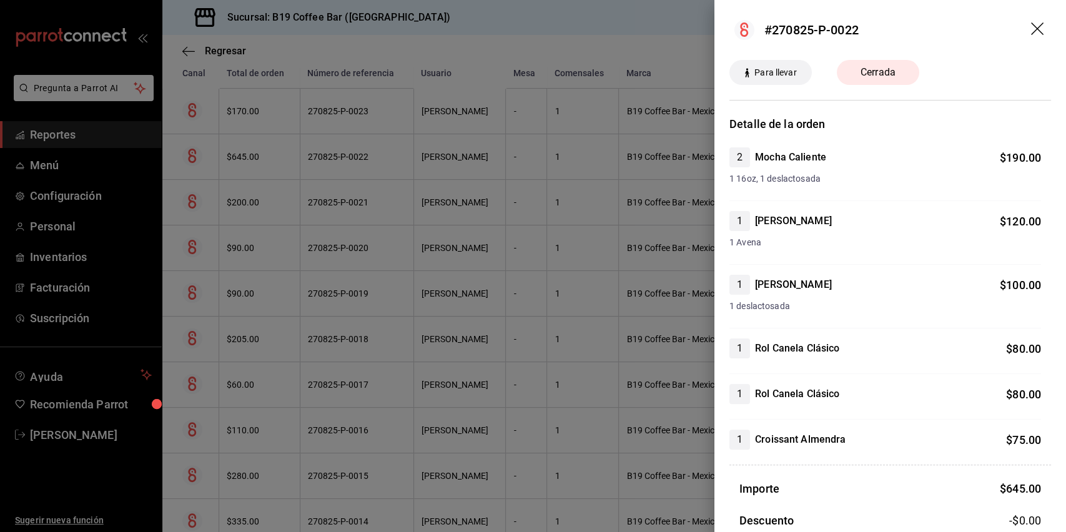
click at [352, 254] on div at bounding box center [533, 266] width 1066 height 532
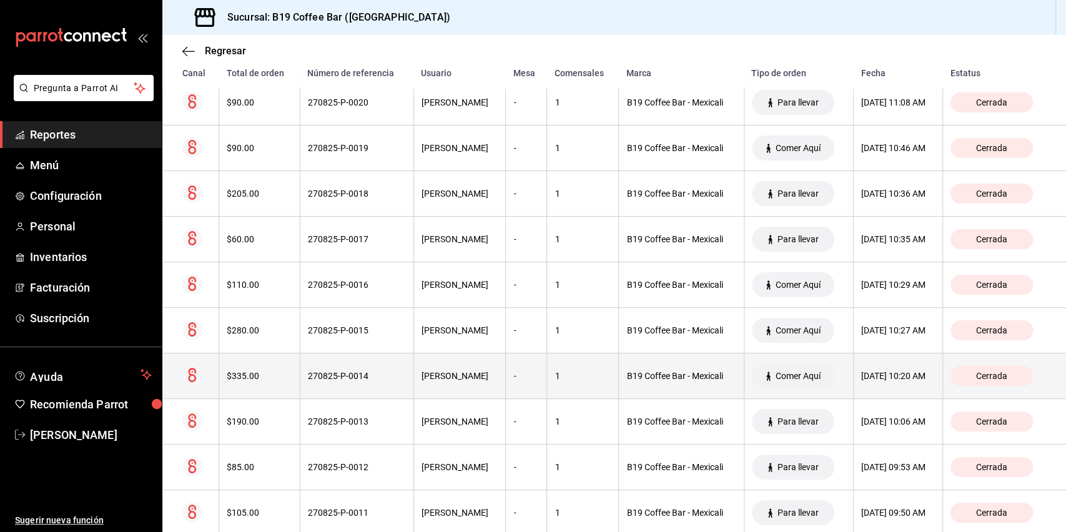
scroll to position [1383, 0]
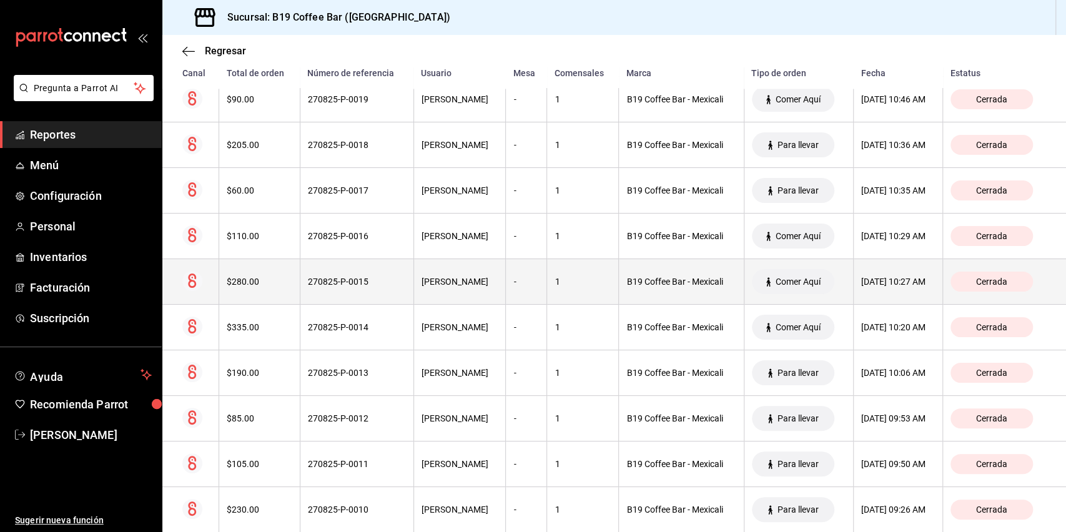
click at [329, 270] on th "270825-P-0015" at bounding box center [357, 282] width 114 height 46
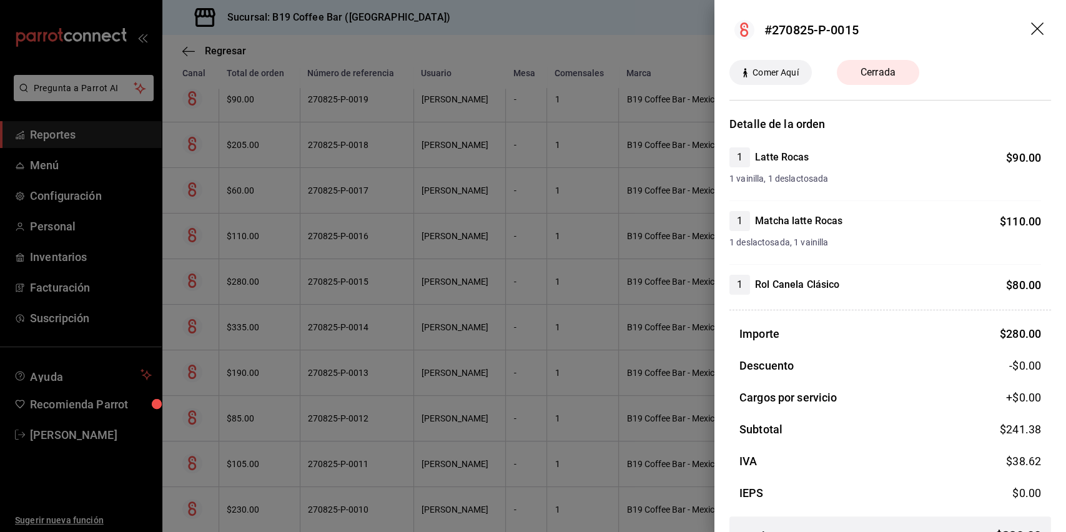
click at [338, 307] on div at bounding box center [533, 266] width 1066 height 532
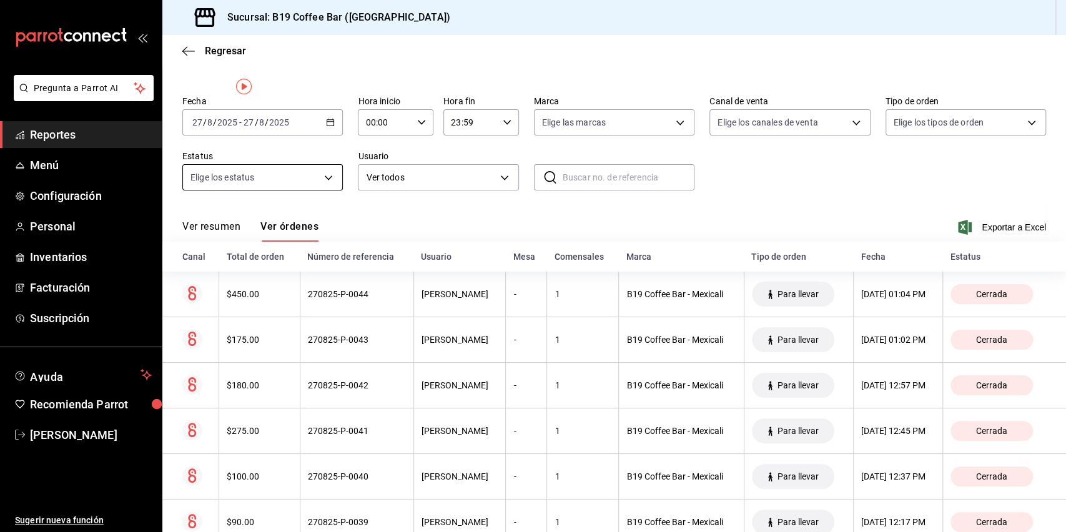
scroll to position [0, 0]
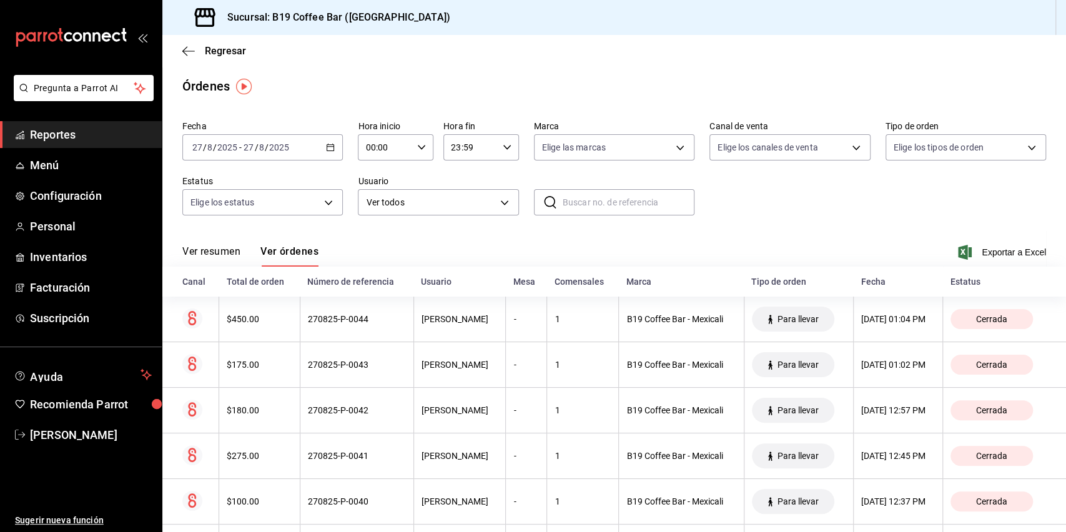
click at [79, 129] on span "Reportes" at bounding box center [91, 134] width 122 height 17
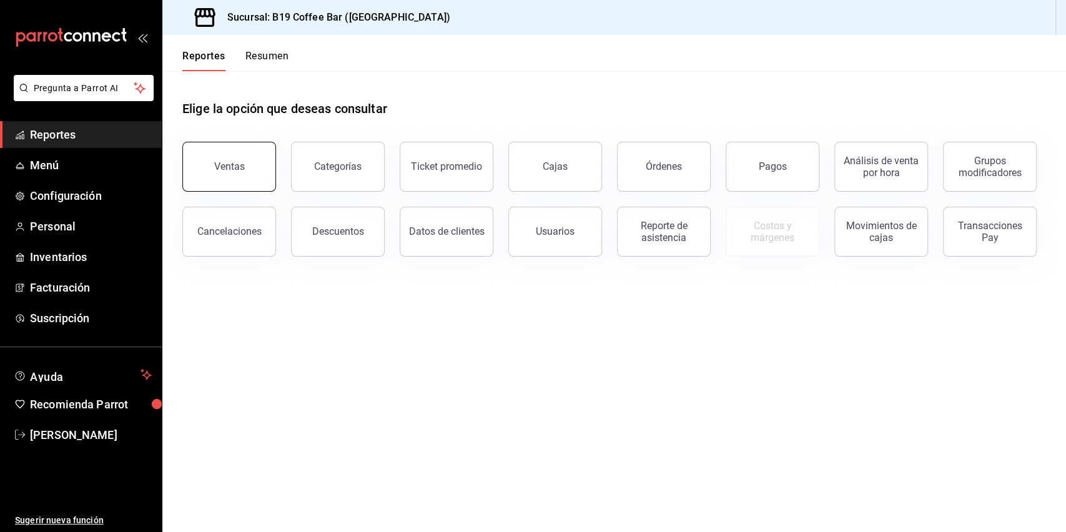
click at [270, 165] on button "Ventas" at bounding box center [229, 167] width 94 height 50
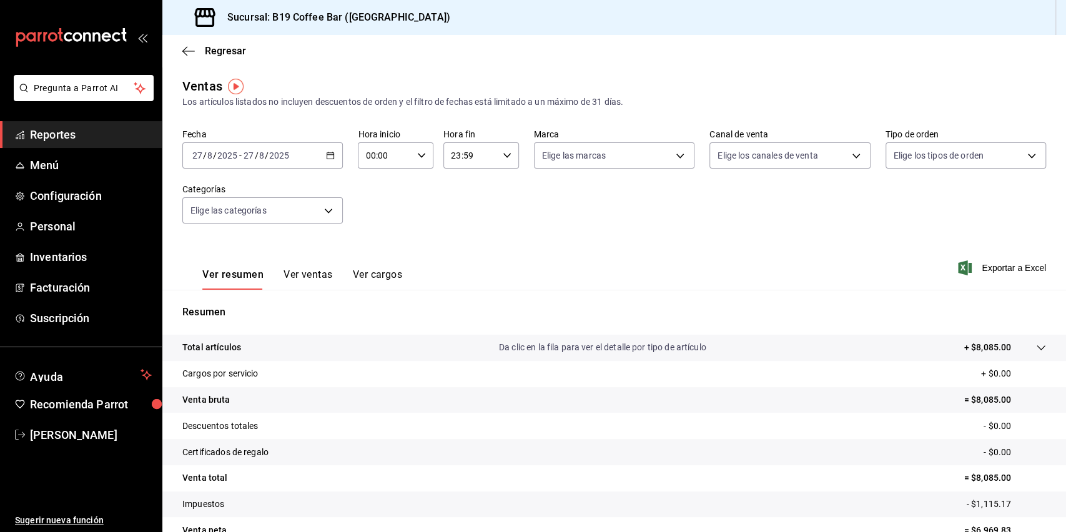
click at [984, 272] on span "Exportar a Excel" at bounding box center [1004, 267] width 86 height 15
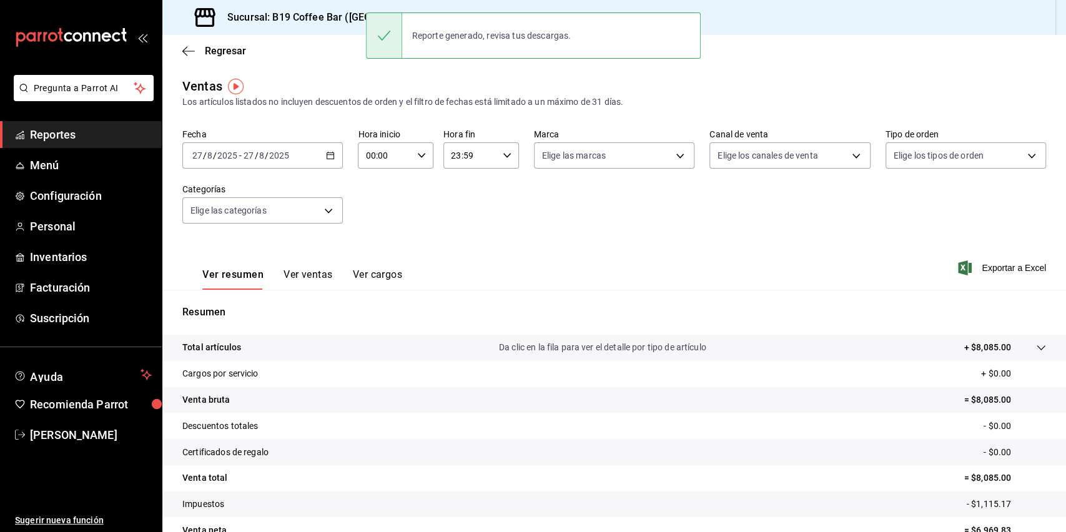
click at [313, 269] on button "Ver ventas" at bounding box center [308, 279] width 49 height 21
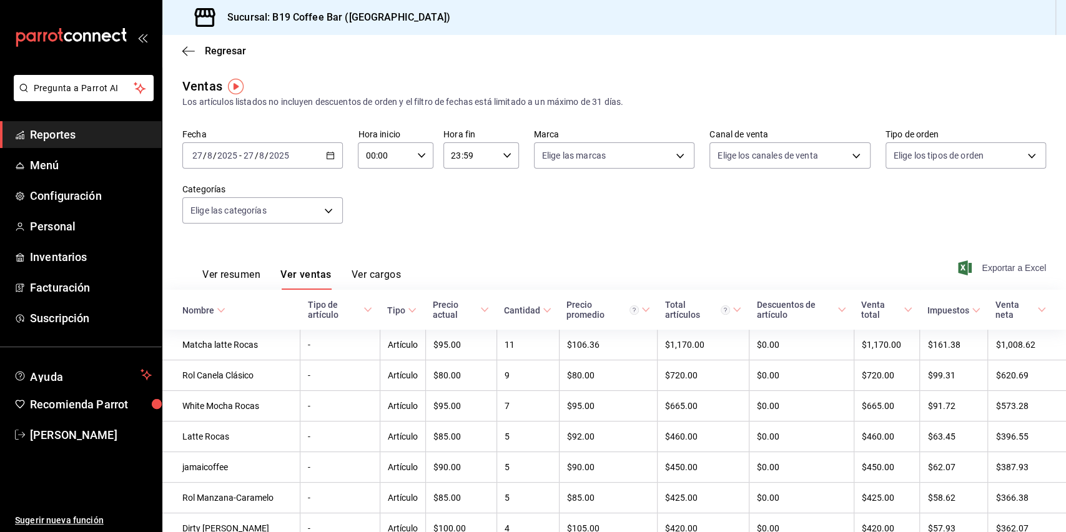
click at [1006, 265] on span "Exportar a Excel" at bounding box center [1004, 267] width 86 height 15
click at [80, 135] on span "Reportes" at bounding box center [91, 134] width 122 height 17
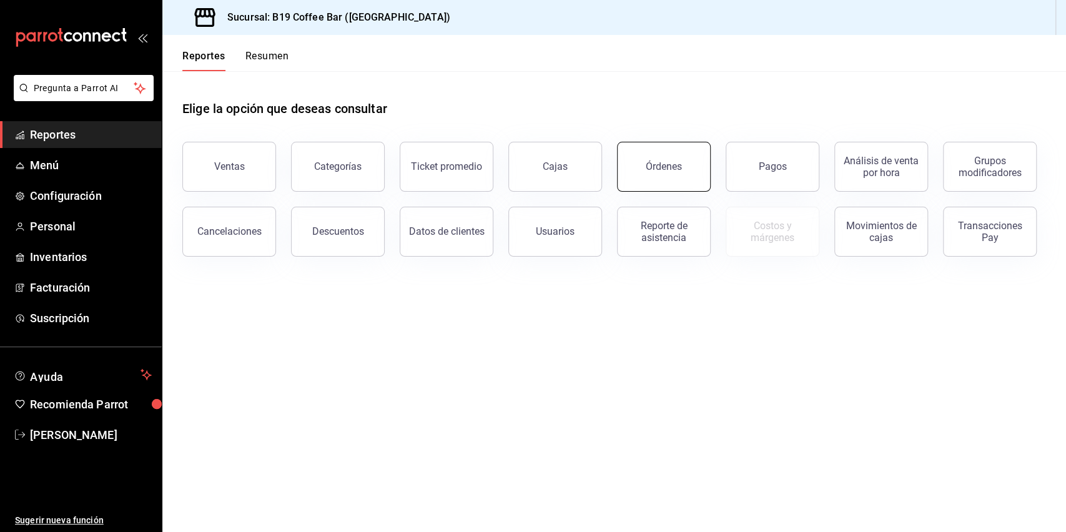
click at [667, 147] on button "Órdenes" at bounding box center [664, 167] width 94 height 50
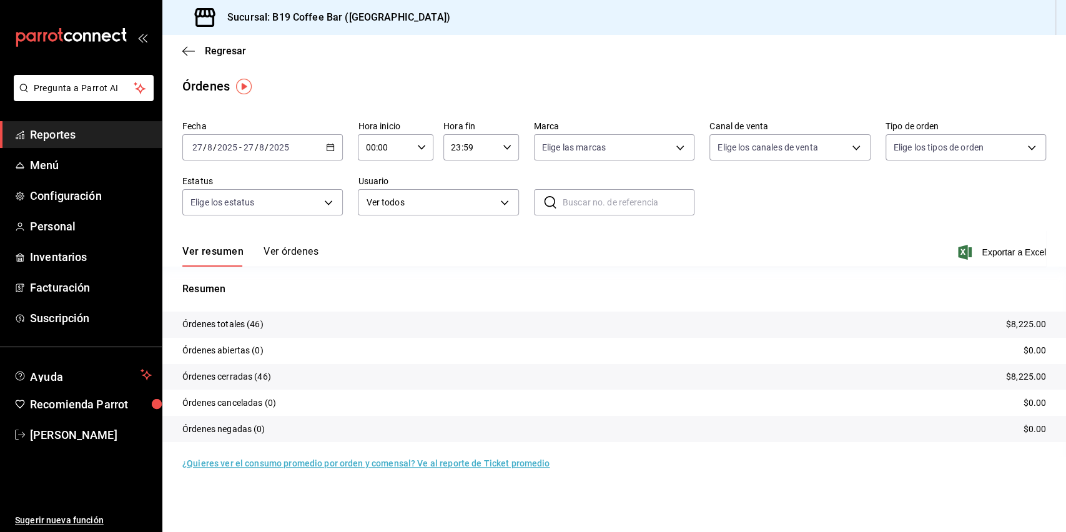
click at [47, 136] on span "Reportes" at bounding box center [91, 134] width 122 height 17
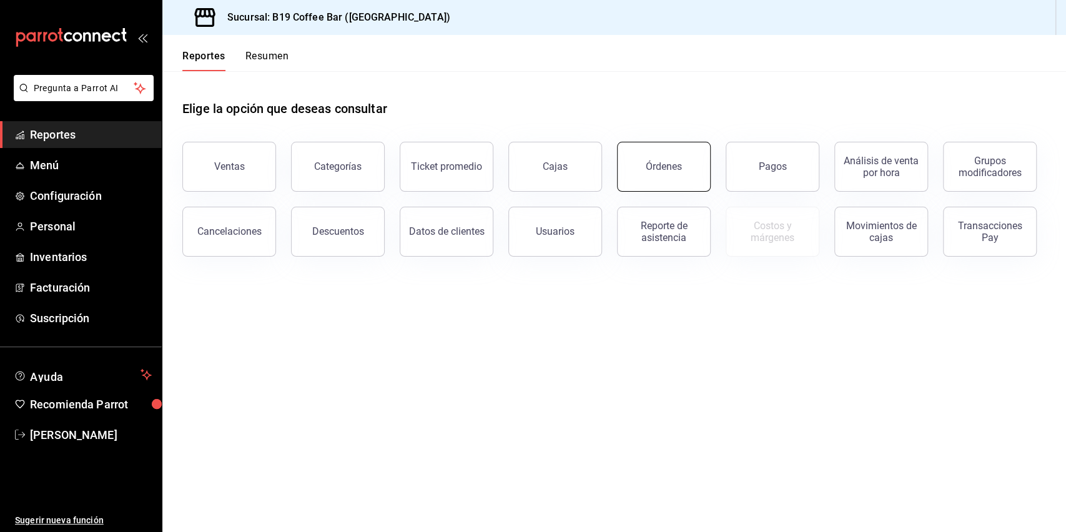
click at [645, 170] on button "Órdenes" at bounding box center [664, 167] width 94 height 50
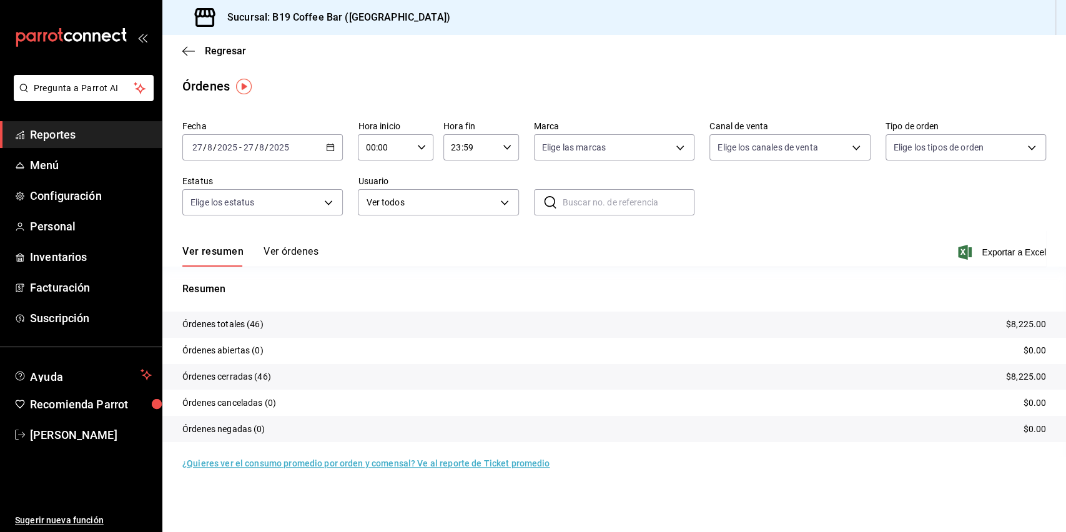
click at [280, 251] on button "Ver órdenes" at bounding box center [291, 255] width 55 height 21
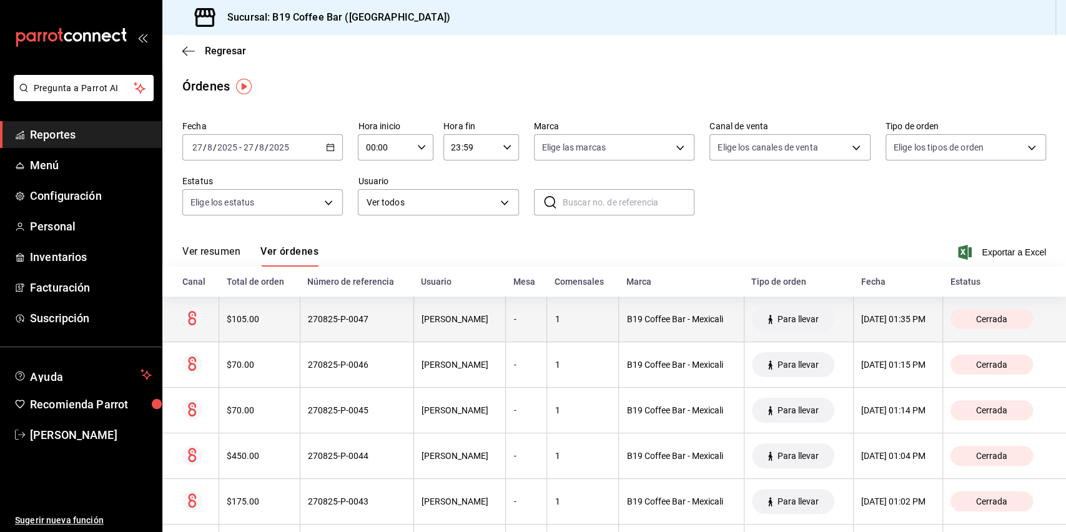
click at [379, 321] on div "270825-P-0047" at bounding box center [357, 319] width 98 height 10
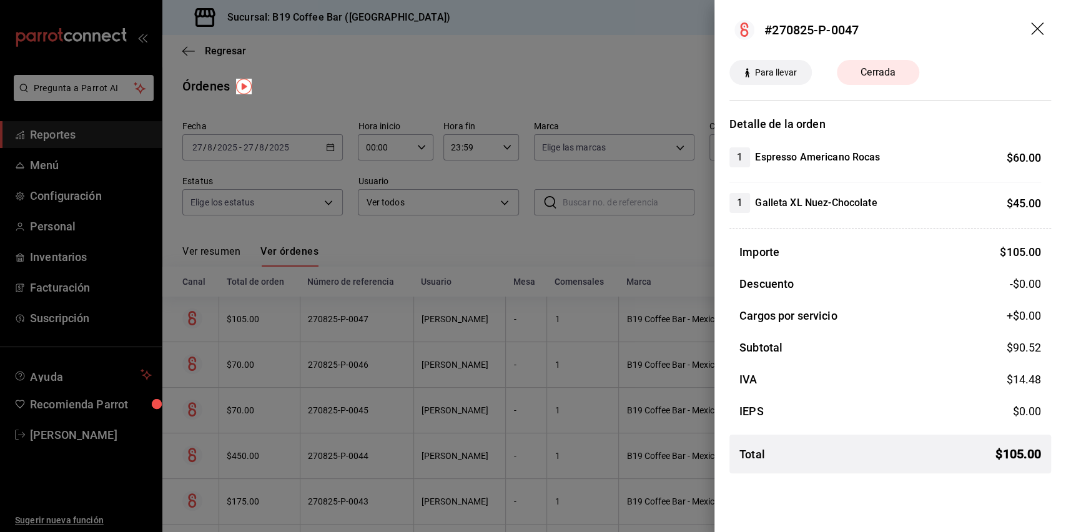
click at [536, 320] on div at bounding box center [533, 266] width 1066 height 532
